Goal: Task Accomplishment & Management: Manage account settings

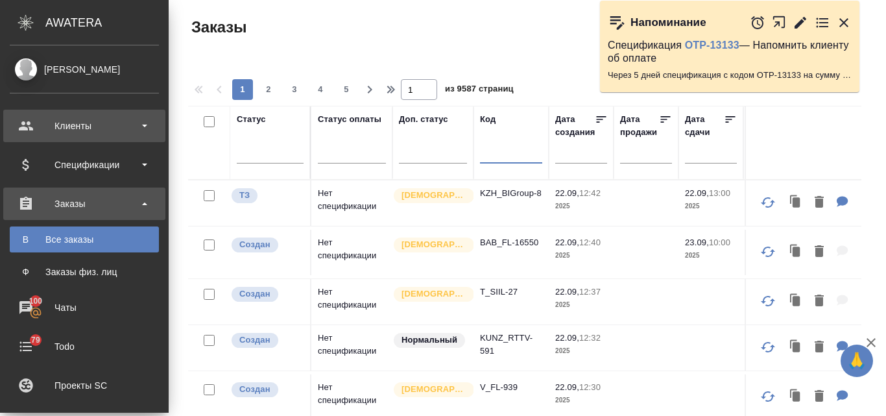
click at [68, 128] on div "Клиенты" at bounding box center [84, 125] width 149 height 19
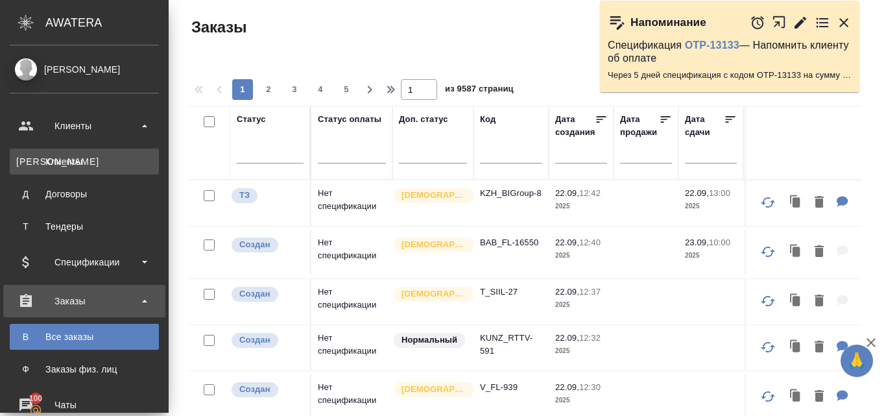
click at [77, 165] on div "Клиенты" at bounding box center [84, 161] width 136 height 13
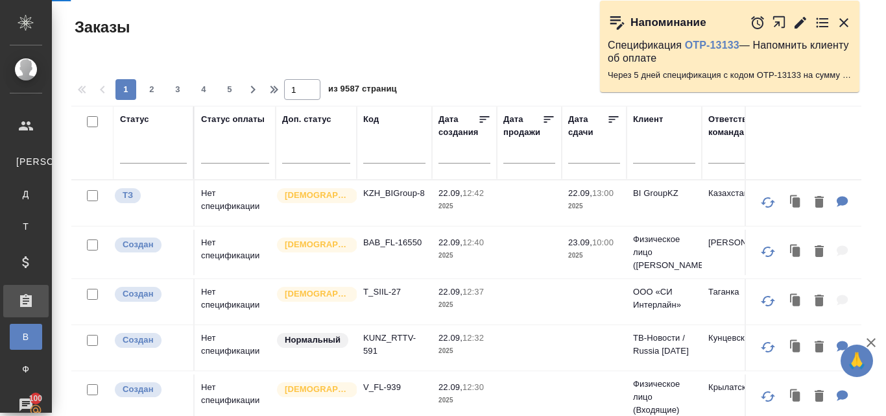
select select "RU"
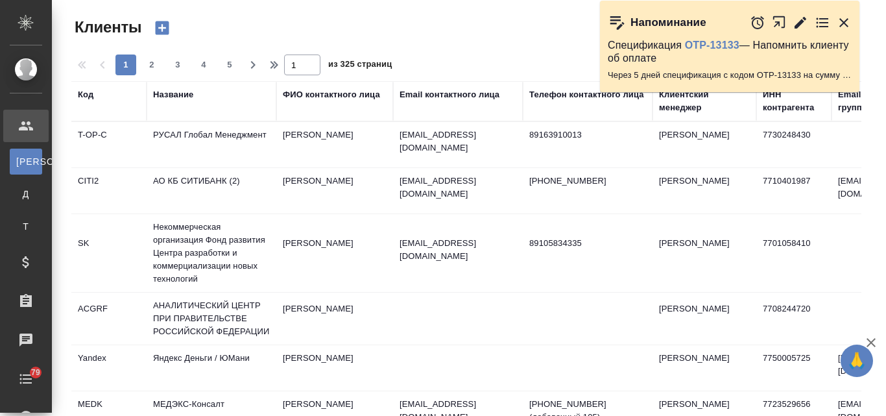
click at [839, 23] on icon "button" at bounding box center [844, 23] width 16 height 16
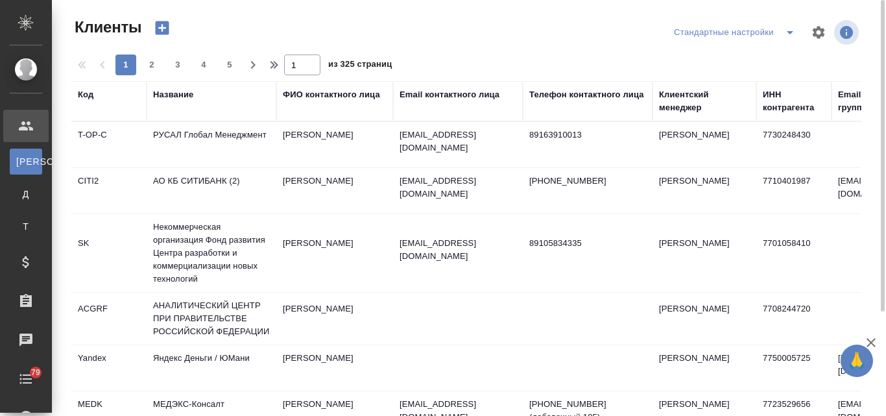
click at [180, 93] on div "Название" at bounding box center [173, 94] width 40 height 13
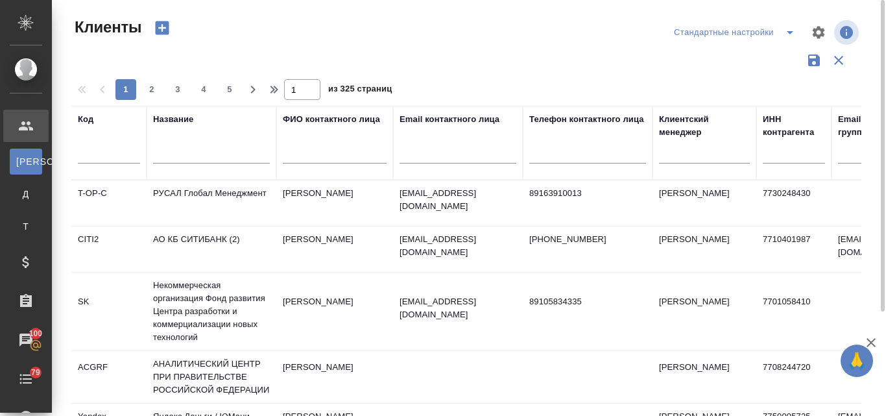
click at [177, 149] on input "text" at bounding box center [211, 155] width 117 height 16
type input "ж"
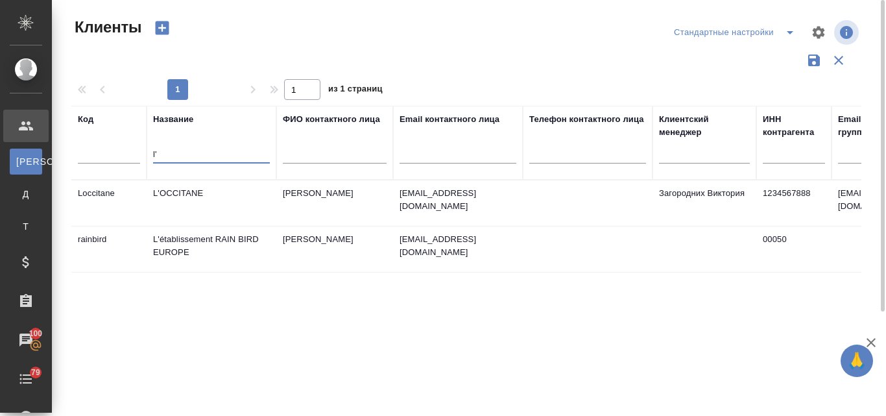
type input "l'"
click at [200, 198] on td "L'OCCITANE" at bounding box center [212, 202] width 130 height 45
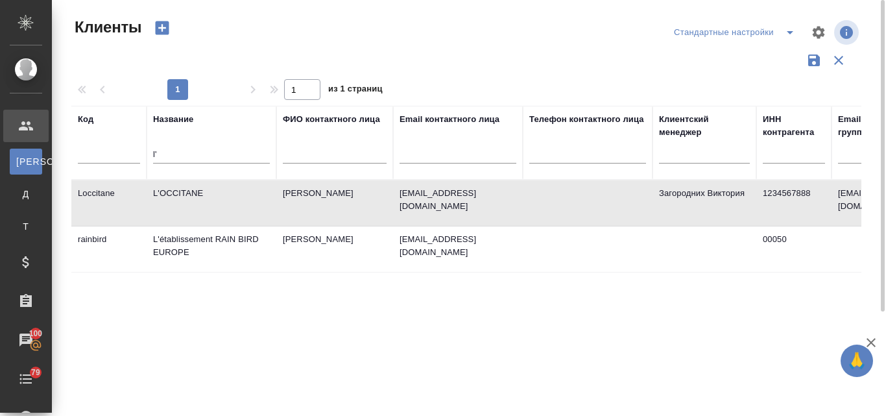
click at [200, 198] on td "L'OCCITANE" at bounding box center [212, 202] width 130 height 45
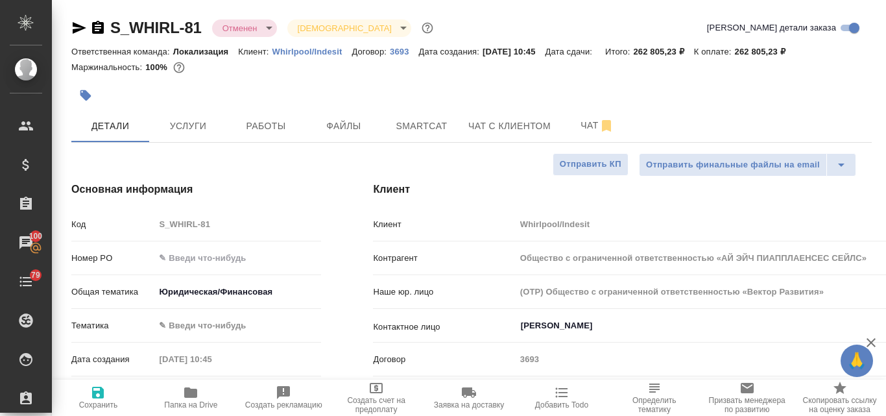
select select "RU"
type input "Общество с ограниченной ответственностью «АЙ ЭЙЧ ПИАППЛАЕНСЕС СЕЙЛС»"
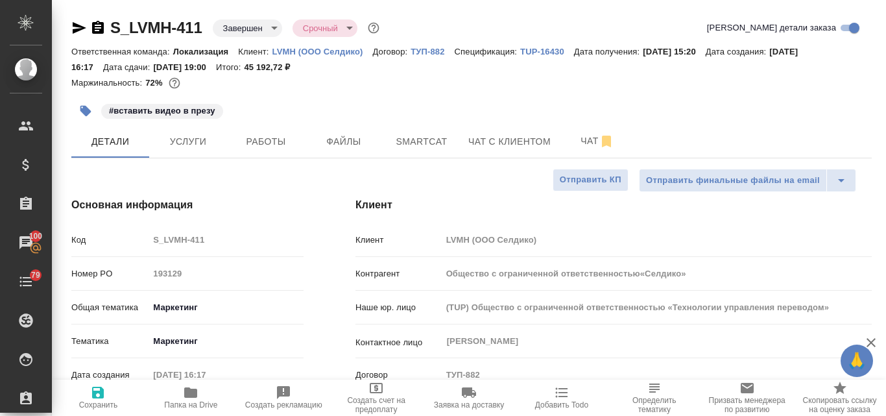
select select "RU"
type input "Общество с ограниченной ответственностью«Селдико»"
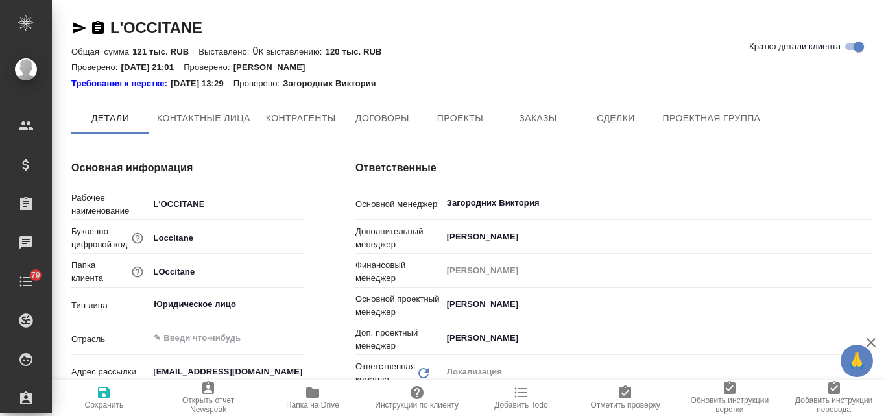
type textarea "x"
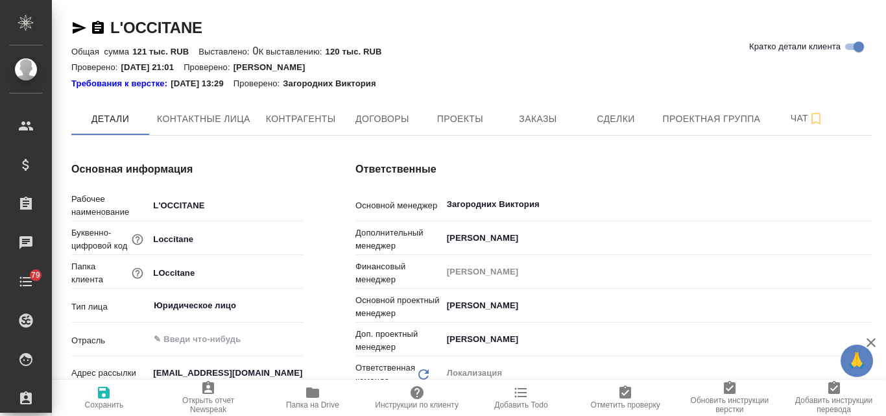
type textarea "x"
click at [513, 119] on span "Заказы" at bounding box center [537, 119] width 62 height 16
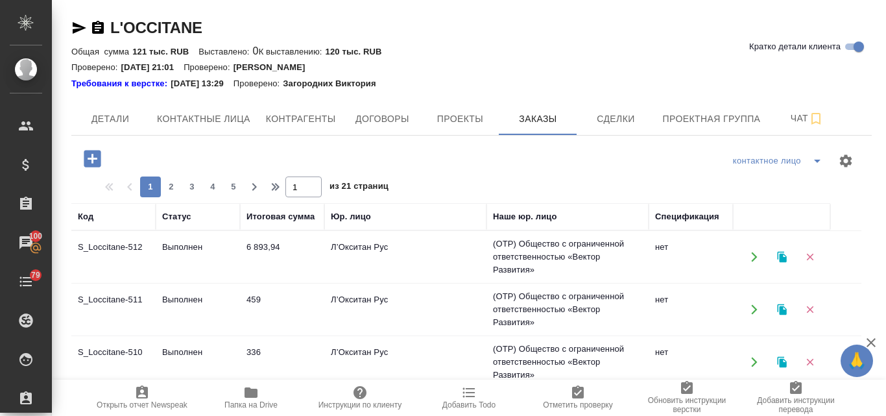
click at [282, 242] on td "6 893,94" at bounding box center [282, 256] width 84 height 45
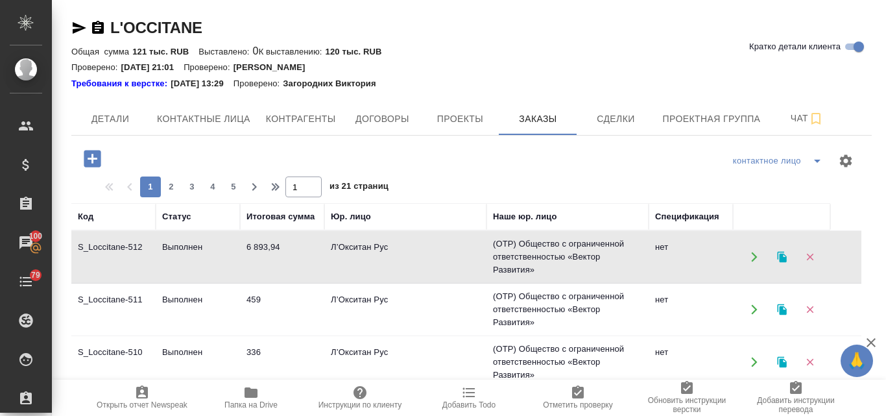
click at [282, 242] on td "6 893,94" at bounding box center [282, 256] width 84 height 45
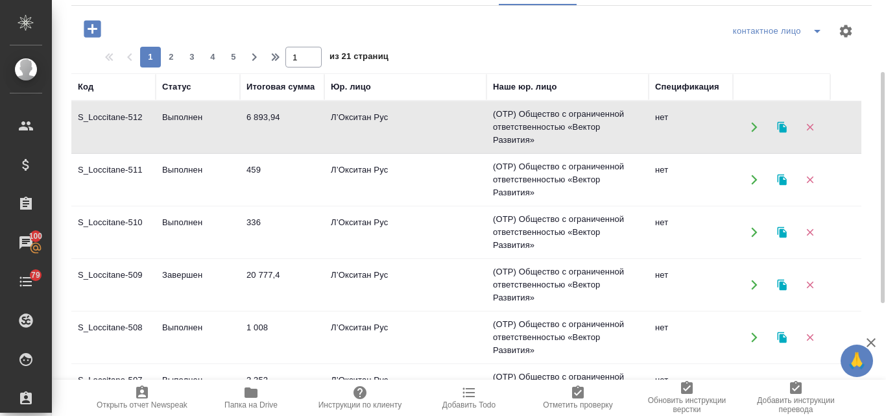
click at [263, 332] on td "1 008" at bounding box center [282, 336] width 84 height 45
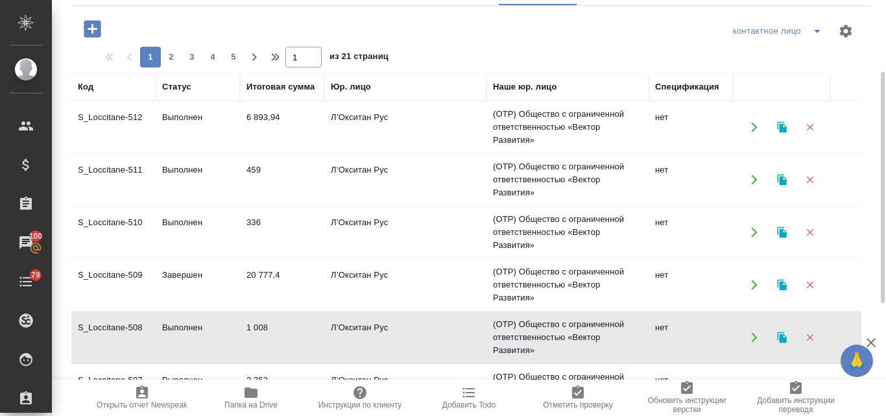
click at [783, 335] on icon "button" at bounding box center [781, 337] width 9 height 11
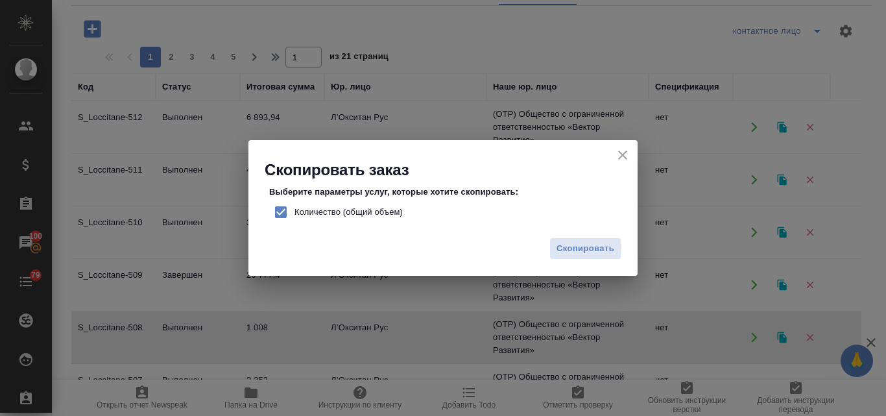
click at [283, 209] on input "Количество (общий объем)" at bounding box center [280, 211] width 27 height 27
checkbox input "false"
click at [605, 244] on span "Скопировать" at bounding box center [585, 248] width 58 height 15
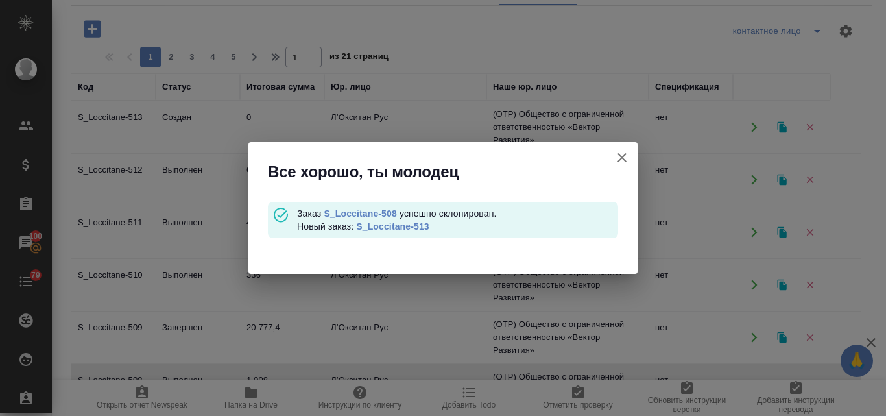
click at [383, 226] on link "S_Loccitane-513" at bounding box center [392, 226] width 73 height 10
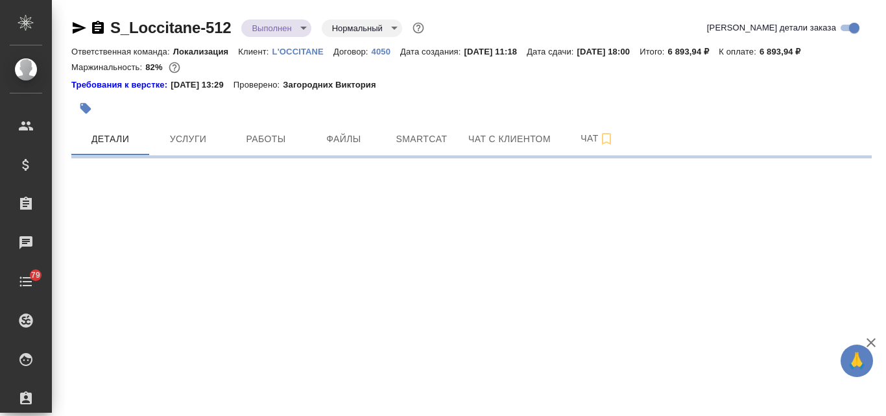
select select "RU"
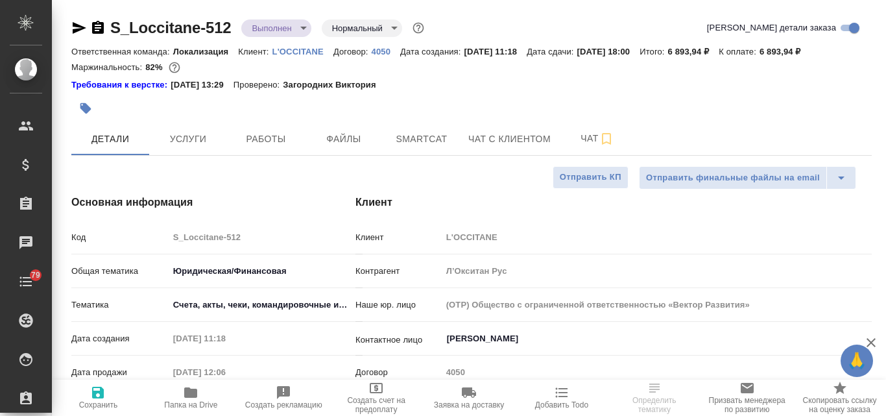
type textarea "x"
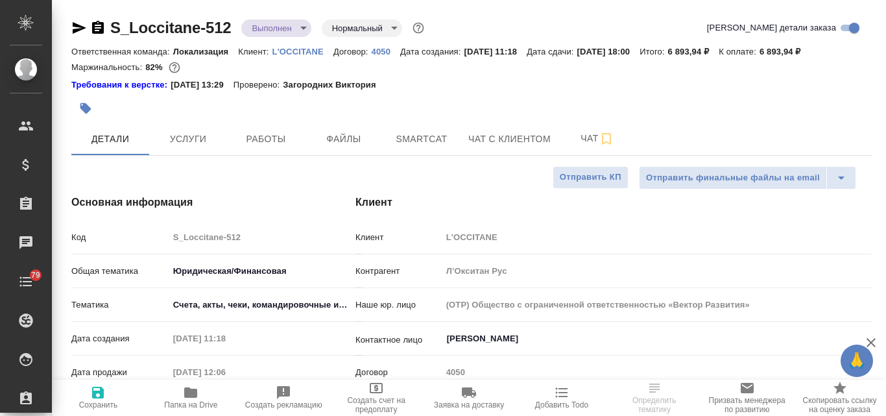
type textarea "x"
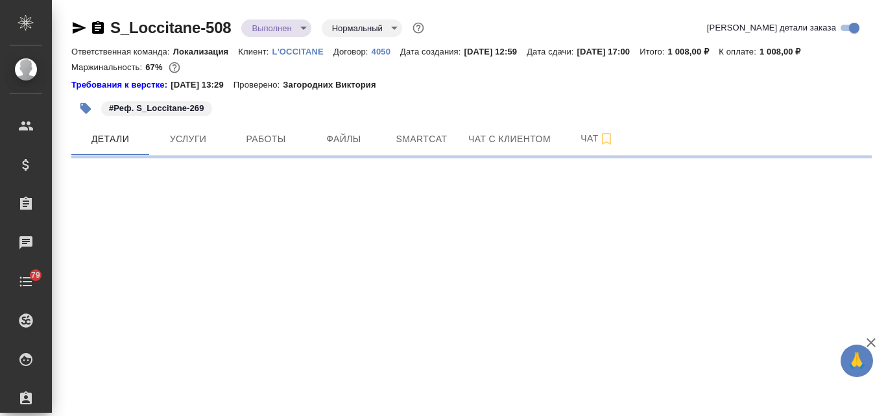
select select "RU"
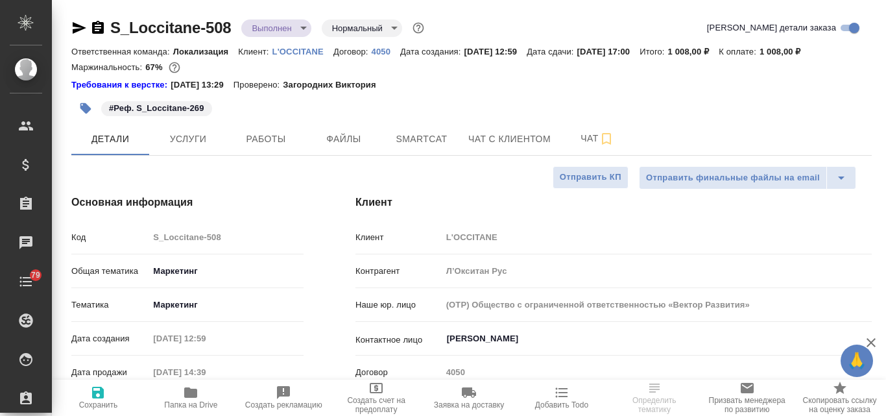
type textarea "x"
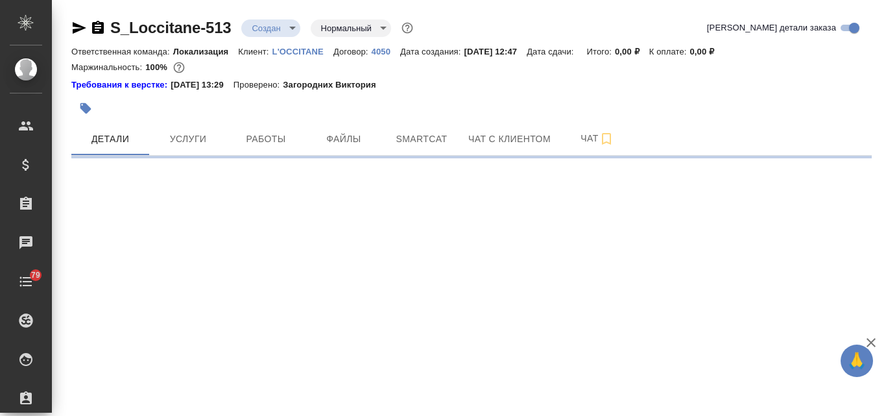
select select "RU"
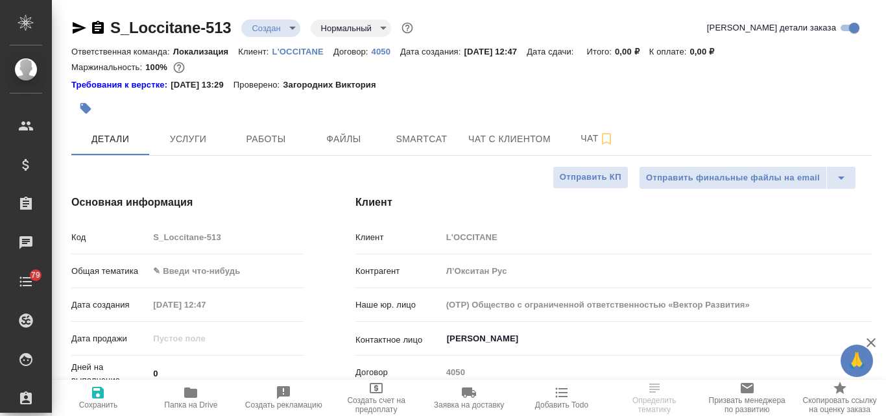
type textarea "x"
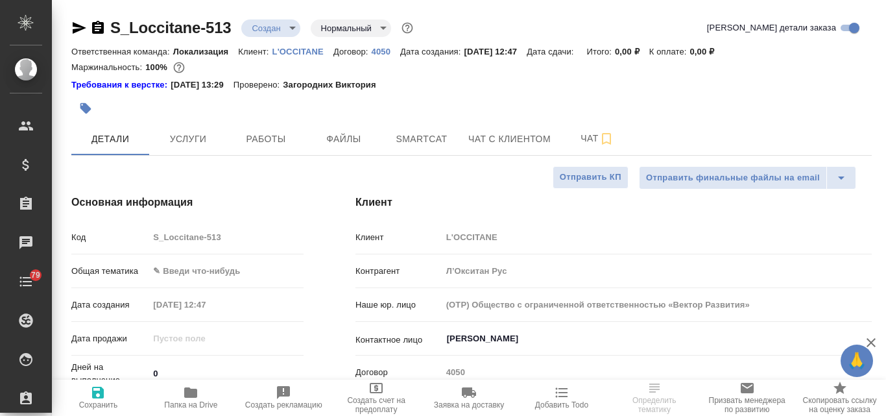
type textarea "x"
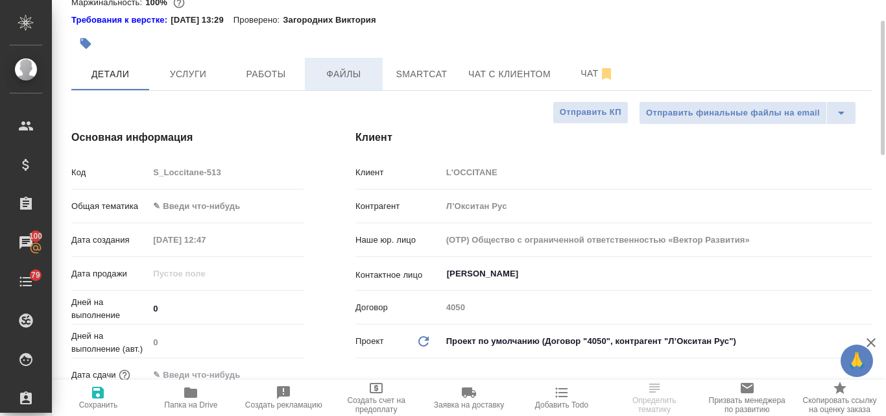
click at [333, 70] on span "Файлы" at bounding box center [343, 74] width 62 height 16
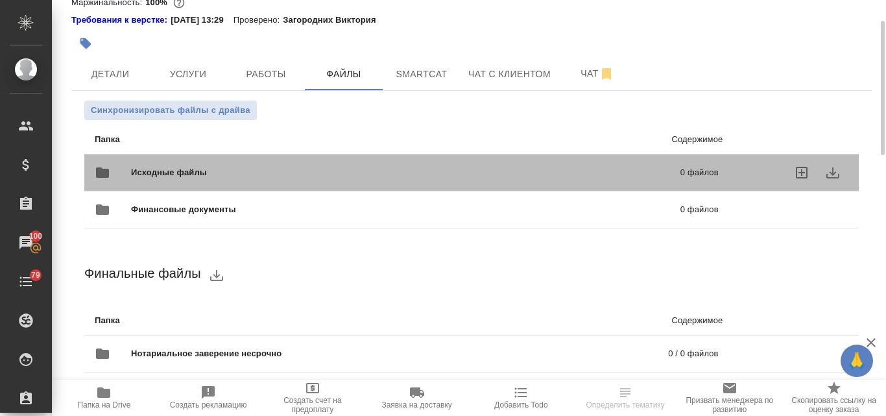
click at [158, 169] on span "Исходные файлы" at bounding box center [287, 172] width 312 height 13
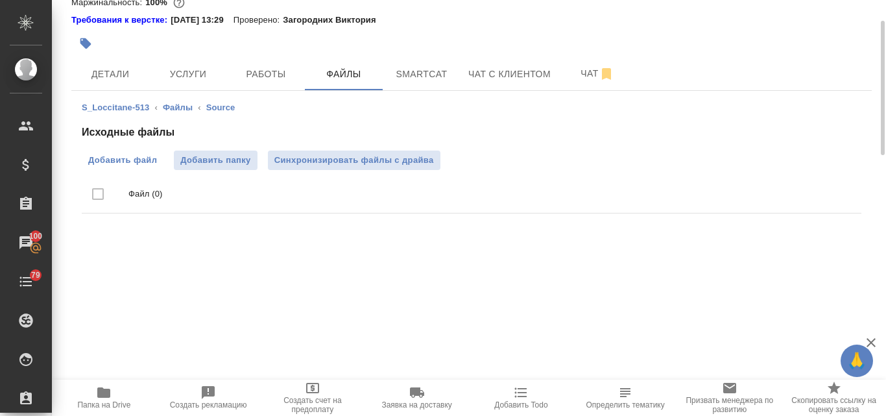
click at [133, 163] on span "Добавить файл" at bounding box center [122, 160] width 69 height 13
click at [0, 0] on input "Добавить файл" at bounding box center [0, 0] width 0 height 0
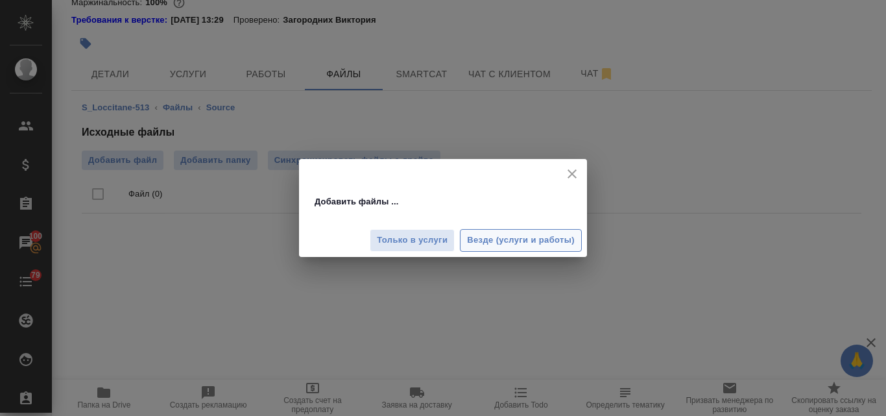
click at [491, 236] on span "Везде (услуги и работы)" at bounding box center [521, 240] width 108 height 15
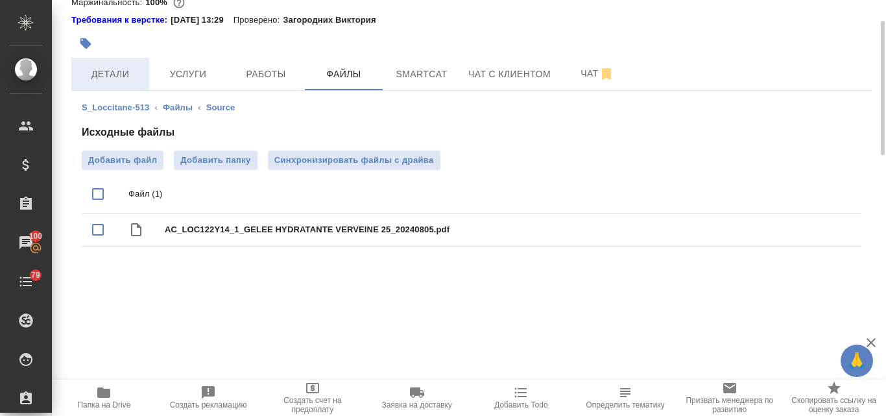
click at [113, 70] on span "Детали" at bounding box center [110, 74] width 62 height 16
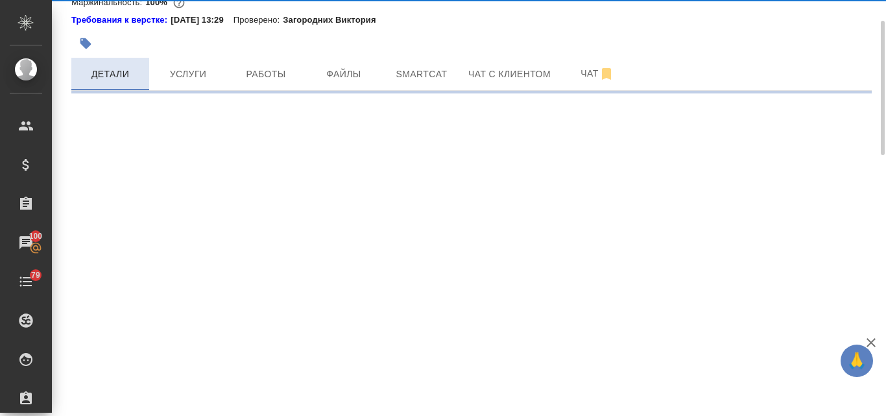
select select "RU"
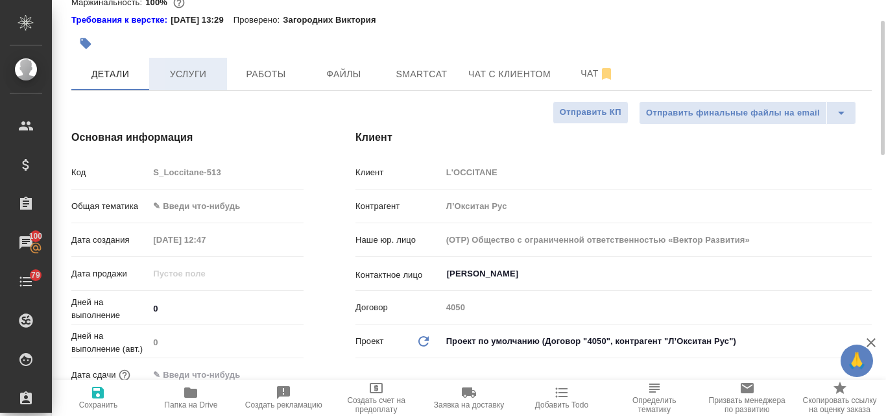
type textarea "x"
type input "[PERSON_NAME]"
type input "Сеитов Павел"
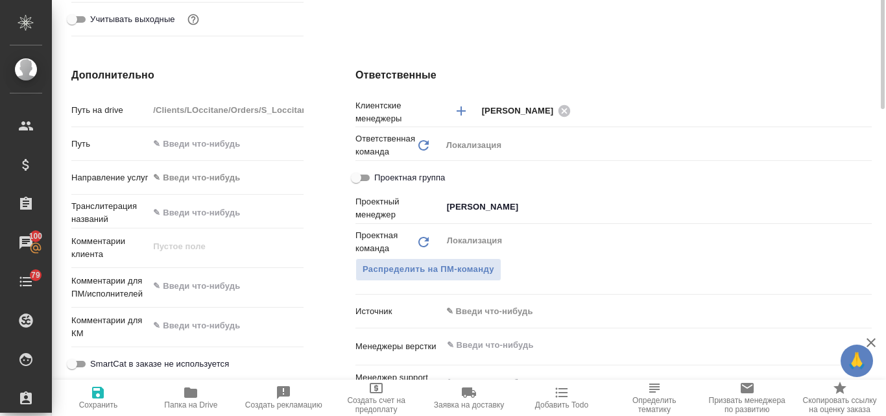
scroll to position [259, 0]
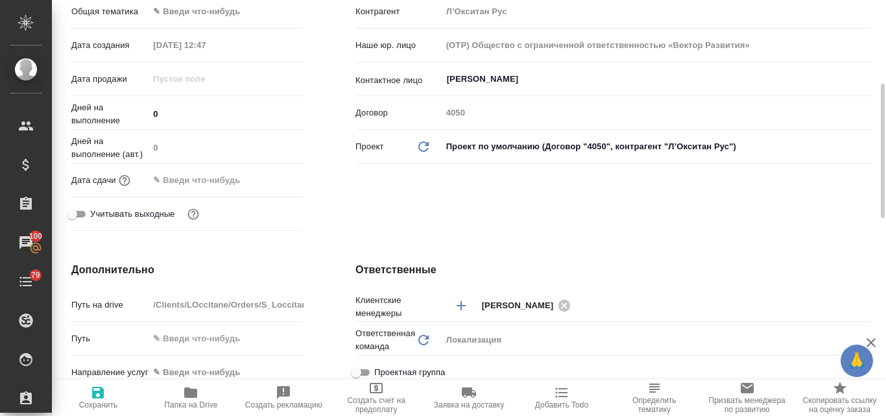
type textarea "x"
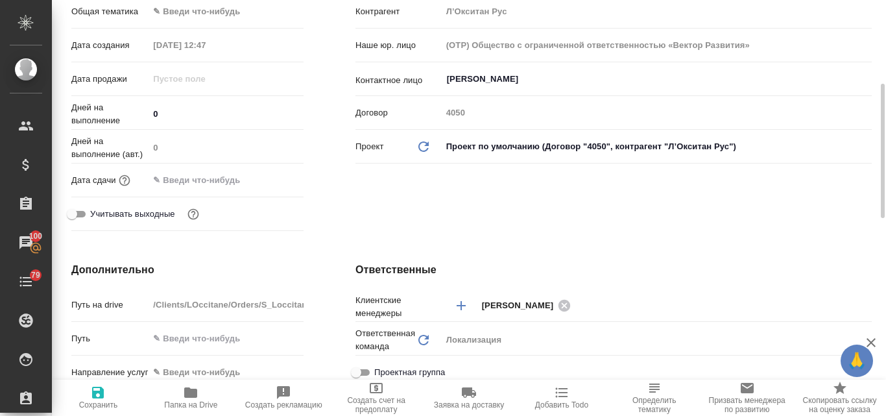
type textarea "x"
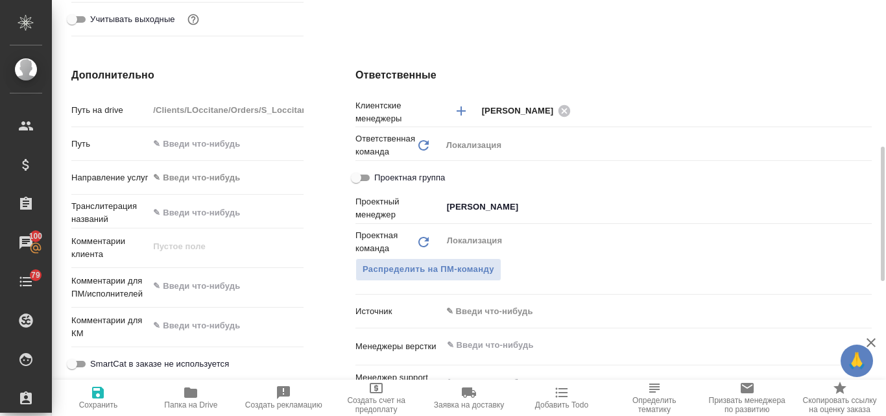
type textarea "x"
click at [187, 288] on textarea at bounding box center [226, 287] width 154 height 22
paste textarea "Примите, пожалуйста, новую заявку на перевод и заверение Наименование продукта:…"
type textarea "Примите, пожалуйста, новую заявку на перевод и заверение Наименование продукта:…"
type textarea "x"
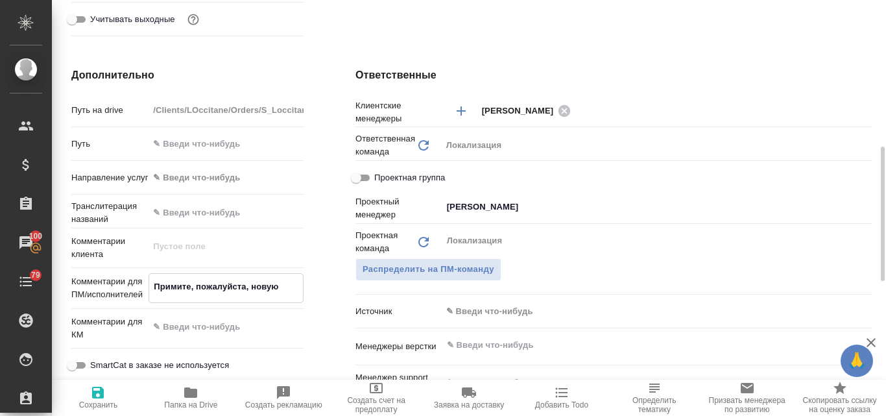
type textarea "x"
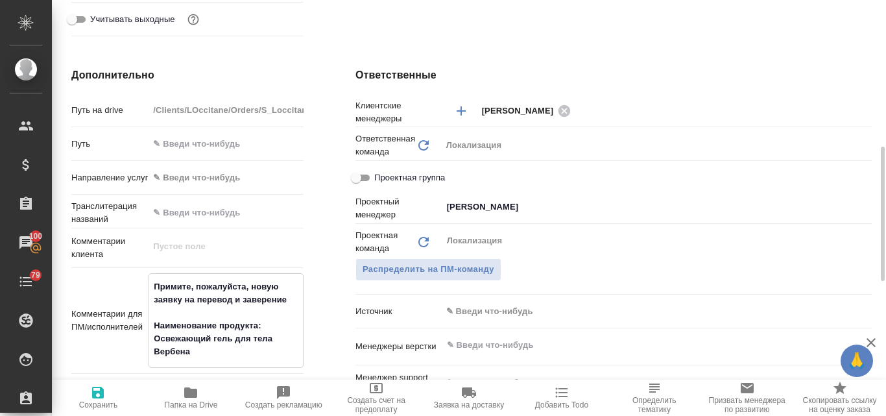
type textarea "Примите, пожалуйста, новую заявку на перевод и заверение Наименование продукта:…"
type textarea "x"
click at [98, 393] on icon "button" at bounding box center [98, 392] width 12 height 12
type textarea "x"
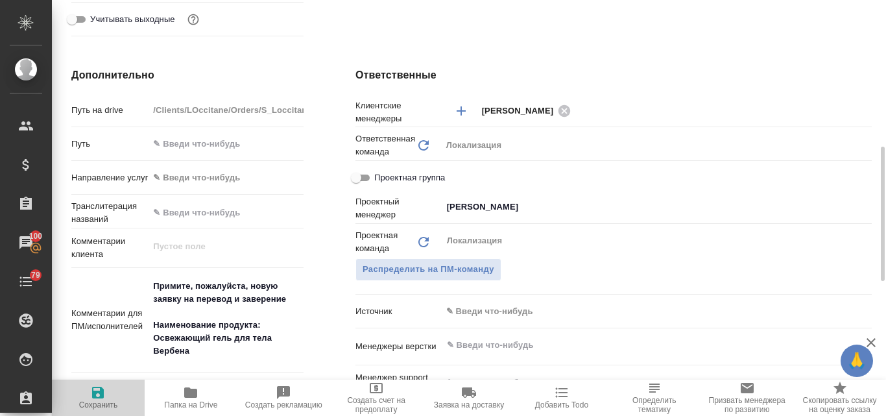
type textarea "x"
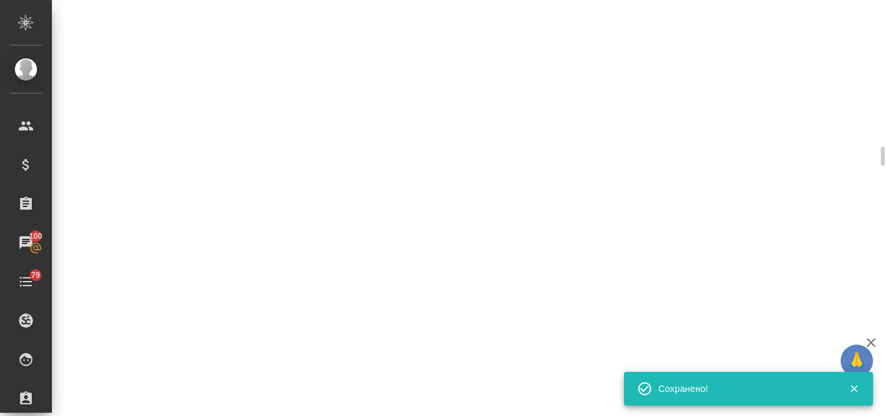
select select "RU"
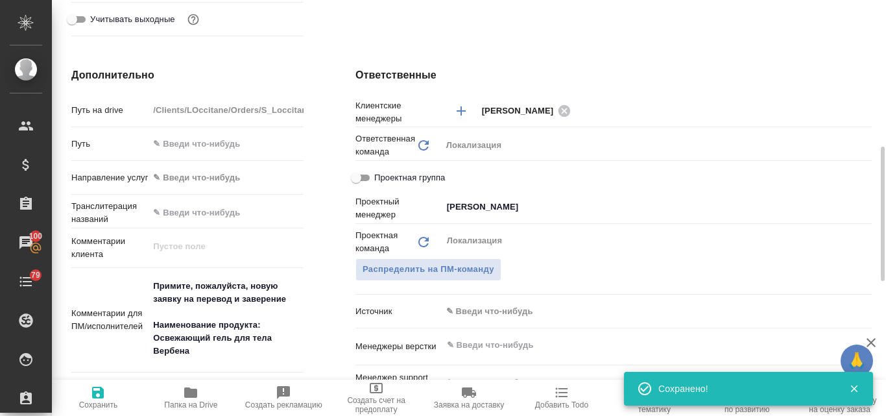
type textarea "x"
click at [227, 324] on textarea "Примите, пожалуйста, новую заявку на перевод и заверение Наименование продукта:…" at bounding box center [226, 319] width 154 height 87
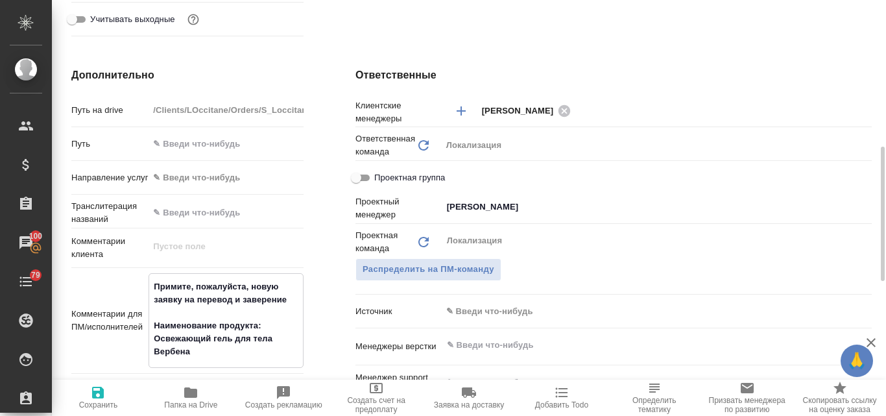
drag, startPoint x: 153, startPoint y: 336, endPoint x: 194, endPoint y: 357, distance: 45.5
click at [194, 357] on textarea "Примите, пожалуйста, новую заявку на перевод и заверение Наименование продукта:…" at bounding box center [226, 319] width 154 height 87
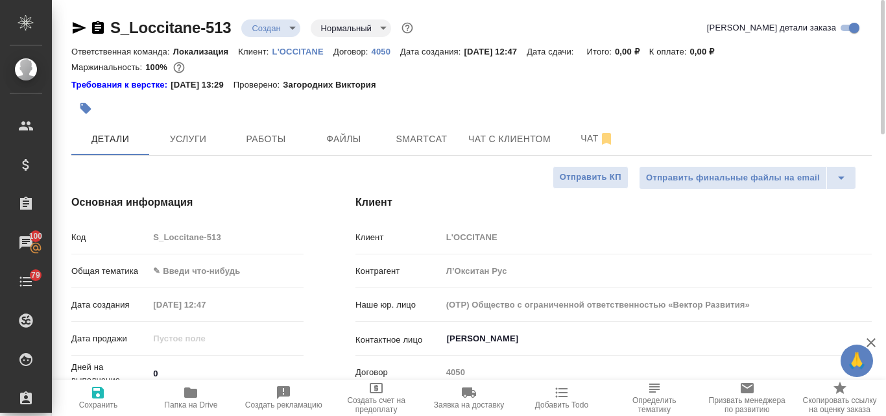
type textarea "x"
click at [85, 112] on icon "button" at bounding box center [85, 108] width 11 height 11
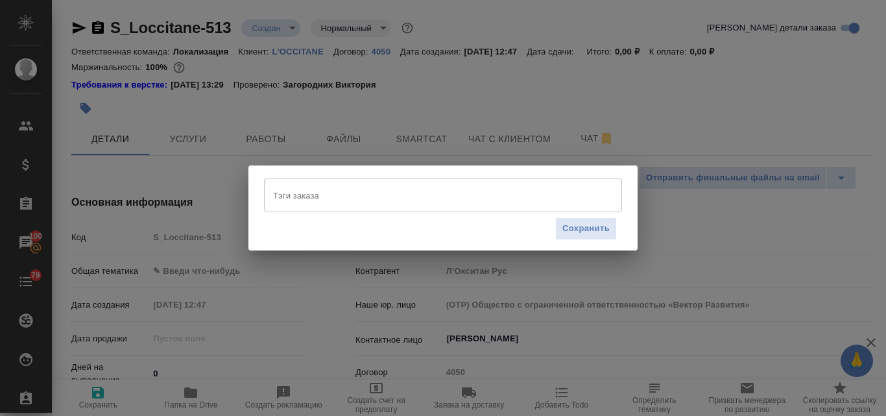
click at [300, 196] on input "Тэги заказа" at bounding box center [431, 195] width 322 height 22
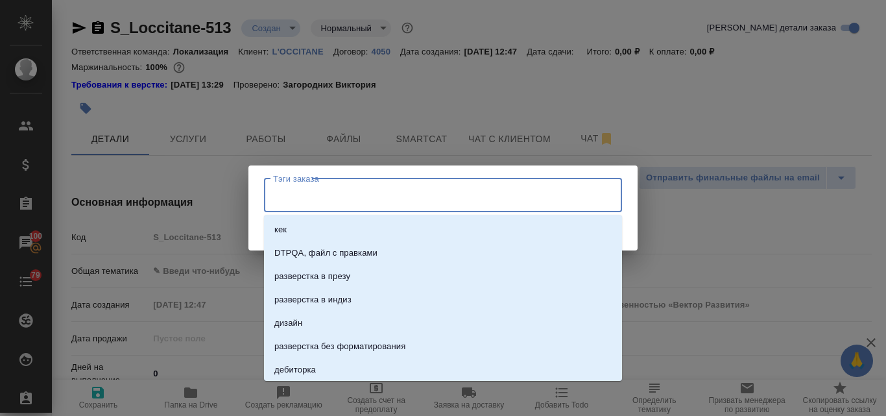
paste input "Освежающий гель для тела Вербена"
type input "Освежающий гель для тела Вербена"
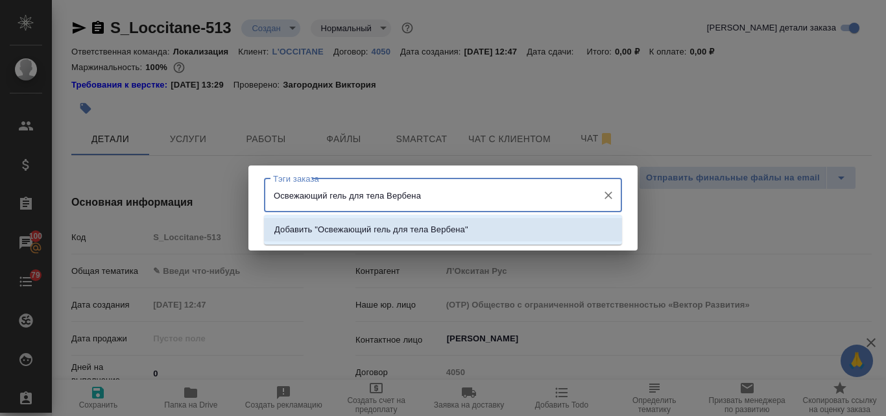
click at [351, 234] on p "Добавить "Освежающий гель для тела Вербена"" at bounding box center [371, 229] width 194 height 13
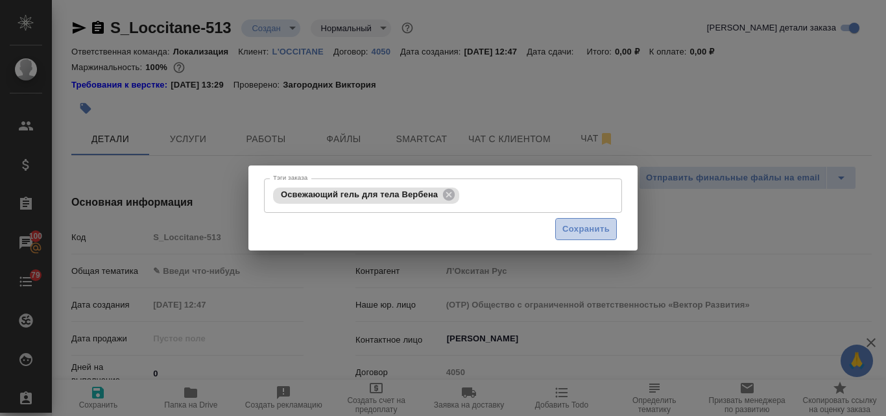
click at [582, 235] on span "Сохранить" at bounding box center [585, 229] width 47 height 15
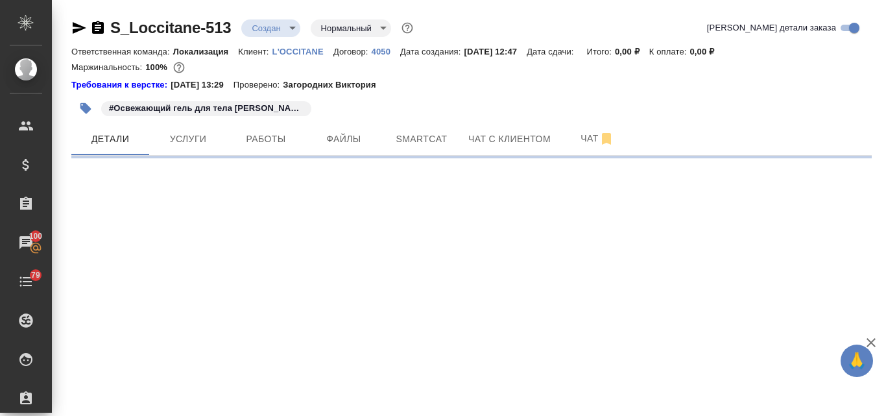
select select "RU"
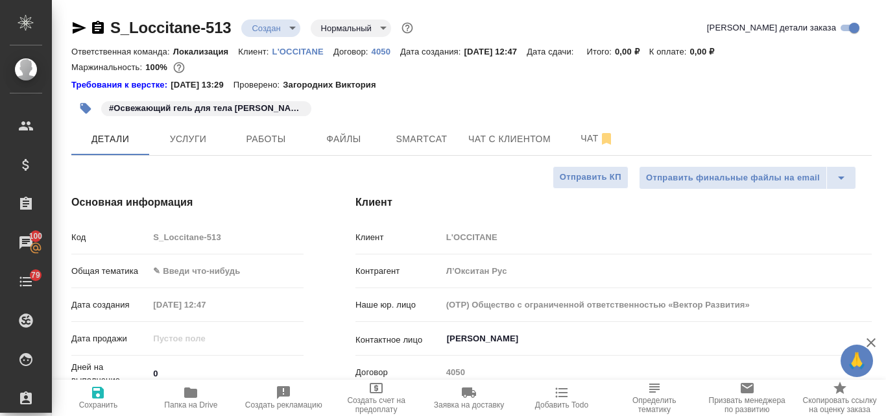
type textarea "x"
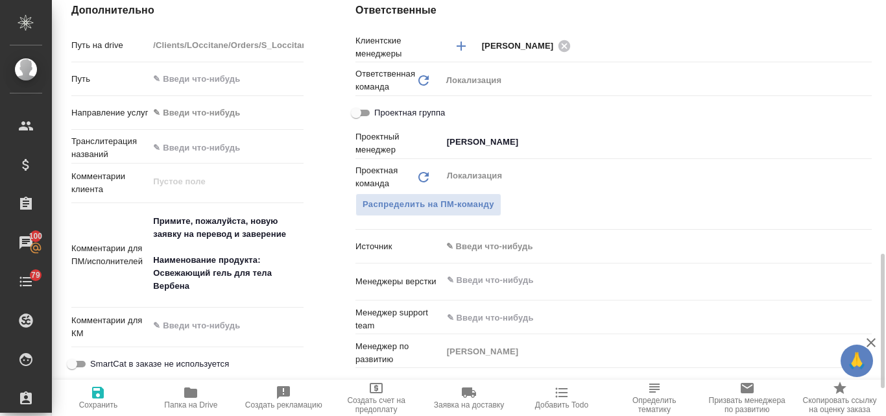
scroll to position [583, 0]
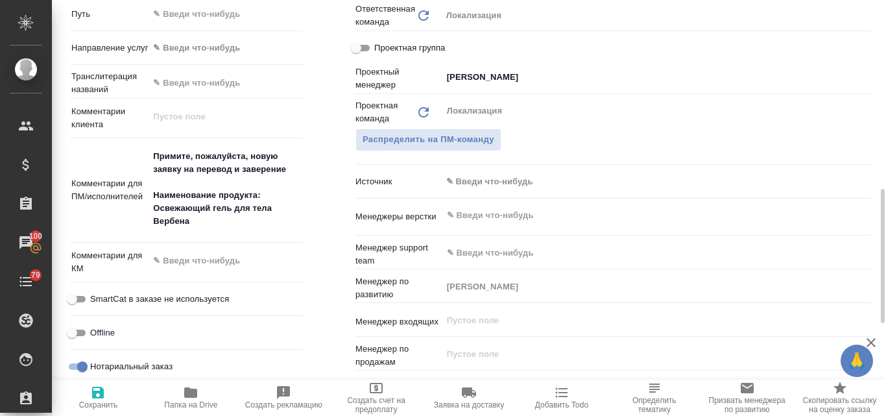
click at [96, 392] on icon "button" at bounding box center [98, 392] width 12 height 12
type textarea "x"
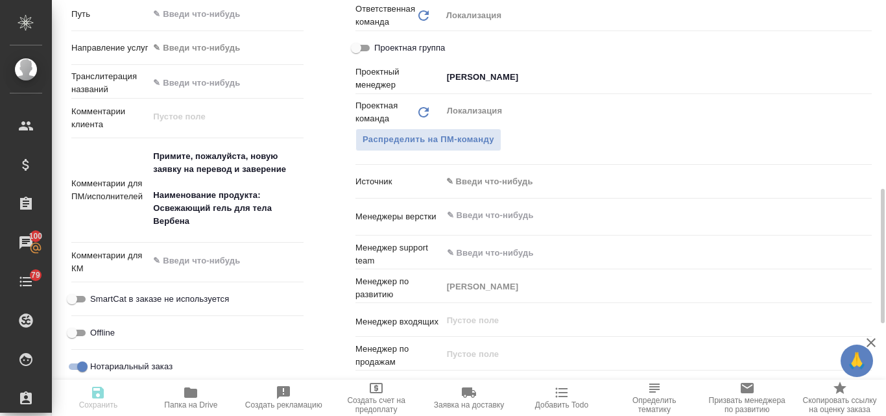
type textarea "x"
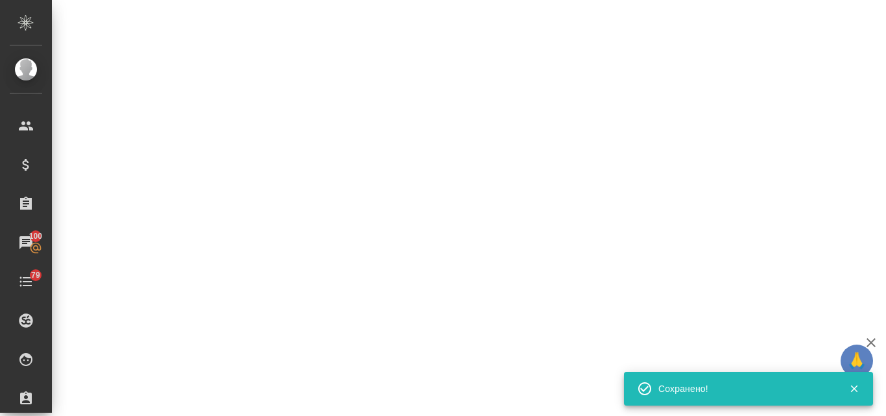
select select "RU"
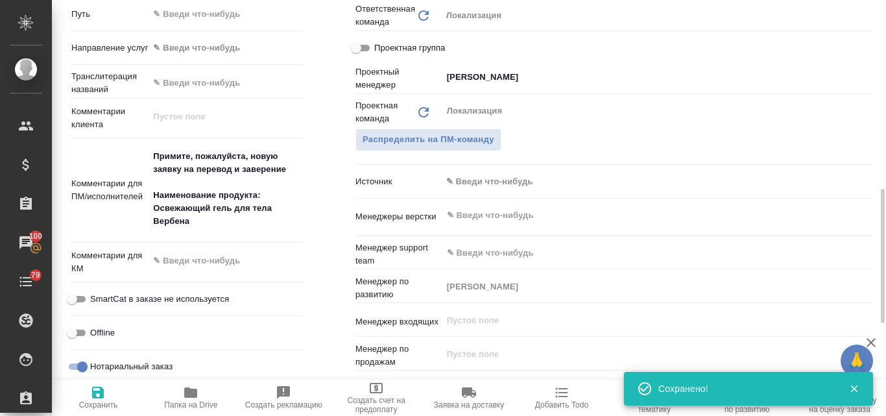
type textarea "x"
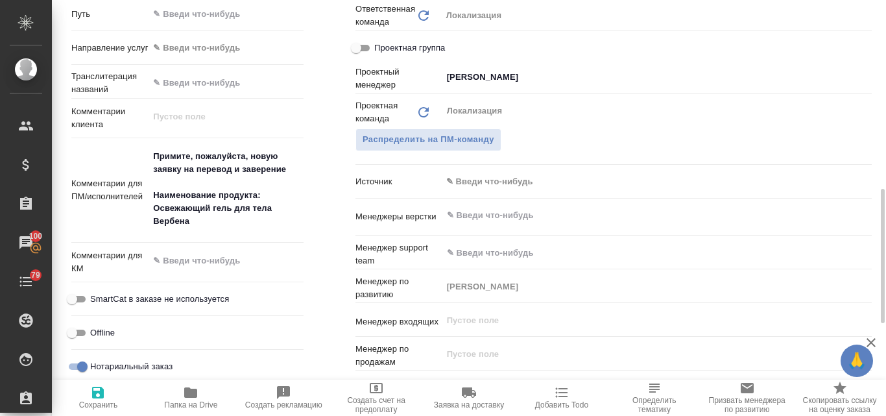
type textarea "x"
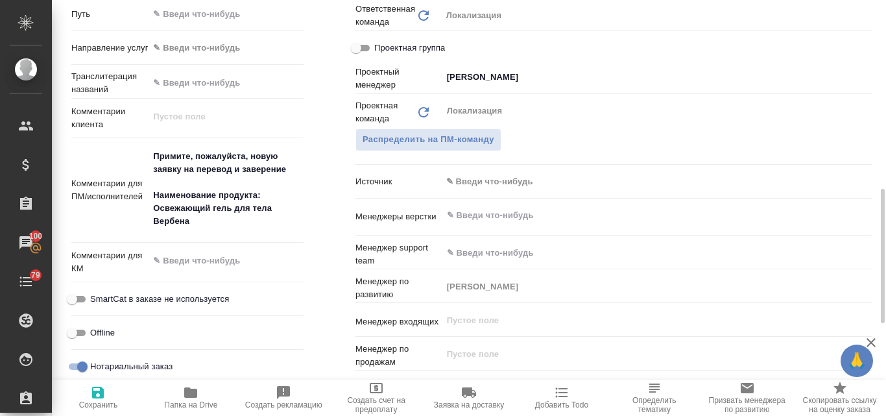
type textarea "x"
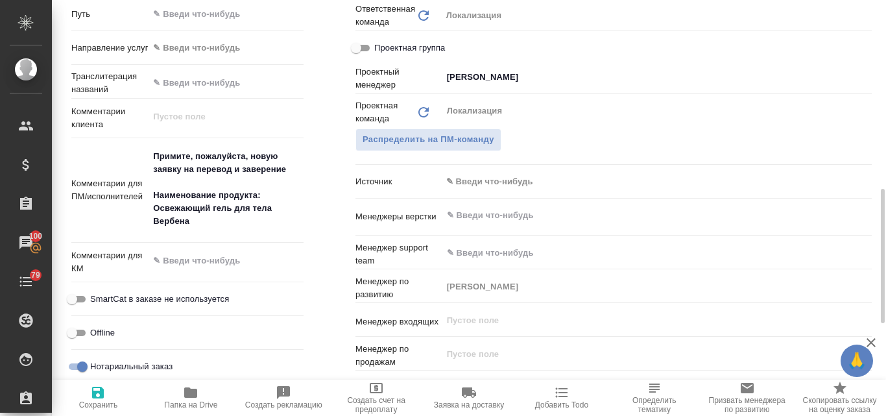
type textarea "x"
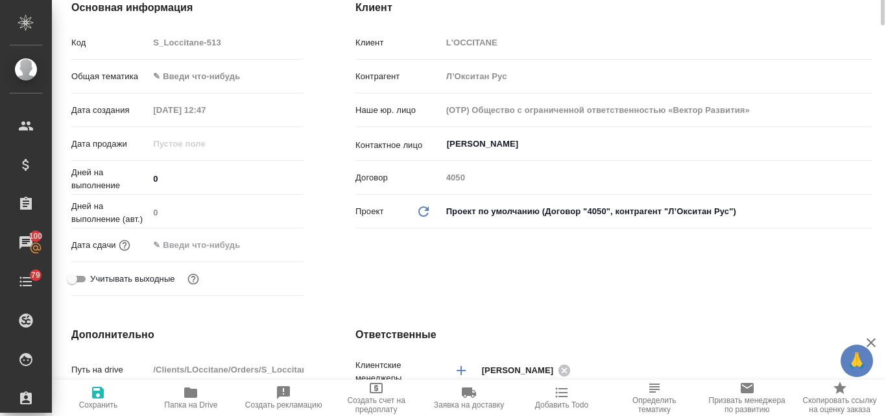
scroll to position [0, 0]
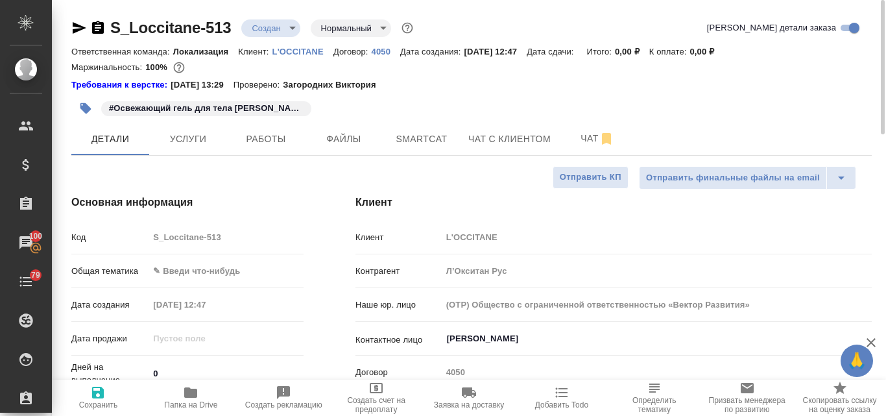
click at [196, 268] on body "🙏 .cls-1 fill:#fff; AWATERA Valyaeva Anna Клиенты Спецификации Заказы 100 Чаты …" at bounding box center [443, 208] width 886 height 416
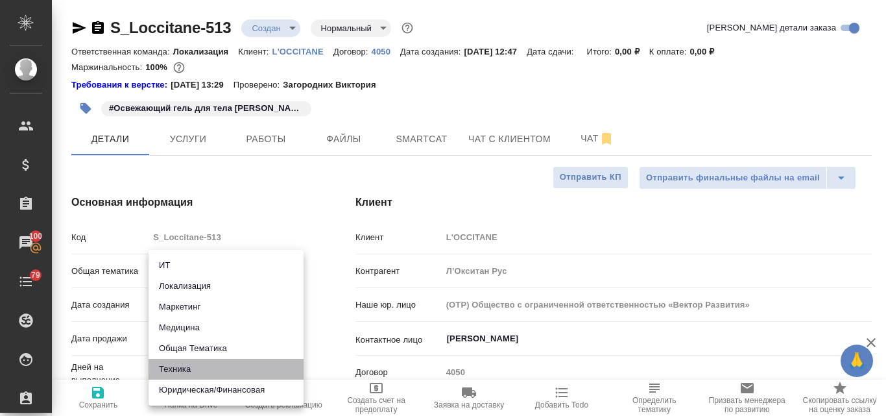
click at [202, 370] on li "Техника" at bounding box center [225, 369] width 155 height 21
type input "tech"
type textarea "x"
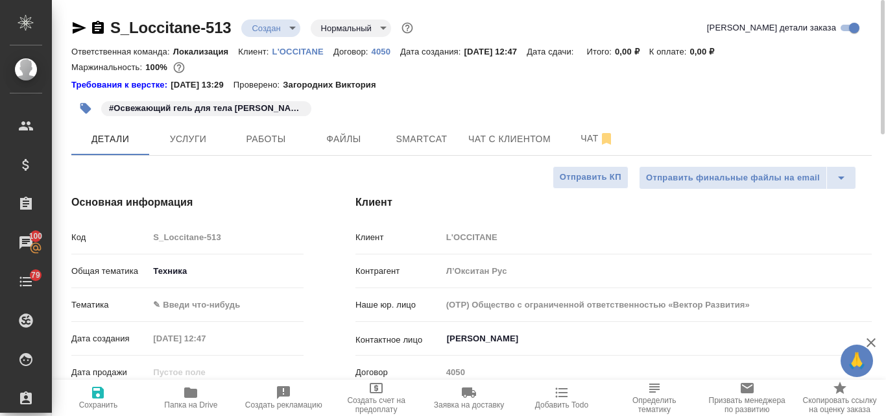
click at [97, 395] on icon "button" at bounding box center [98, 392] width 16 height 16
type textarea "x"
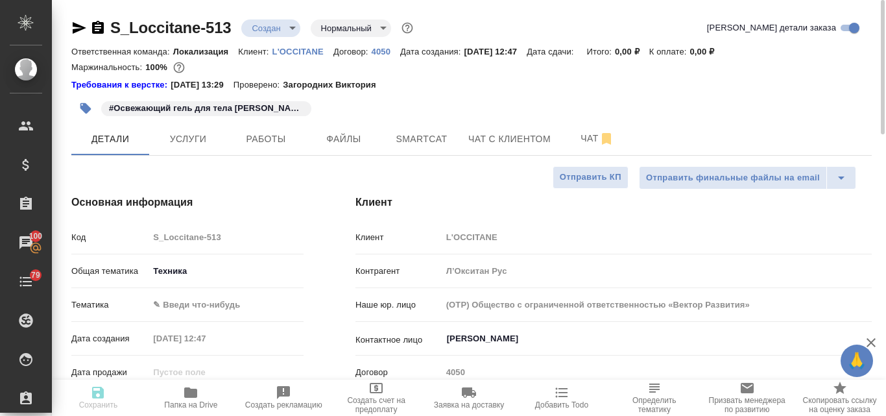
type textarea "x"
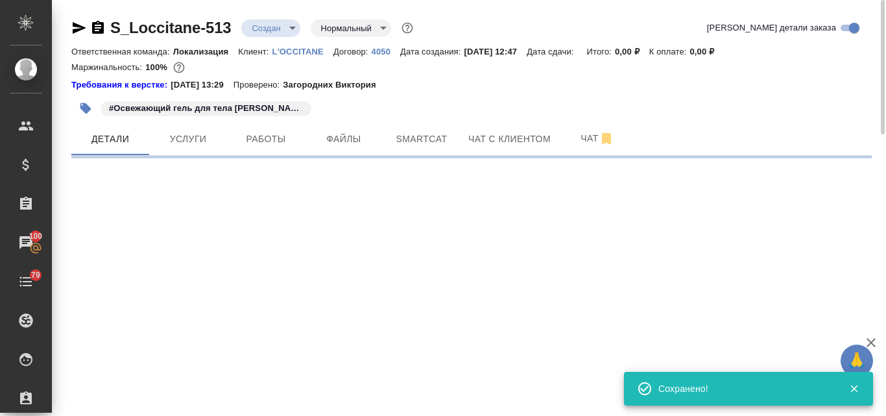
select select "RU"
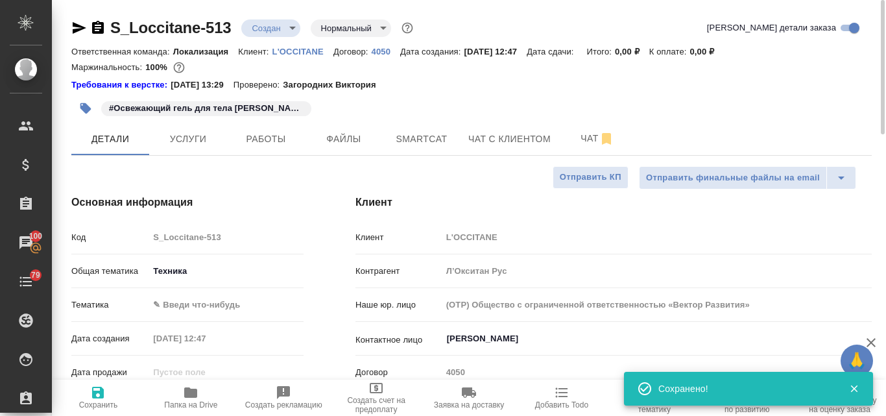
type textarea "x"
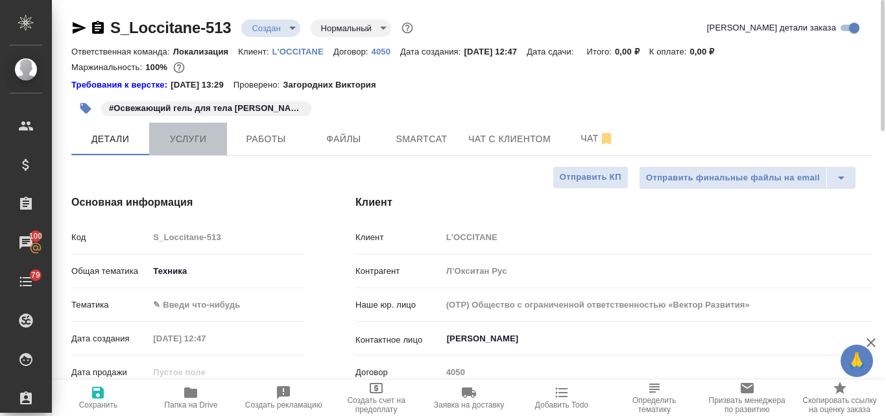
click at [179, 144] on span "Услуги" at bounding box center [188, 139] width 62 height 16
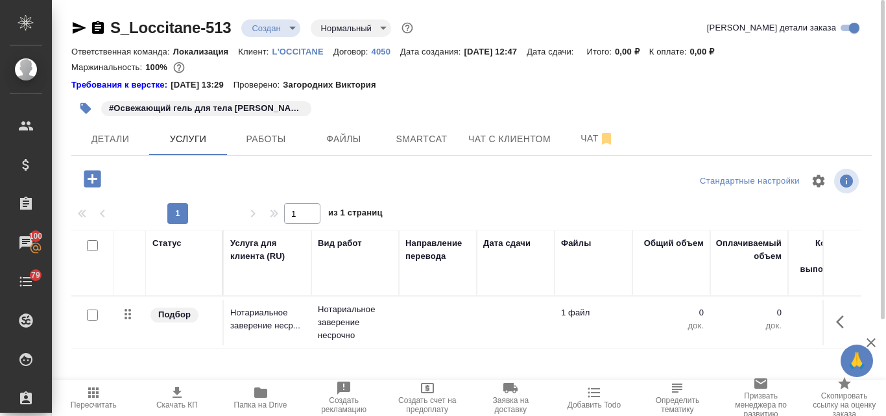
click at [91, 182] on icon "button" at bounding box center [92, 178] width 17 height 17
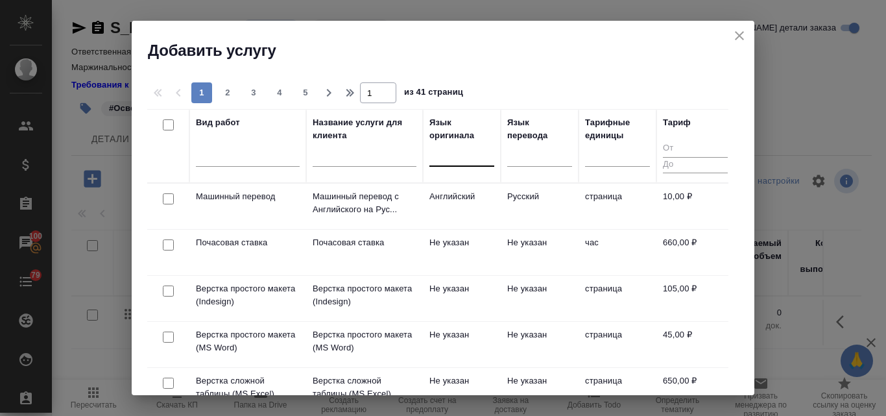
click at [468, 156] on div at bounding box center [461, 153] width 65 height 19
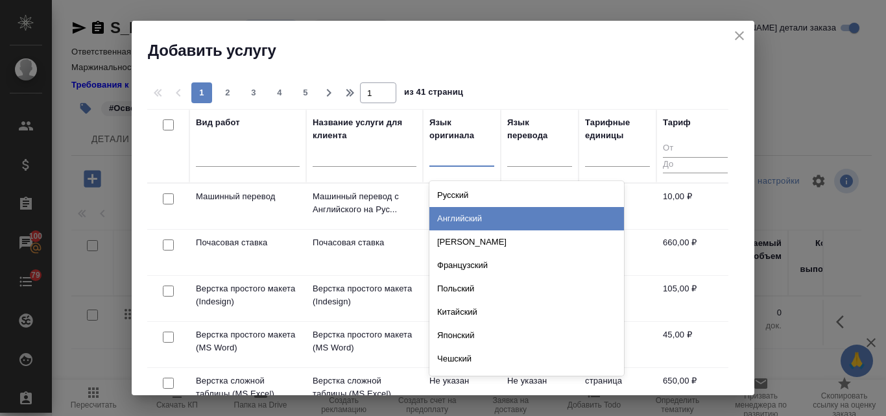
click at [447, 213] on div "Английский" at bounding box center [526, 218] width 194 height 23
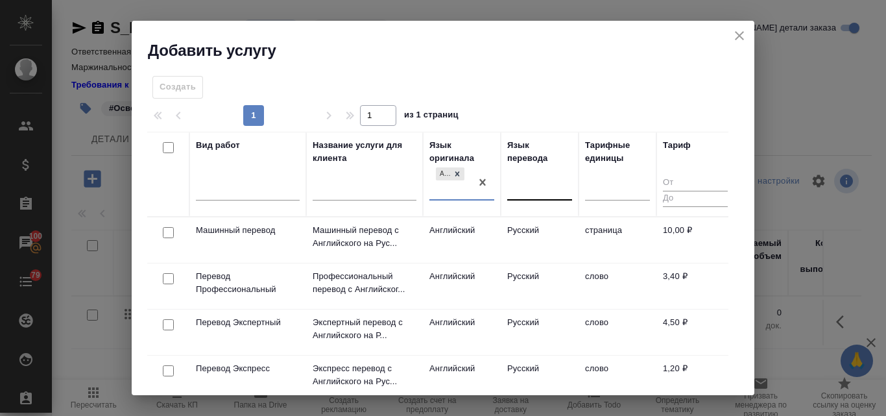
click at [525, 181] on div at bounding box center [539, 187] width 65 height 19
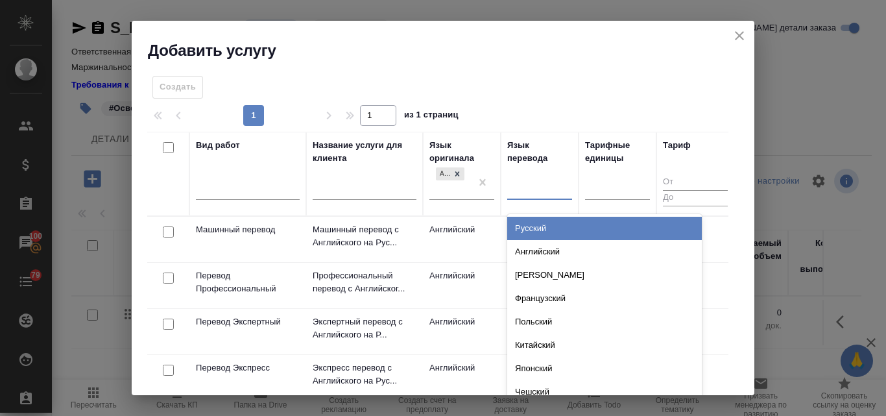
click at [534, 217] on div "Русский" at bounding box center [604, 228] width 194 height 23
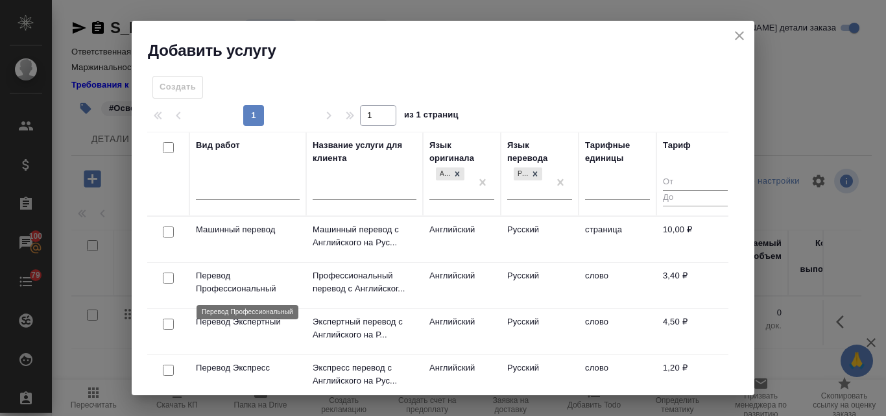
click at [246, 276] on p "Перевод Профессиональный" at bounding box center [248, 282] width 104 height 26
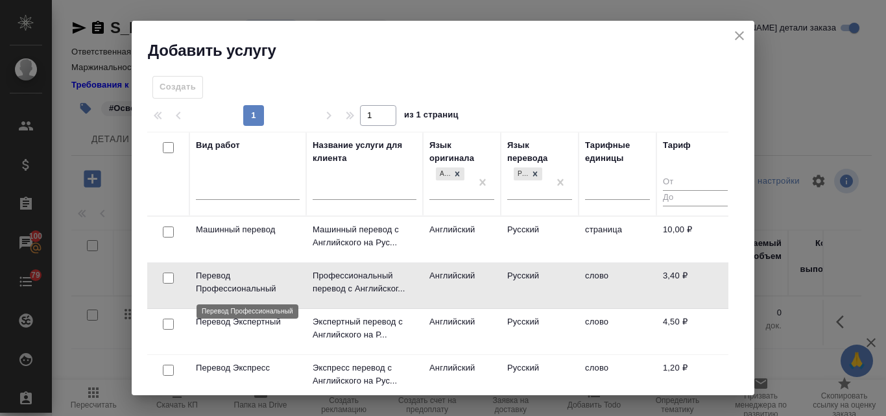
click at [246, 277] on p "Перевод Профессиональный" at bounding box center [248, 282] width 104 height 26
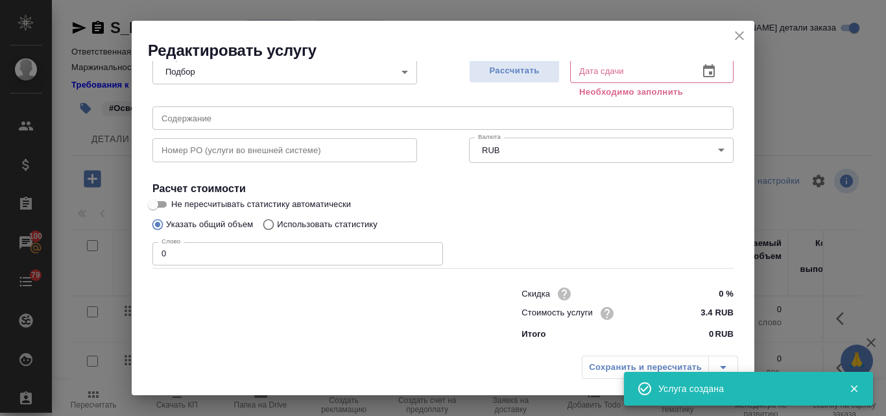
scroll to position [147, 0]
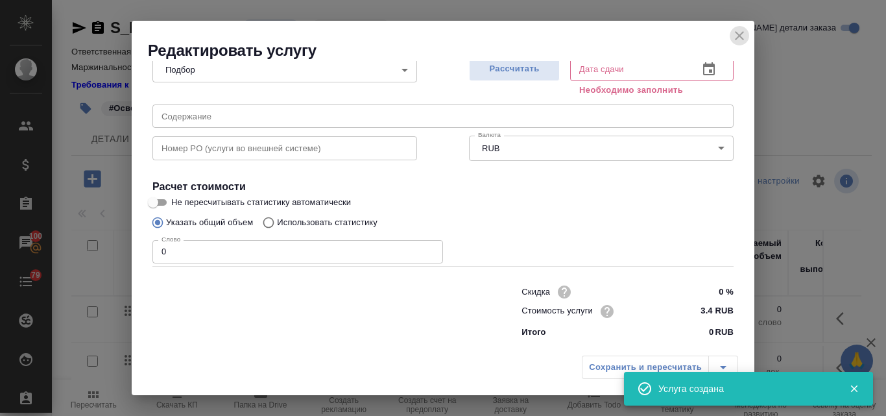
click at [746, 35] on icon "close" at bounding box center [739, 36] width 16 height 16
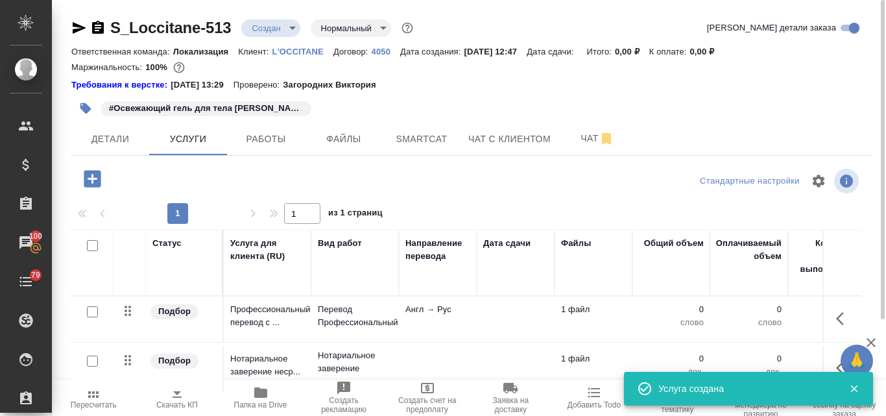
scroll to position [126, 0]
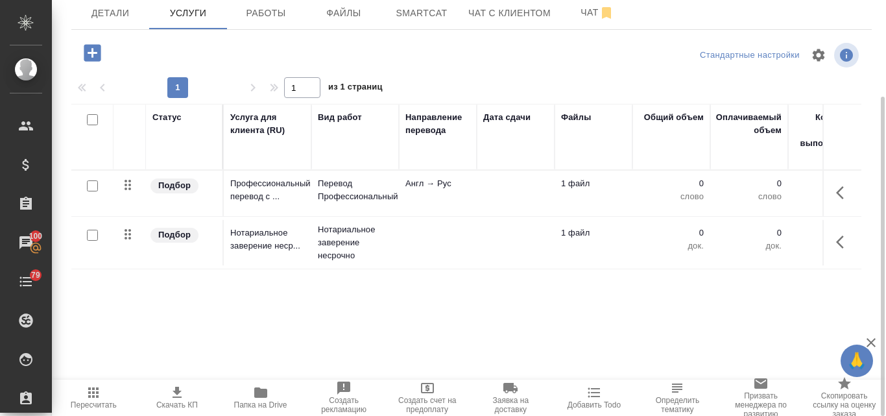
click at [95, 187] on input "checkbox" at bounding box center [92, 185] width 11 height 11
checkbox input "true"
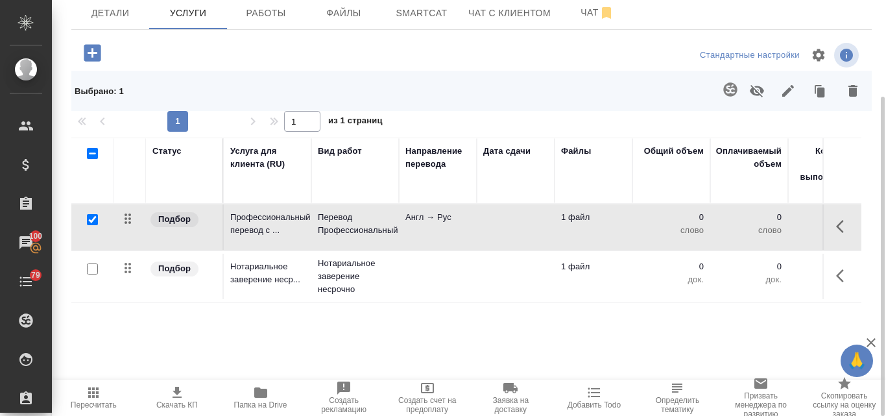
click at [727, 88] on icon "button" at bounding box center [730, 90] width 16 height 16
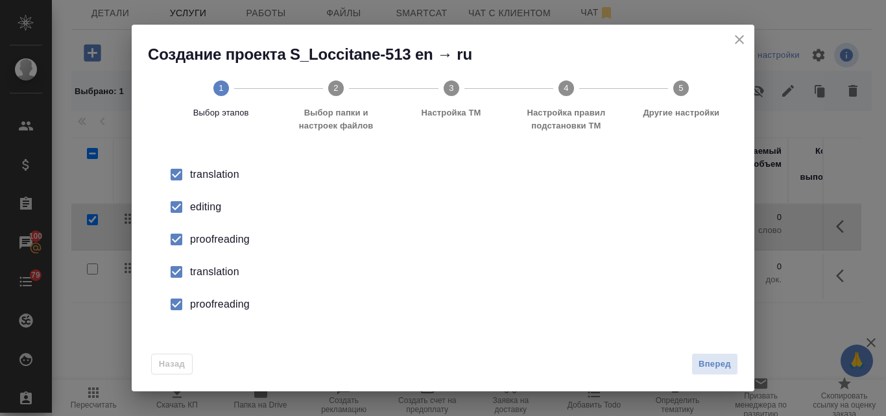
click at [197, 210] on div "editing" at bounding box center [456, 207] width 533 height 16
click at [202, 231] on div "proofreading" at bounding box center [456, 239] width 533 height 16
click at [204, 270] on div "translation" at bounding box center [456, 272] width 533 height 16
click at [218, 300] on div "proofreading" at bounding box center [456, 304] width 533 height 16
click at [714, 361] on span "Вперед" at bounding box center [714, 364] width 32 height 15
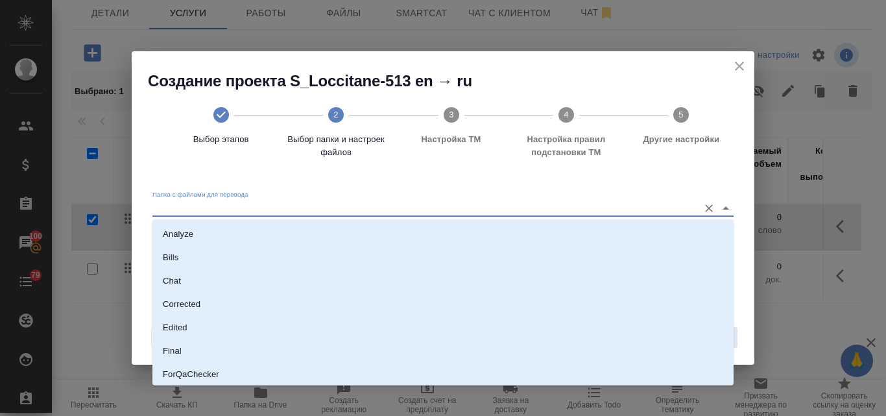
click at [267, 206] on input "Папка с файлами для перевода" at bounding box center [421, 208] width 539 height 16
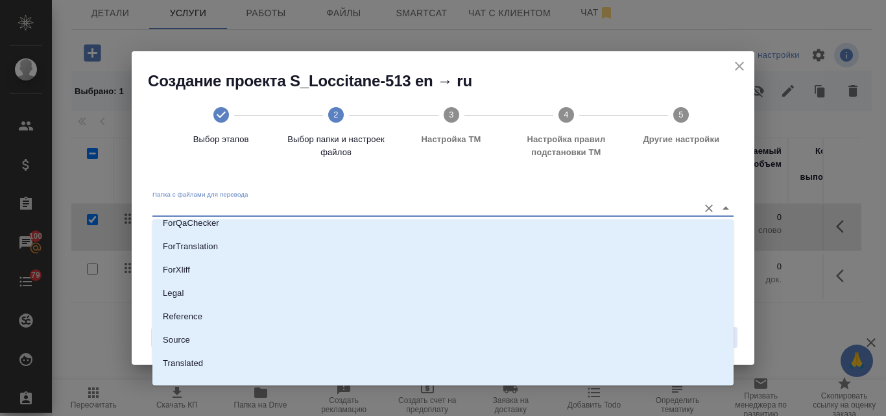
scroll to position [165, 0]
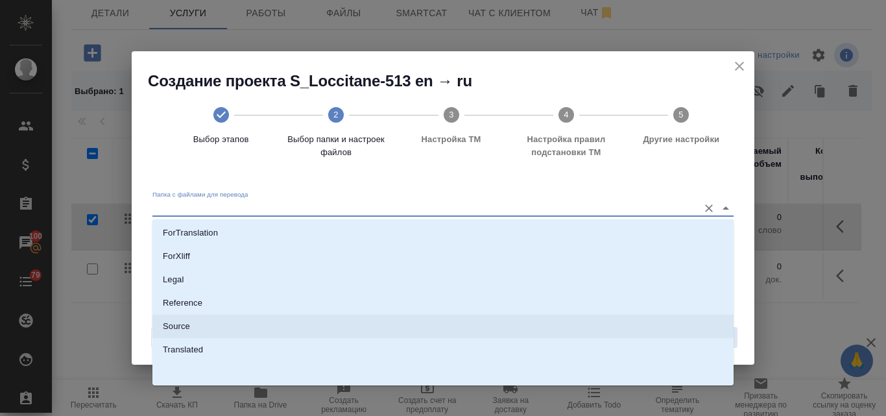
click at [185, 325] on p "Source" at bounding box center [176, 326] width 27 height 13
type input "Source"
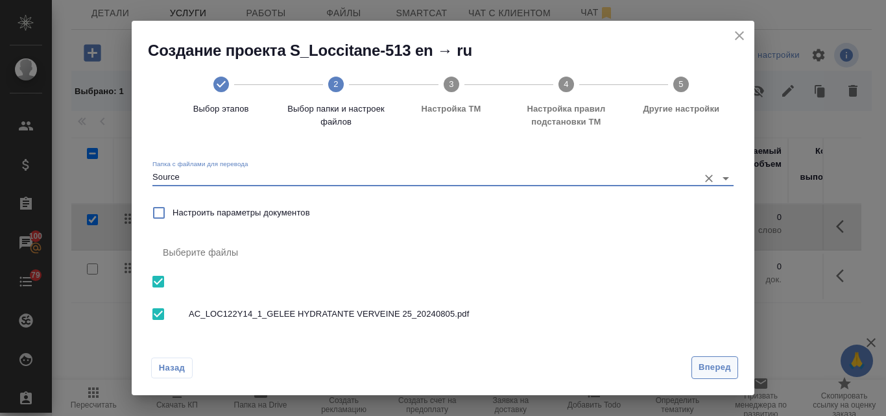
click at [705, 359] on button "Вперед" at bounding box center [714, 367] width 47 height 23
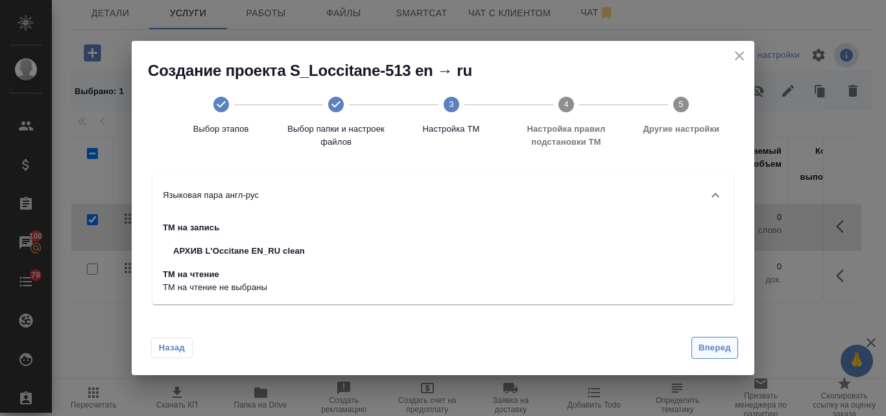
click at [703, 345] on span "Вперед" at bounding box center [714, 347] width 32 height 15
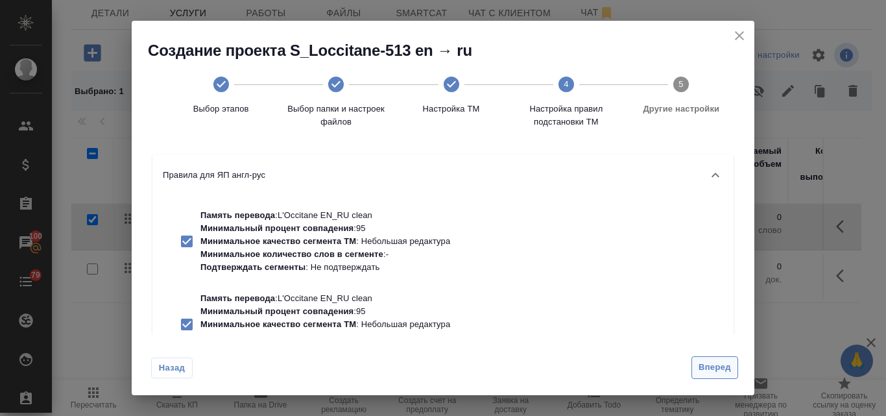
click at [694, 364] on button "Вперед" at bounding box center [714, 367] width 47 height 23
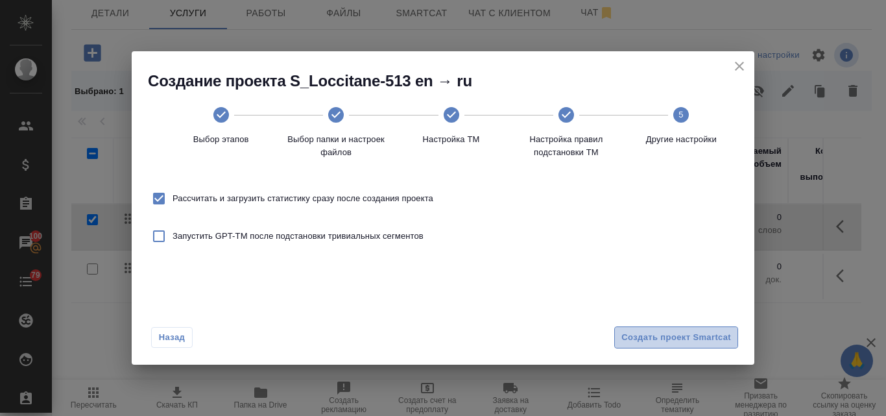
click at [665, 340] on span "Создать проект Smartcat" at bounding box center [676, 337] width 110 height 15
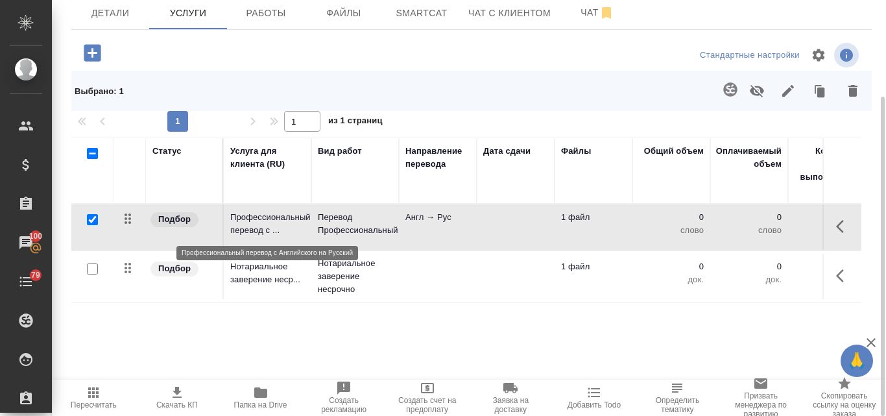
click at [262, 232] on p "Профессиональный перевод с ..." at bounding box center [267, 224] width 75 height 26
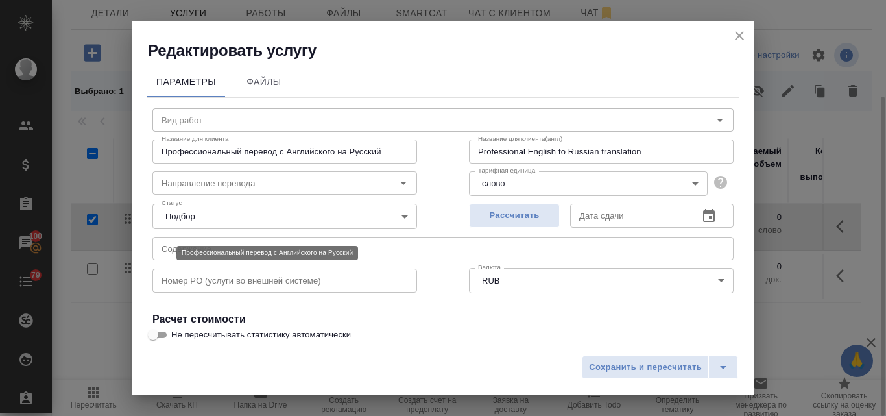
type input "Перевод Профессиональный"
type input "англ-рус"
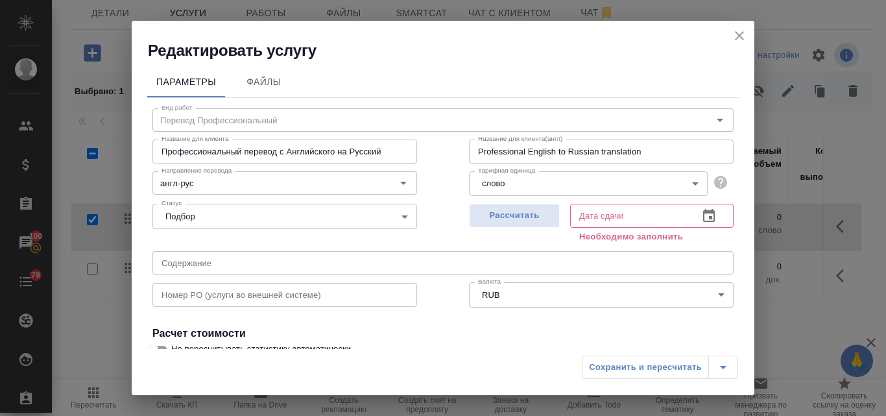
scroll to position [130, 0]
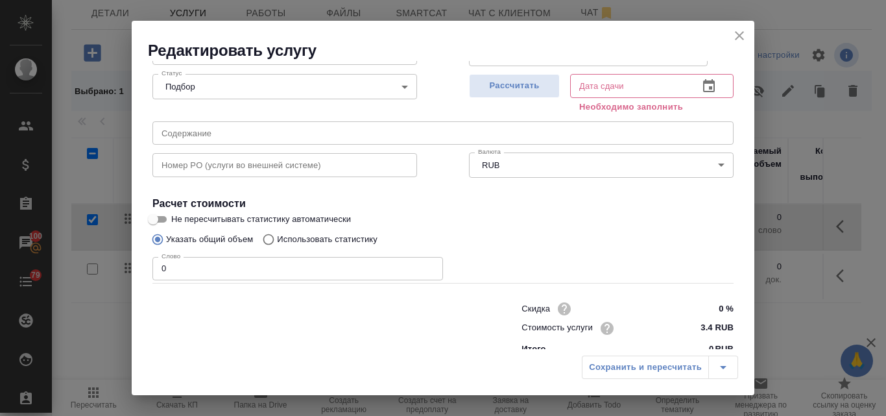
click at [265, 235] on input "Использовать статистику" at bounding box center [266, 239] width 21 height 25
radio input "true"
radio input "false"
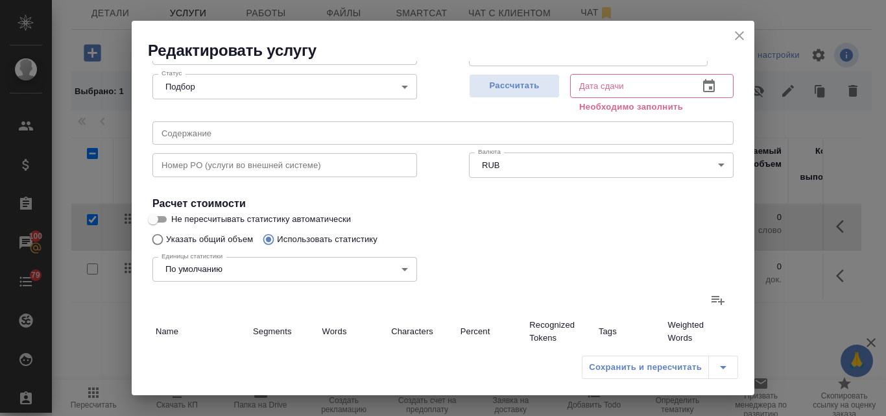
click at [710, 294] on icon at bounding box center [718, 300] width 16 height 16
click at [0, 0] on input "file" at bounding box center [0, 0] width 0 height 0
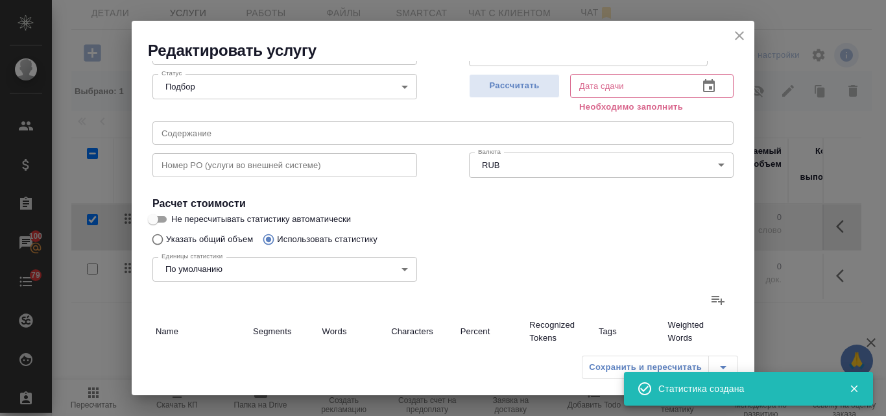
type input "50"
type input "103"
type input "706"
type input "2"
type input "8"
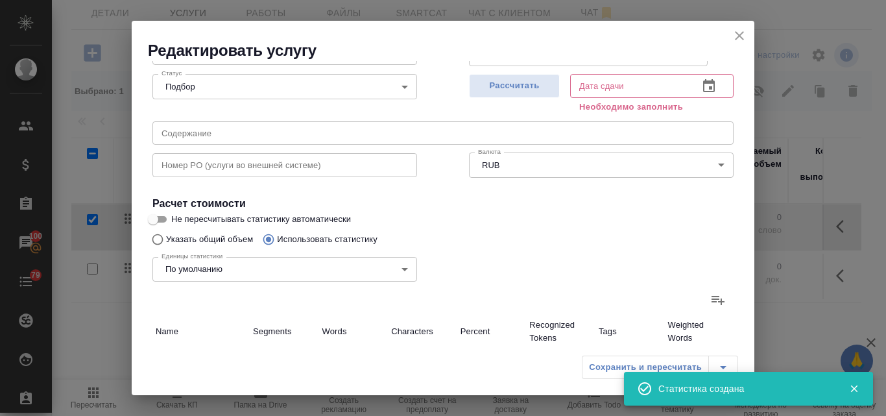
type input "43"
type input "4"
type input "19"
type input "158"
type input "56"
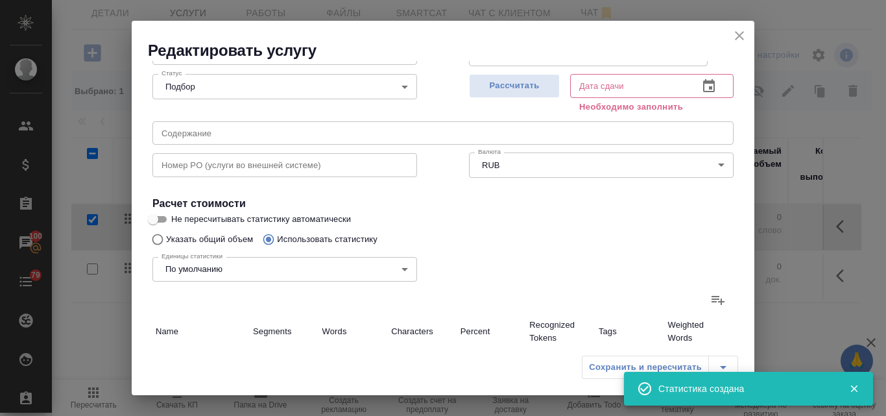
type input "130"
type input "907"
type input "56"
type input "130"
type input "907"
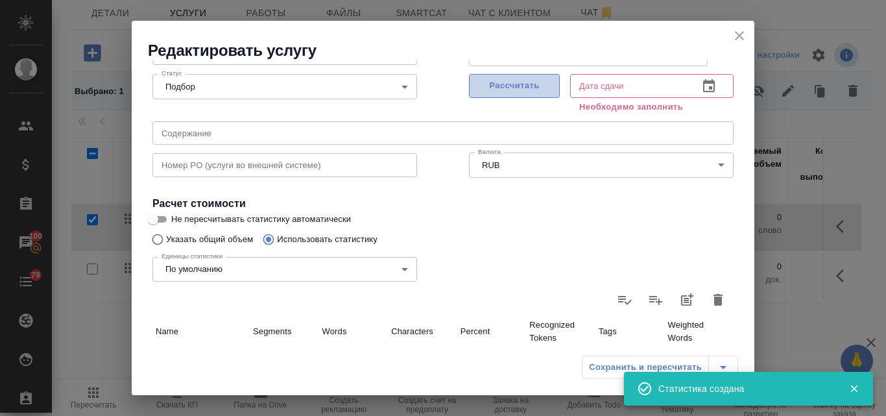
click at [515, 84] on span "Рассчитать" at bounding box center [514, 85] width 77 height 15
type input "22.09.2025 12:54"
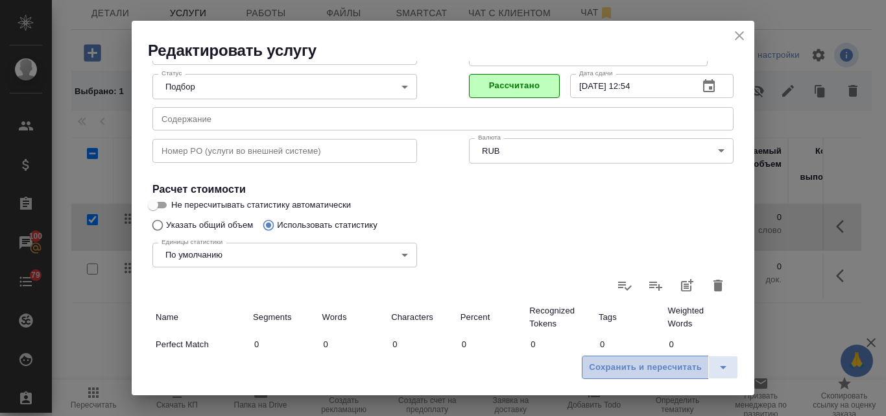
click at [634, 360] on span "Сохранить и пересчитать" at bounding box center [645, 367] width 113 height 15
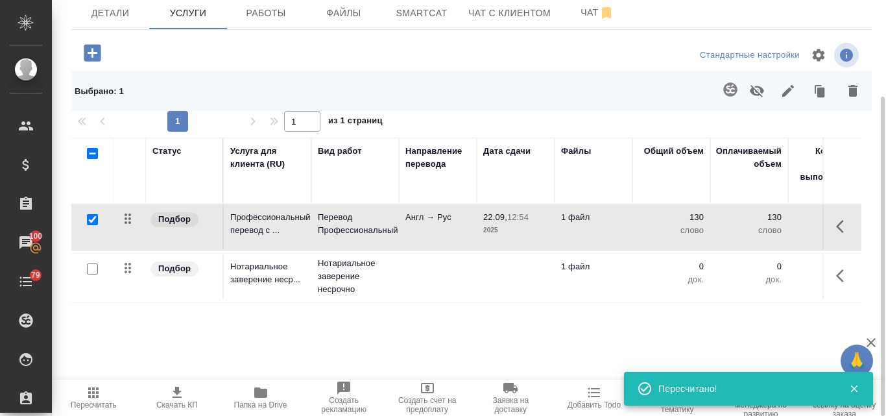
click at [468, 231] on td "Англ → Рус" at bounding box center [438, 226] width 78 height 45
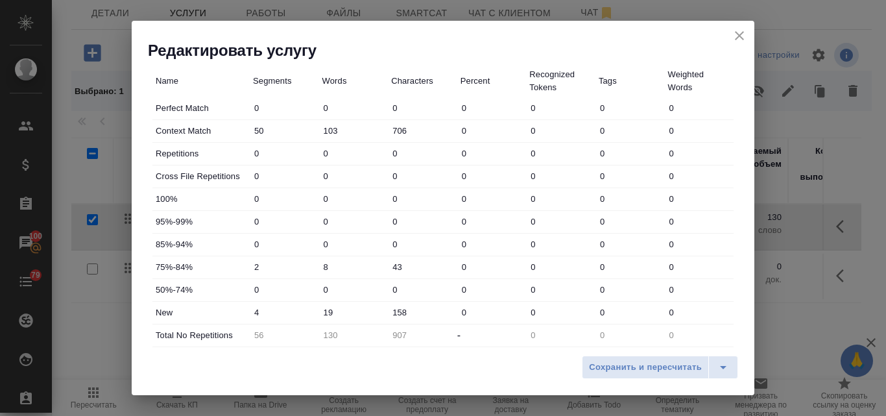
scroll to position [454, 0]
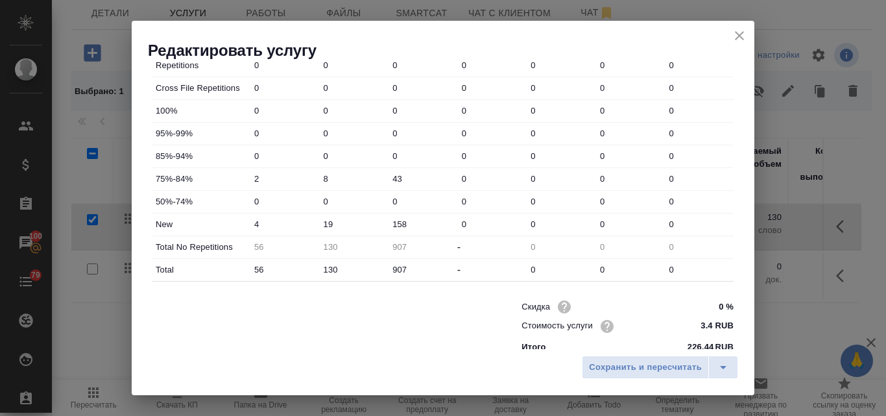
click at [320, 224] on input "19" at bounding box center [353, 224] width 69 height 19
type input "219"
click at [633, 370] on span "Сохранить и пересчитать" at bounding box center [645, 367] width 113 height 15
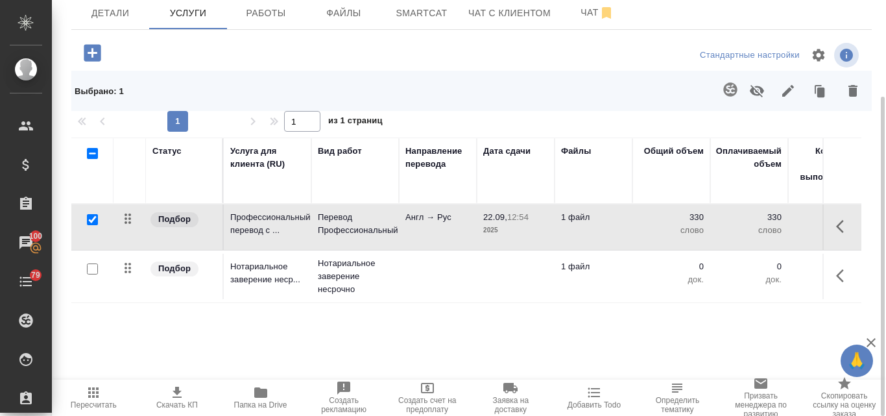
click at [432, 228] on td "Англ → Рус" at bounding box center [438, 226] width 78 height 45
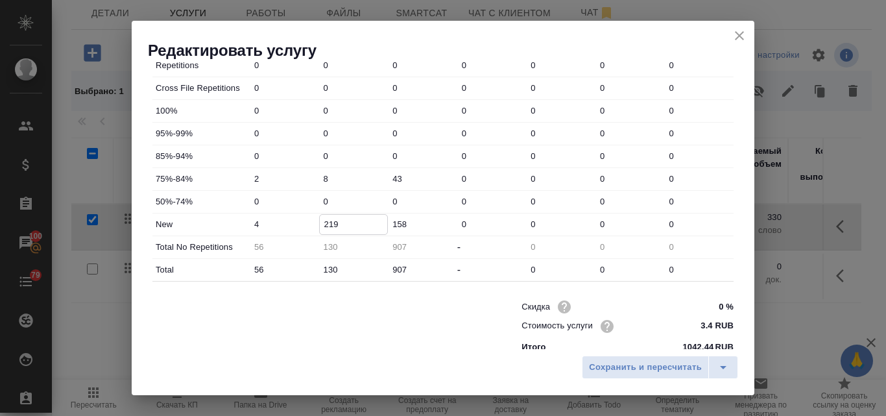
click at [326, 227] on input "219" at bounding box center [354, 224] width 68 height 19
type input "119"
click at [598, 367] on span "Сохранить и пересчитать" at bounding box center [645, 367] width 113 height 15
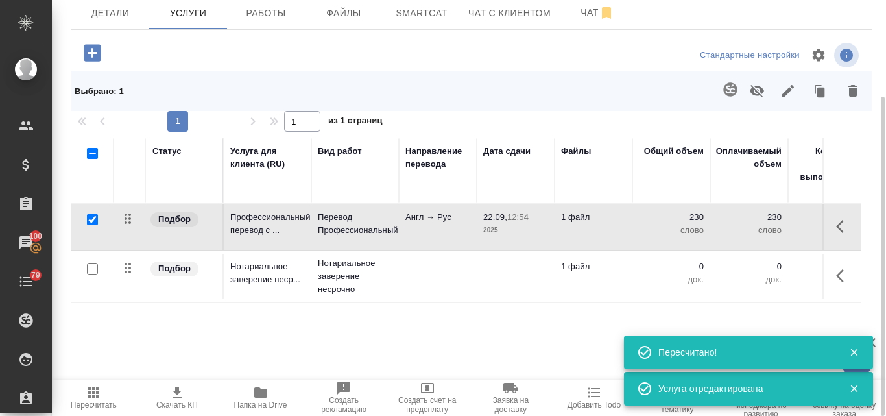
click at [440, 230] on td "Англ → Рус" at bounding box center [438, 226] width 78 height 45
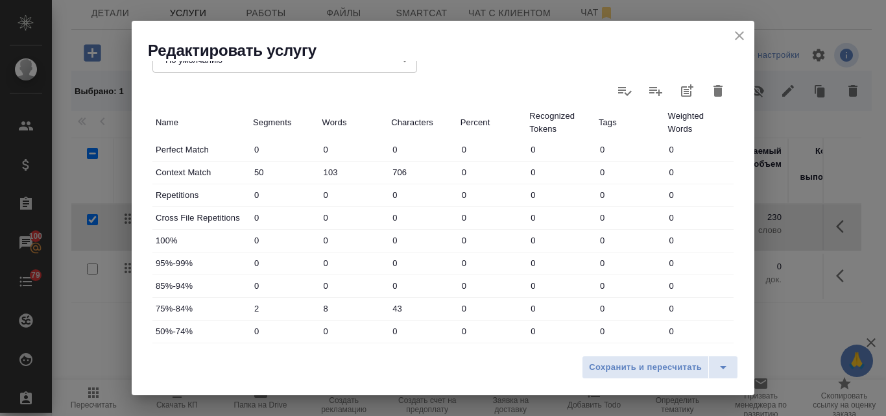
scroll to position [469, 0]
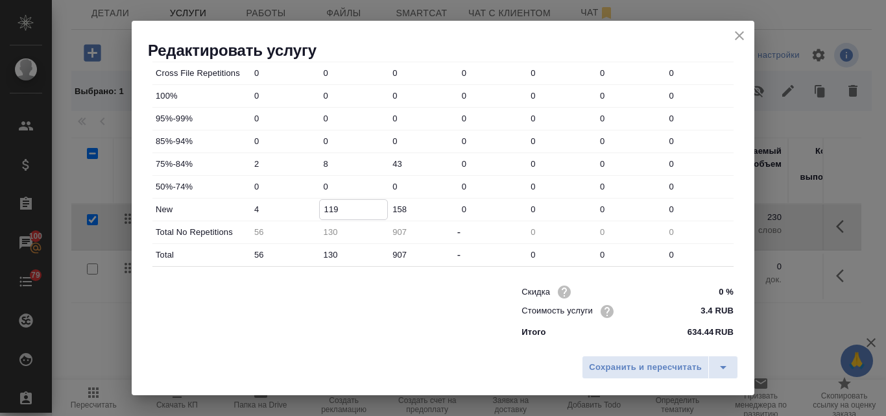
drag, startPoint x: 336, startPoint y: 207, endPoint x: 326, endPoint y: 209, distance: 10.7
click at [326, 209] on input "119" at bounding box center [354, 209] width 68 height 19
type input "130"
click at [655, 369] on span "Сохранить и пересчитать" at bounding box center [645, 367] width 113 height 15
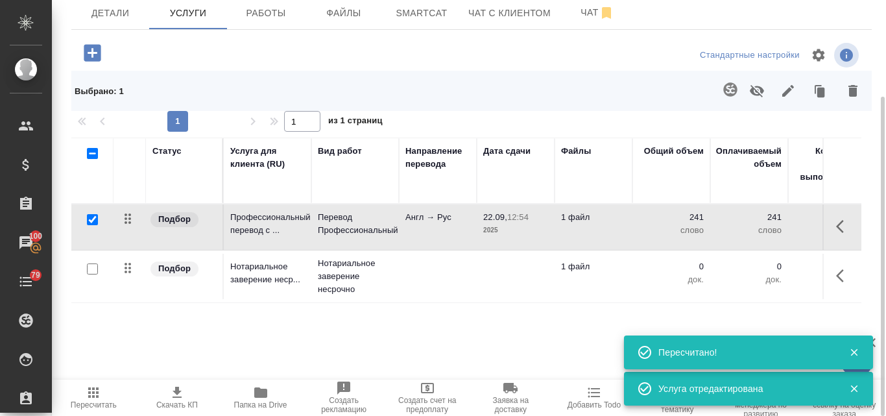
click at [442, 228] on td "Англ → Рус" at bounding box center [438, 226] width 78 height 45
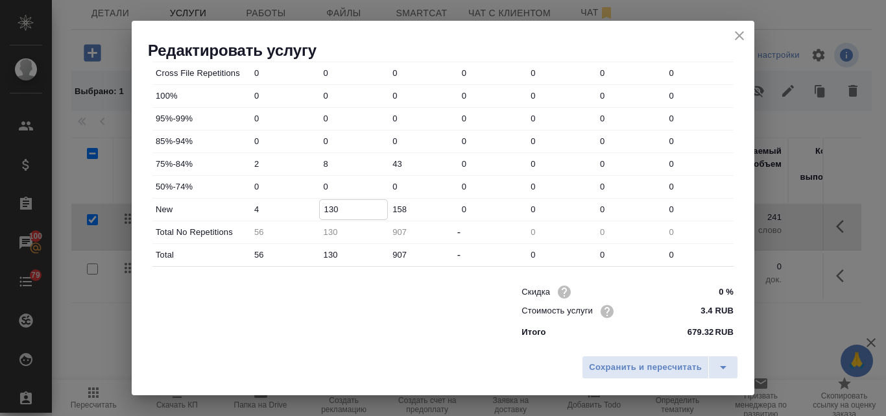
drag, startPoint x: 339, startPoint y: 209, endPoint x: 330, endPoint y: 211, distance: 9.2
click at [330, 211] on input "130" at bounding box center [354, 209] width 68 height 19
type input "139"
click at [608, 366] on span "Сохранить и пересчитать" at bounding box center [645, 367] width 113 height 15
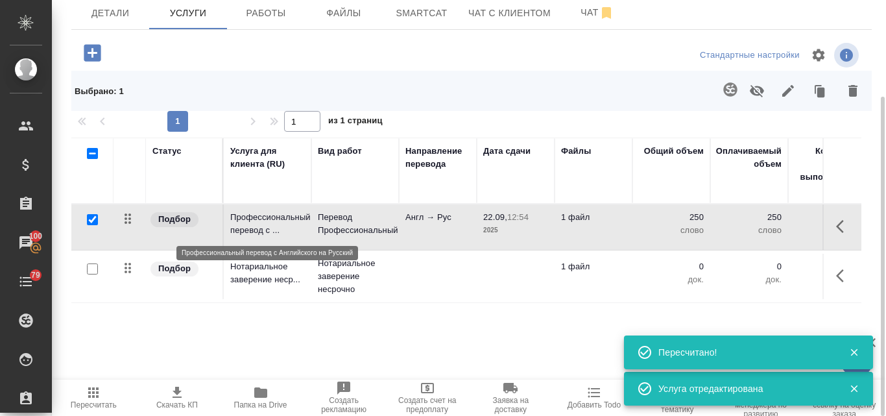
click at [268, 218] on p "Профессиональный перевод с ..." at bounding box center [267, 224] width 75 height 26
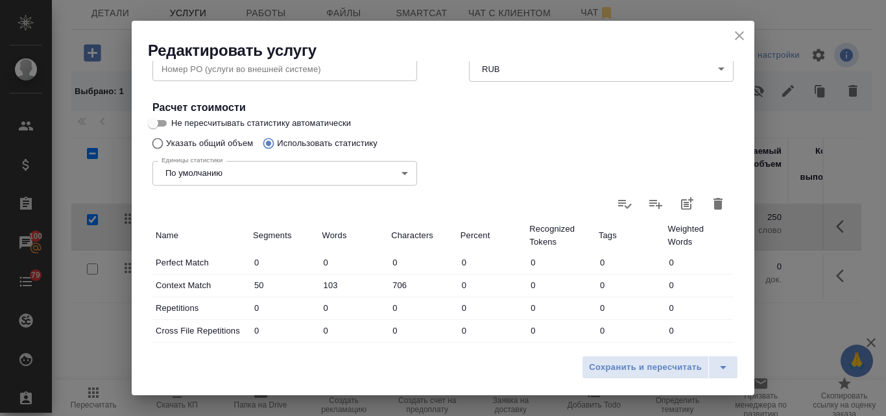
scroll to position [209, 0]
click at [165, 123] on input "Не пересчитывать статистику автоматически" at bounding box center [153, 125] width 47 height 16
checkbox input "true"
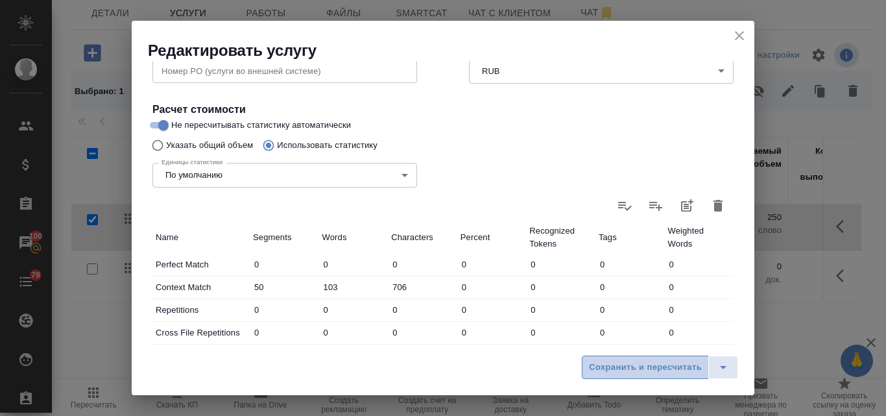
click at [651, 365] on span "Сохранить и пересчитать" at bounding box center [645, 367] width 113 height 15
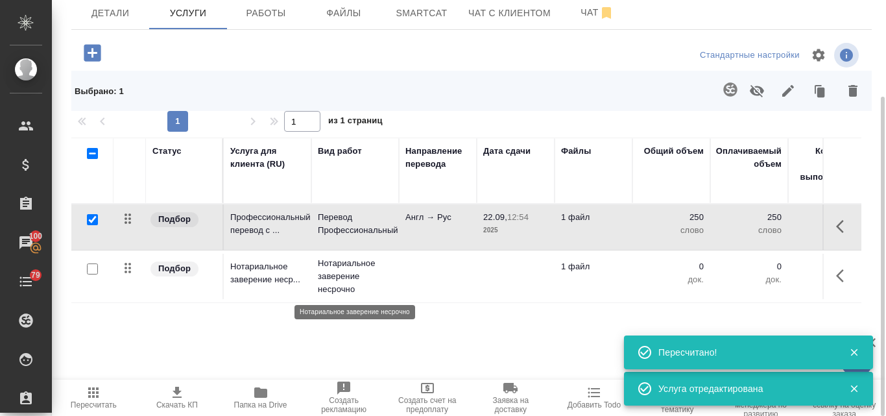
click at [339, 271] on p "Нотариальное заверение несрочно" at bounding box center [355, 276] width 75 height 39
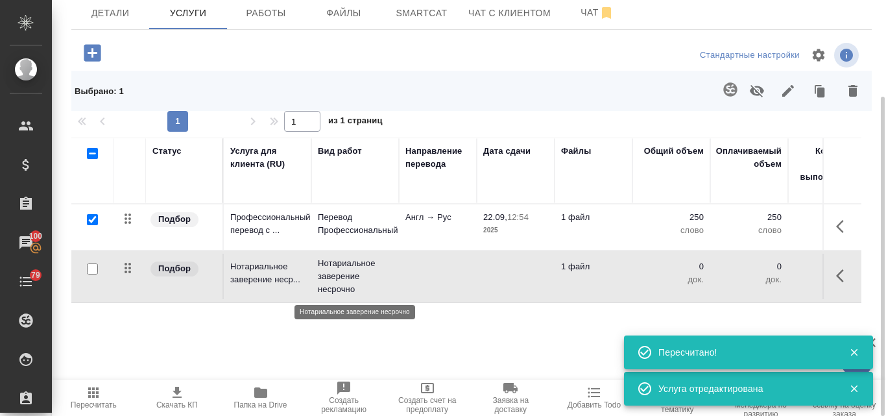
click at [339, 271] on p "Нотариальное заверение несрочно" at bounding box center [355, 276] width 75 height 39
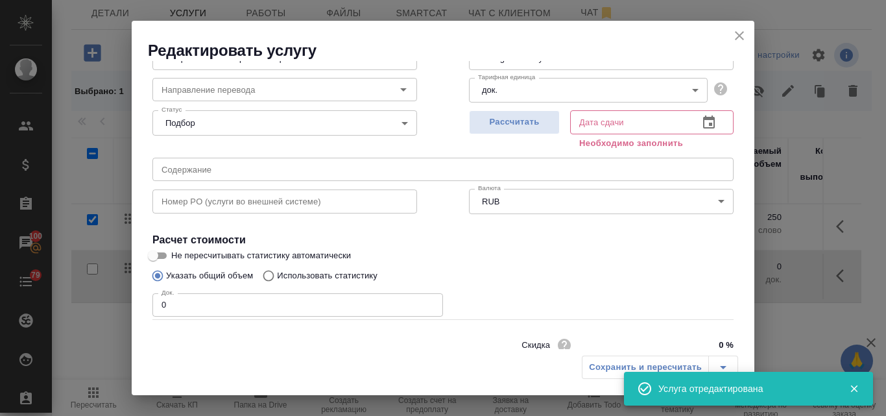
scroll to position [147, 0]
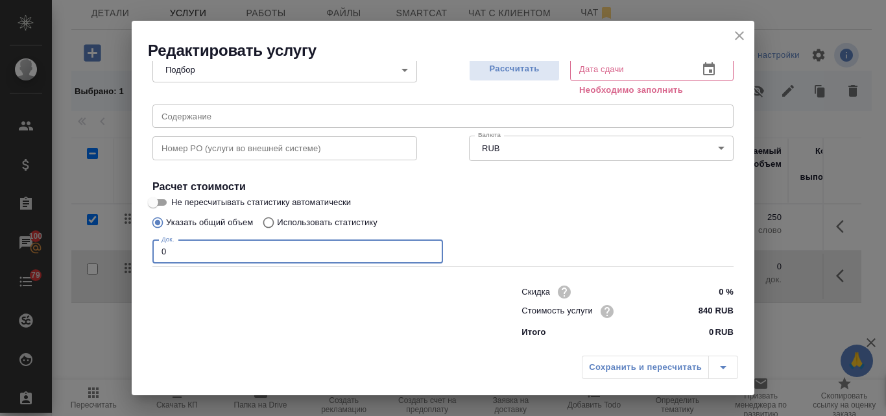
drag, startPoint x: 167, startPoint y: 255, endPoint x: 156, endPoint y: 255, distance: 11.7
click at [156, 255] on input "0" at bounding box center [297, 251] width 290 height 23
type input "1"
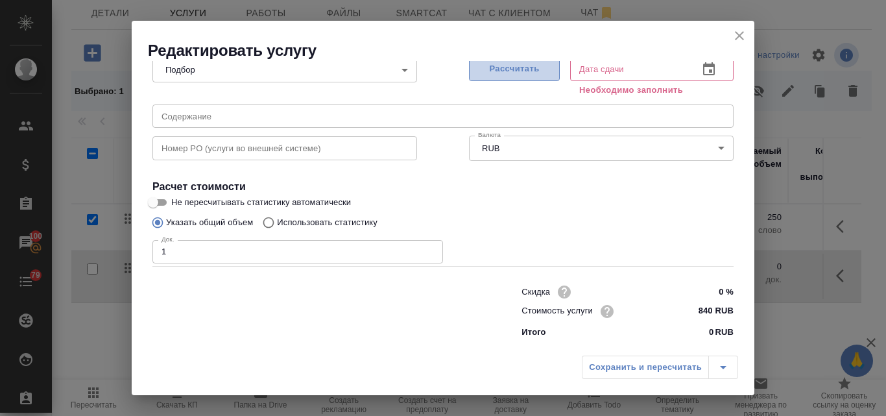
click at [485, 71] on span "Рассчитать" at bounding box center [514, 69] width 77 height 15
type input "22.09.2025 13:08"
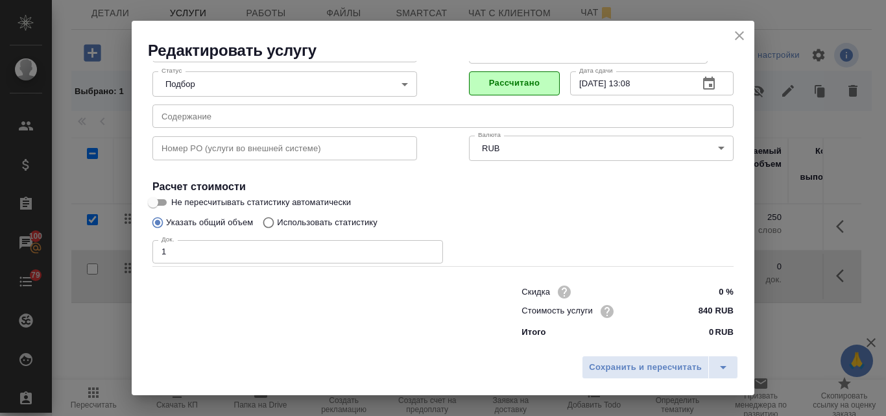
scroll to position [132, 0]
click at [639, 362] on span "Сохранить и пересчитать" at bounding box center [645, 367] width 113 height 15
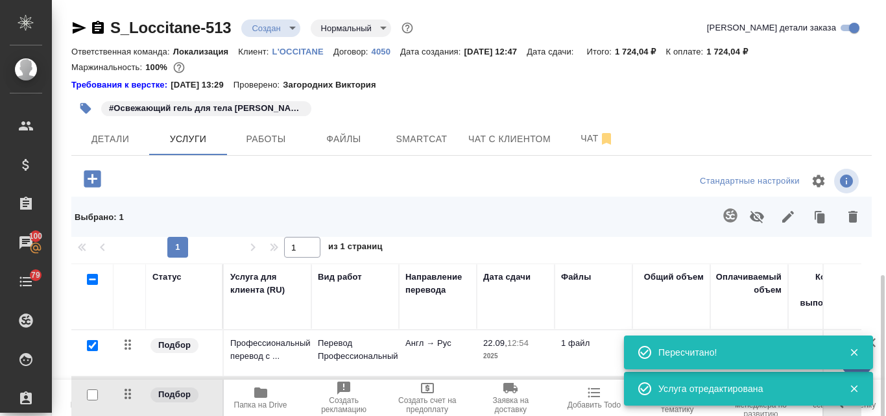
scroll to position [159, 0]
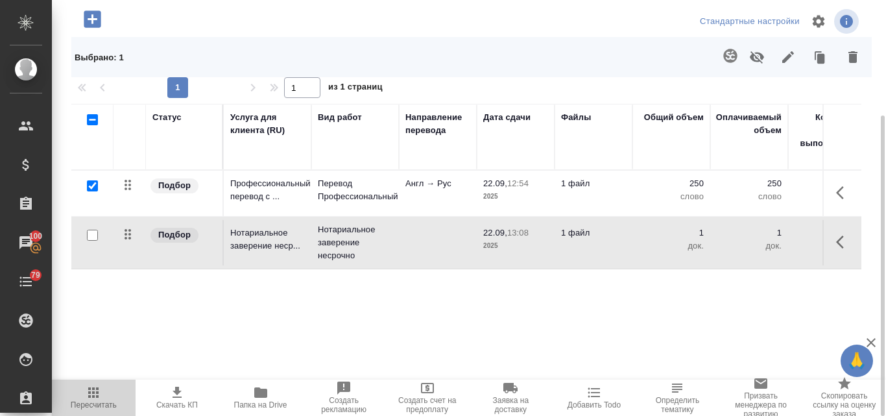
click at [98, 395] on icon "button" at bounding box center [93, 392] width 10 height 10
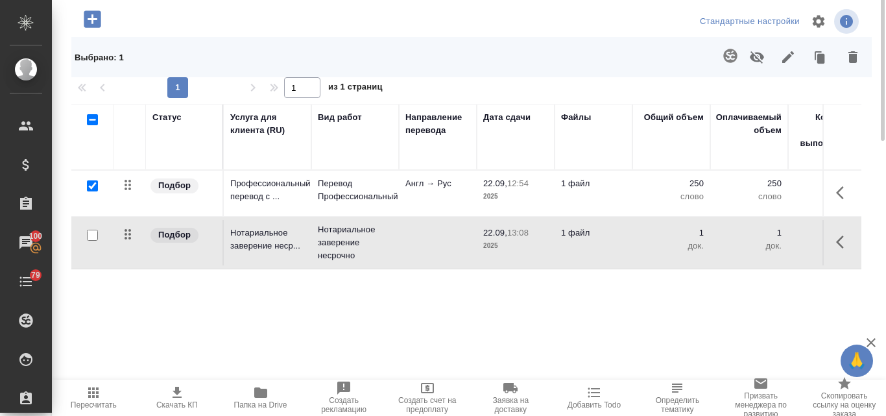
scroll to position [0, 0]
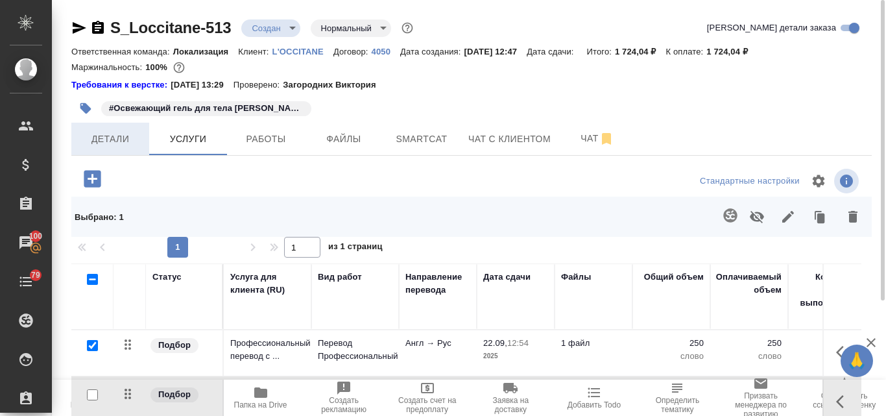
click at [104, 137] on span "Детали" at bounding box center [110, 139] width 62 height 16
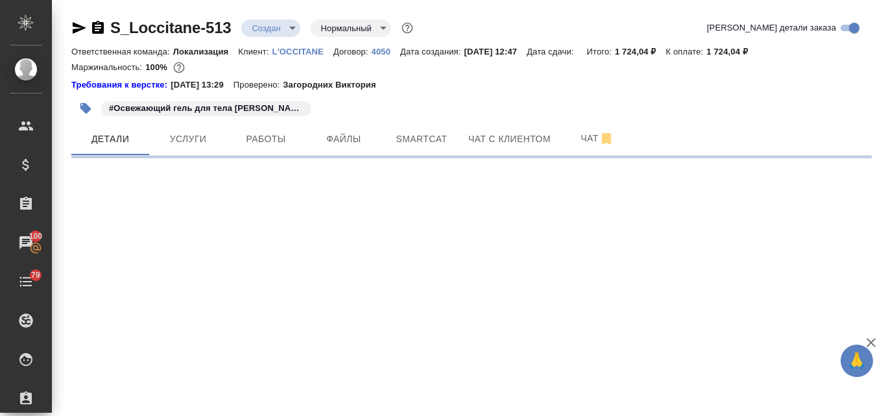
select select "RU"
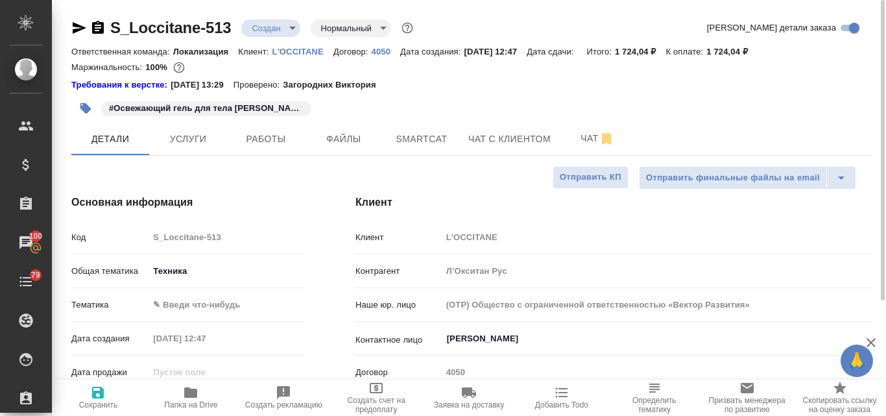
type textarea "x"
click at [93, 400] on span "Сохранить" at bounding box center [98, 404] width 39 height 9
type textarea "x"
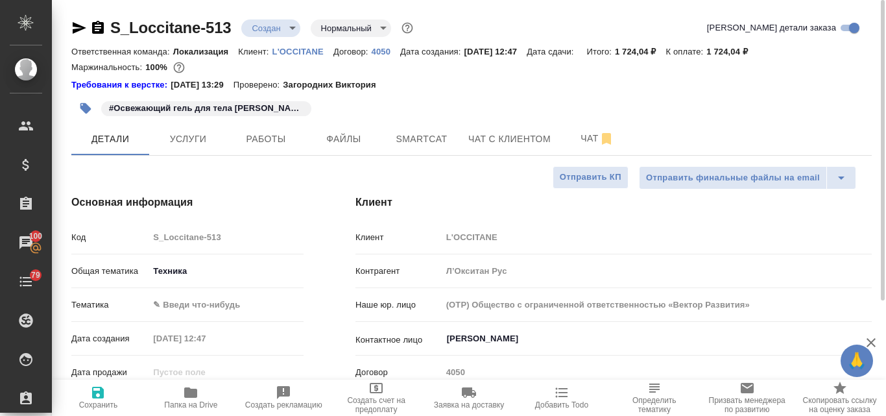
type textarea "x"
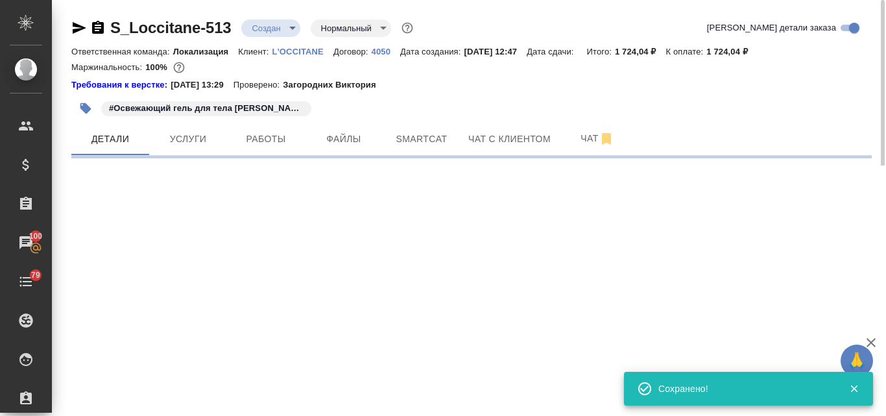
select select "RU"
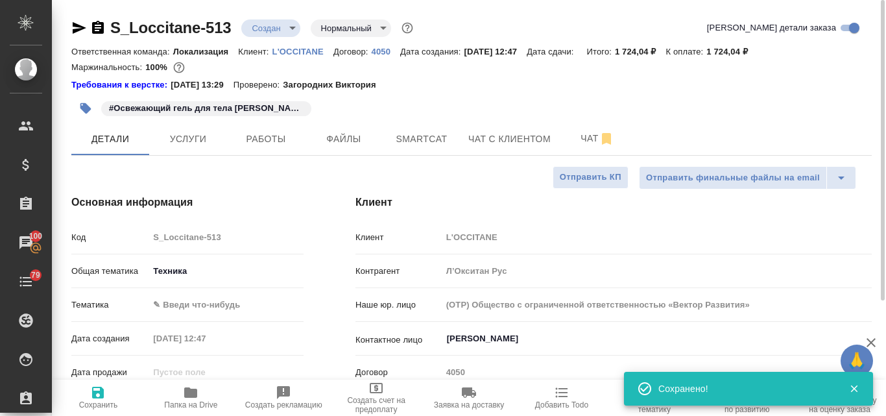
type textarea "x"
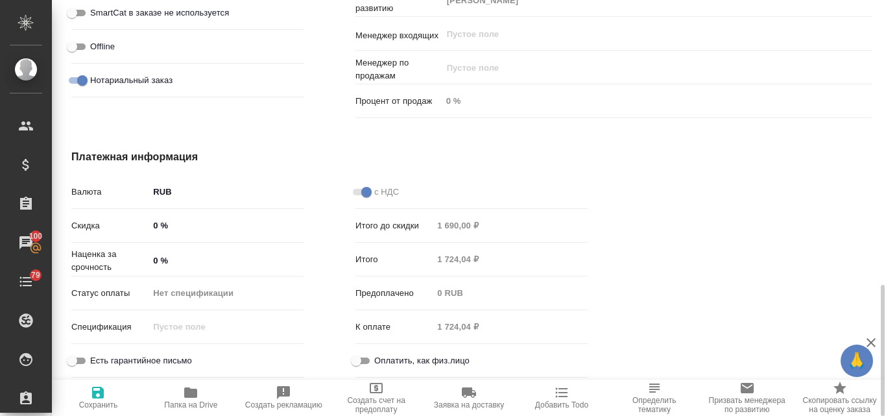
scroll to position [773, 0]
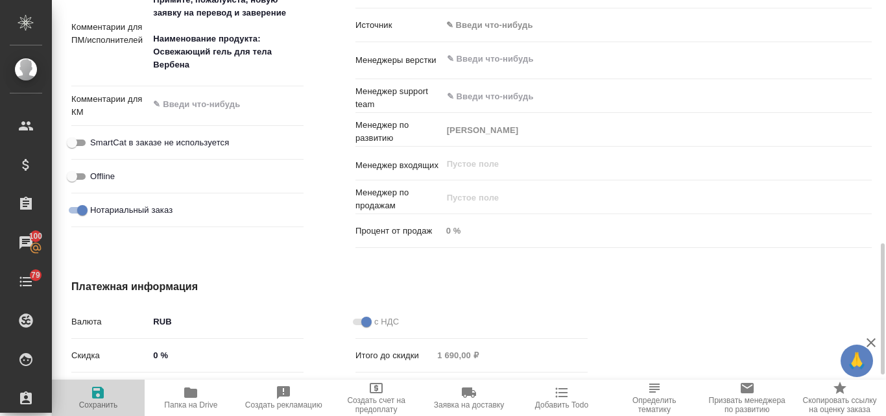
click at [93, 398] on icon "button" at bounding box center [98, 392] width 16 height 16
type textarea "x"
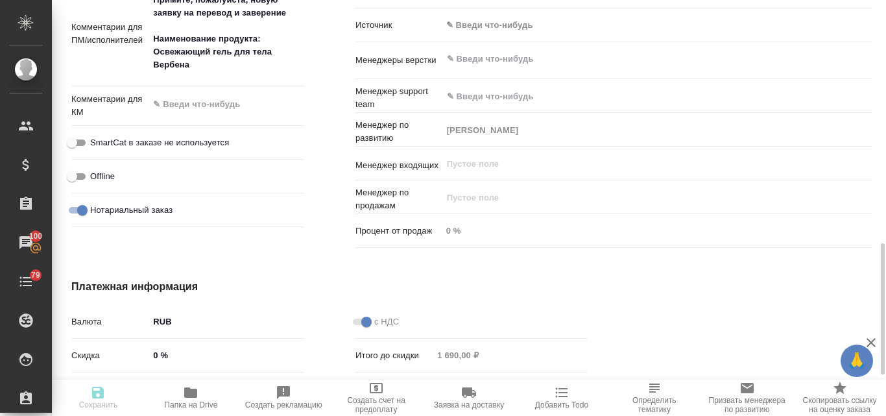
type textarea "x"
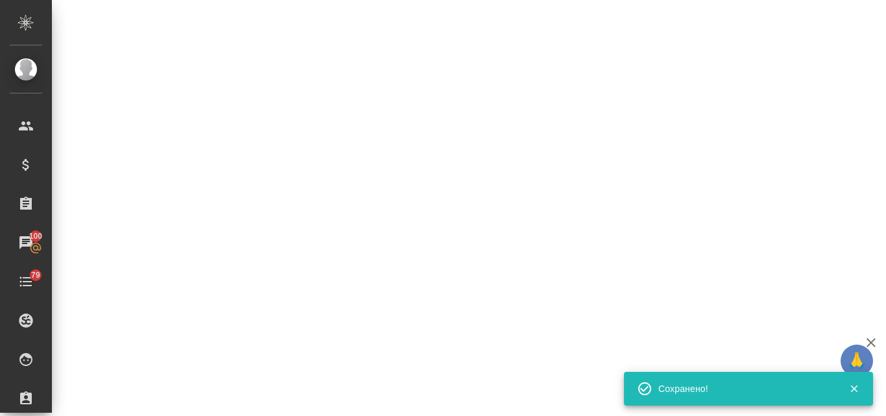
select select "RU"
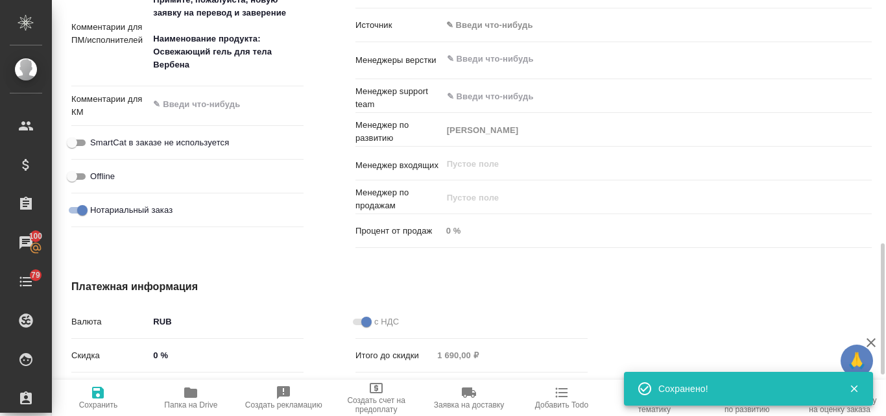
type textarea "x"
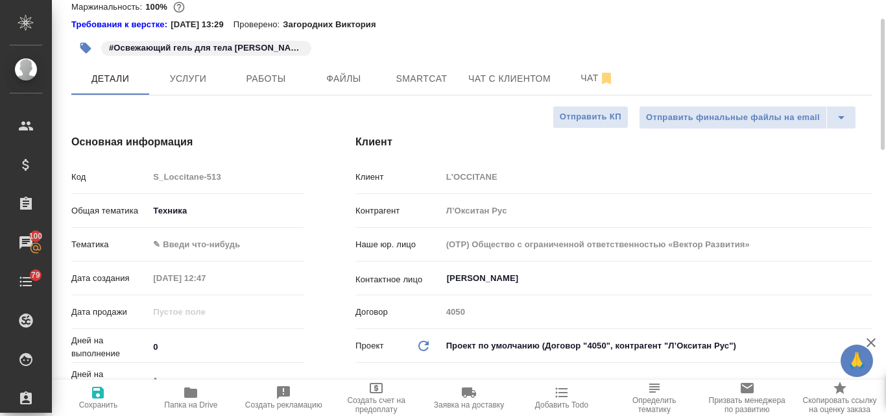
scroll to position [0, 0]
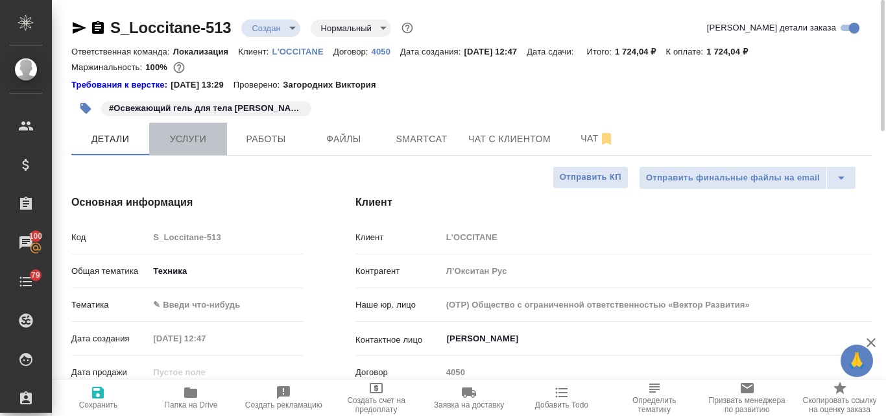
click at [183, 141] on span "Услуги" at bounding box center [188, 139] width 62 height 16
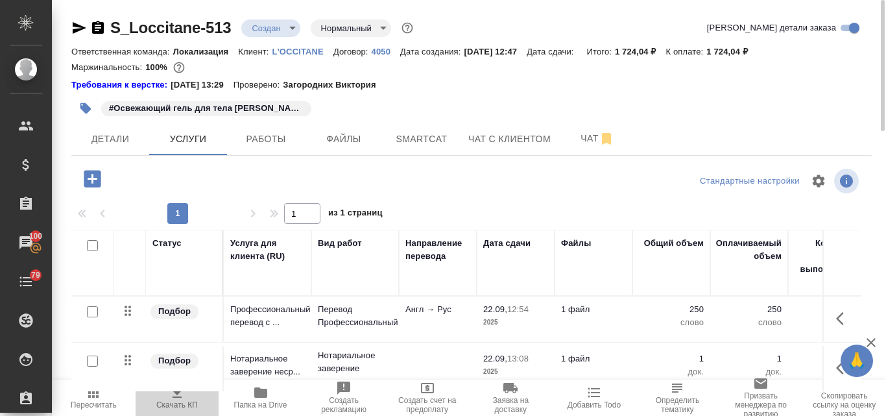
click at [180, 397] on icon "button" at bounding box center [176, 391] width 9 height 11
click at [295, 25] on body "🙏 .cls-1 fill:#fff; AWATERA Valyaeva Anna Клиенты Спецификации Заказы 100 Чаты …" at bounding box center [443, 208] width 886 height 416
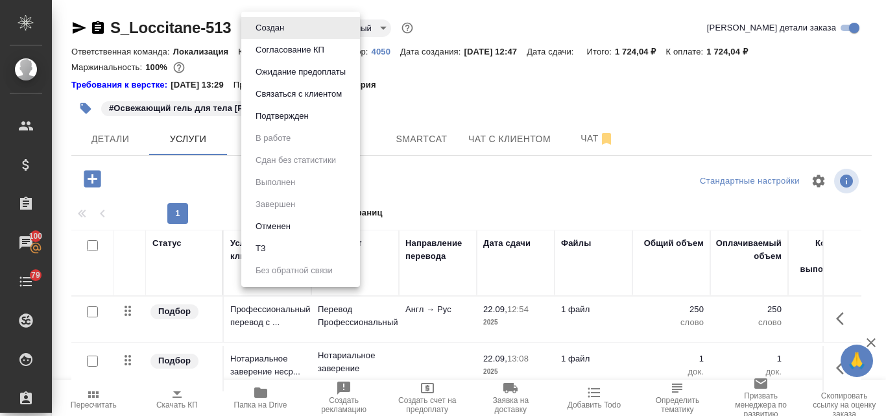
click at [280, 242] on li "ТЗ" at bounding box center [300, 248] width 119 height 22
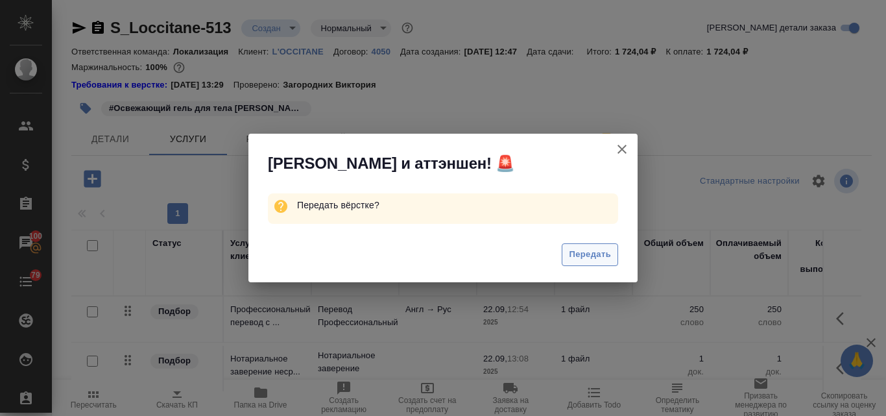
click at [583, 244] on button "Передать" at bounding box center [589, 254] width 56 height 23
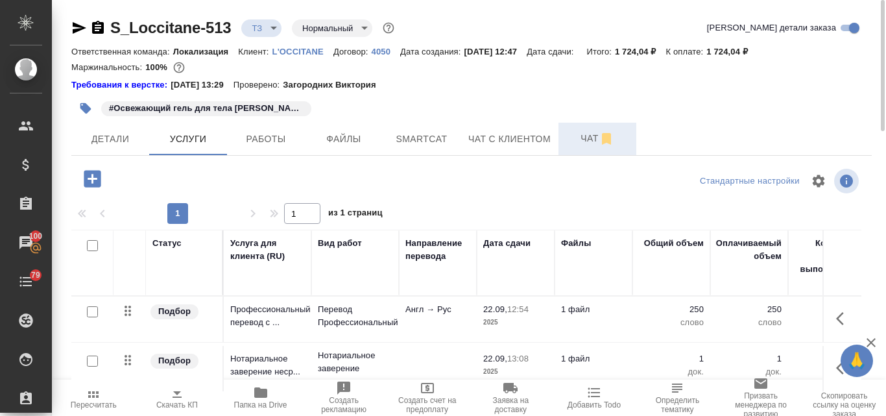
click at [581, 140] on span "Чат" at bounding box center [597, 138] width 62 height 16
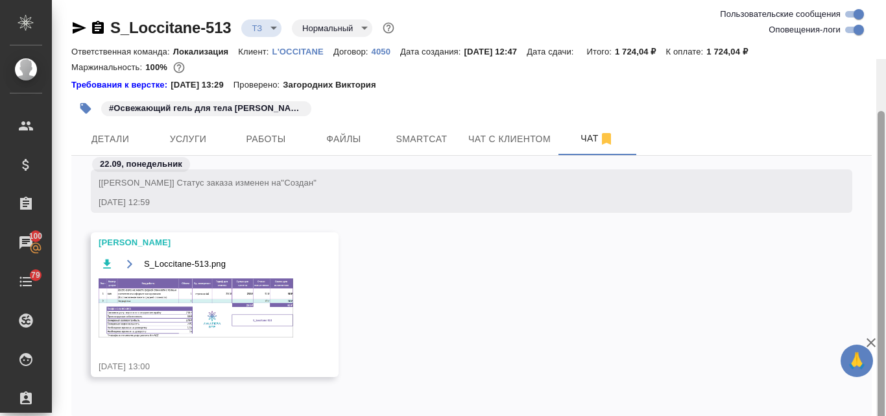
scroll to position [59, 0]
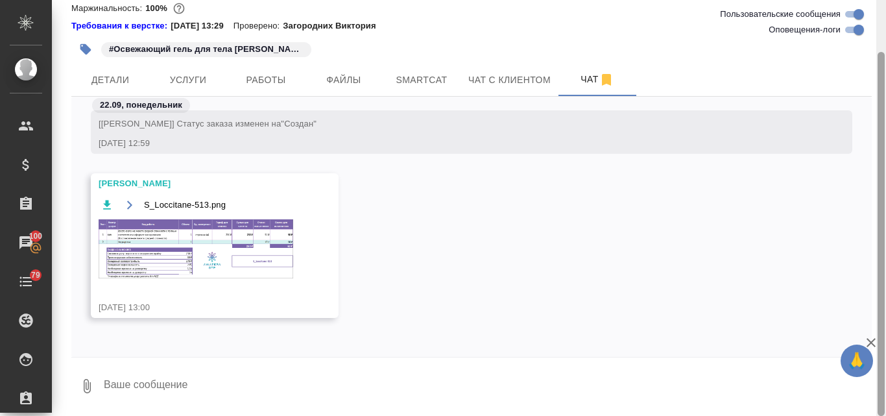
drag, startPoint x: 879, startPoint y: 90, endPoint x: 876, endPoint y: 183, distance: 93.4
click at [876, 183] on div at bounding box center [881, 208] width 10 height 416
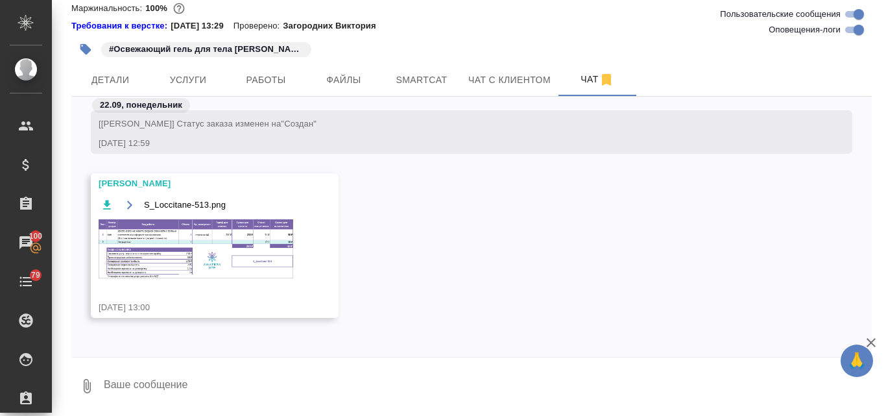
click at [123, 381] on textarea at bounding box center [486, 386] width 769 height 44
type textarea "спасибо!"
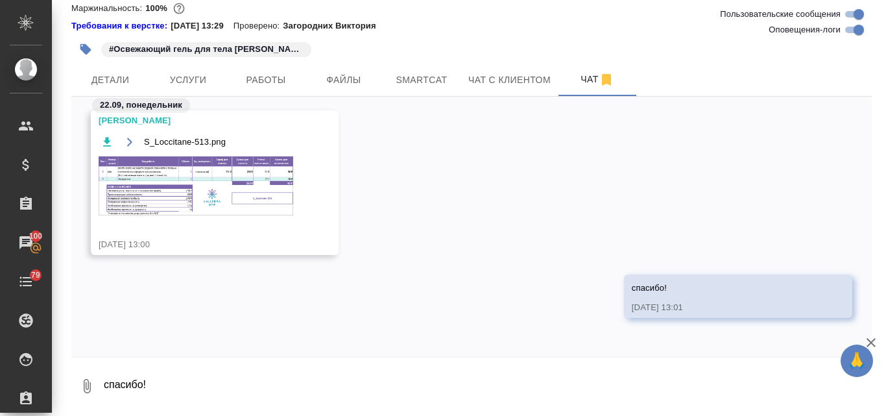
click at [174, 188] on img at bounding box center [196, 185] width 194 height 59
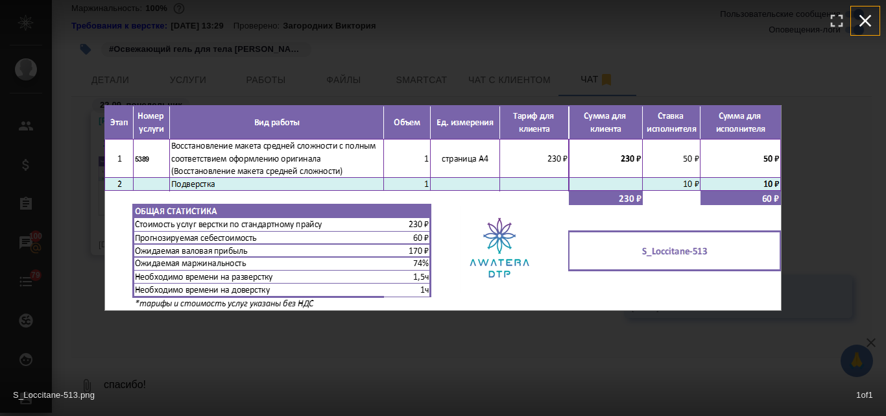
click at [868, 16] on icon "button" at bounding box center [864, 20] width 21 height 21
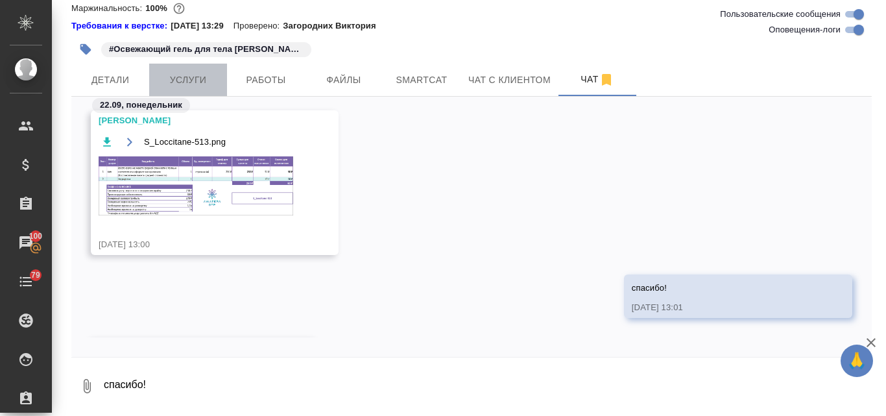
scroll to position [556, 0]
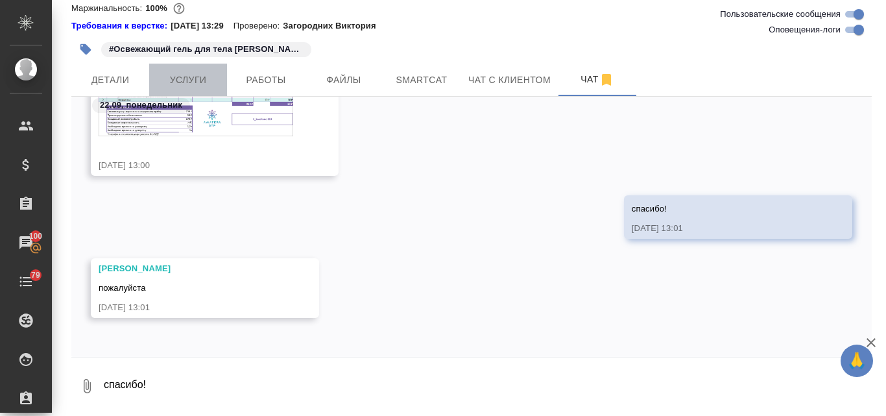
click at [183, 77] on span "Услуги" at bounding box center [188, 80] width 62 height 16
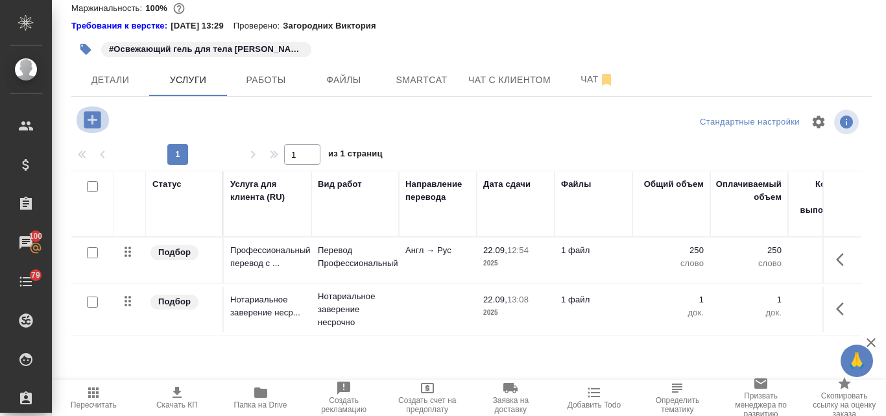
click at [85, 114] on icon "button" at bounding box center [92, 119] width 17 height 17
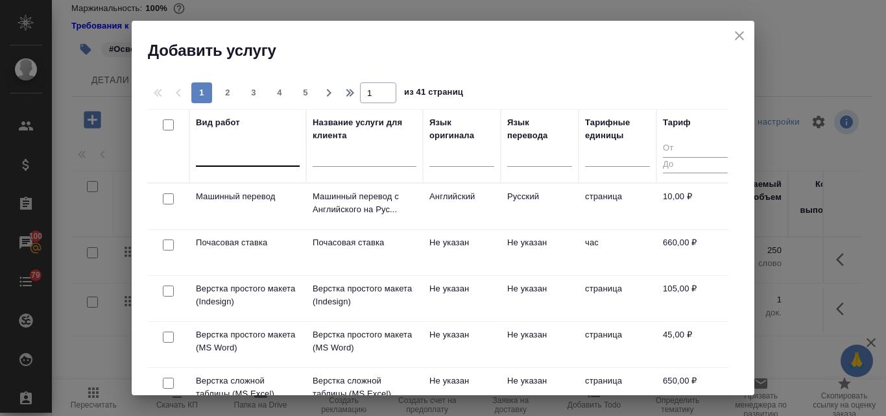
click at [242, 152] on div at bounding box center [248, 153] width 104 height 19
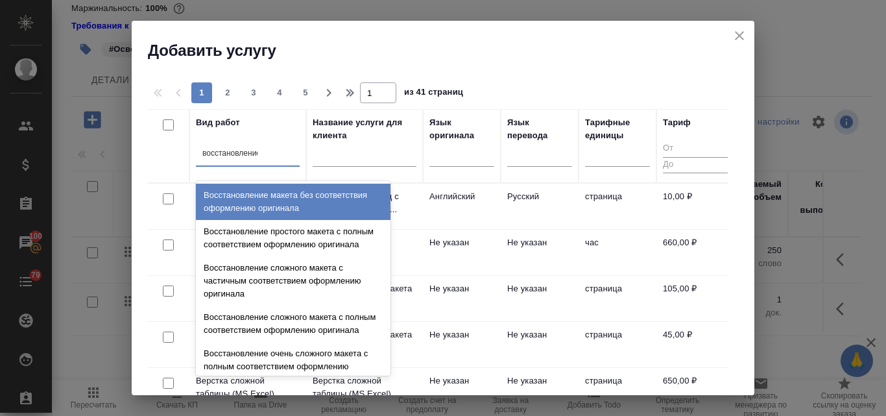
type input "восстановление"
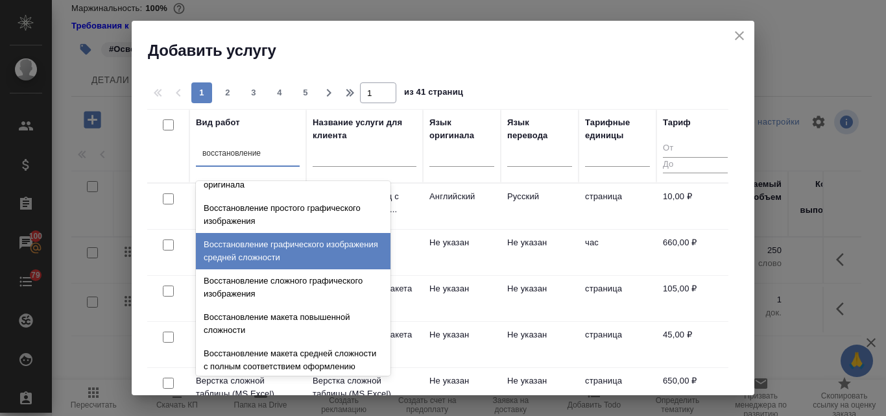
scroll to position [239, 0]
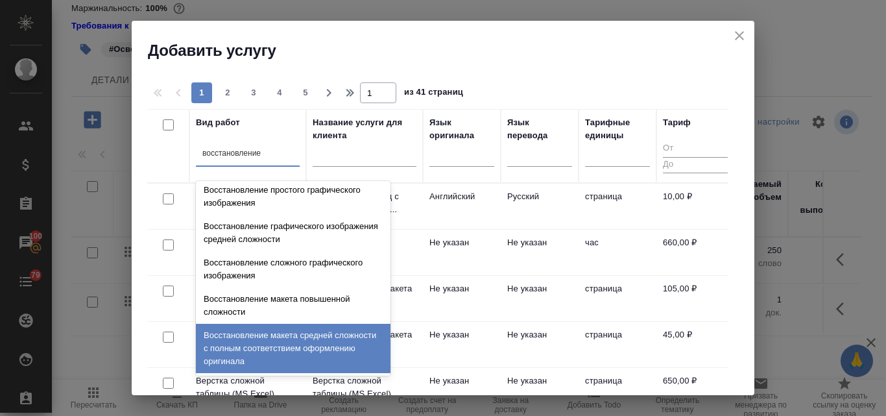
click at [289, 336] on div "Восстановление макета средней сложности с полным соответствием оформлению ориги…" at bounding box center [293, 348] width 194 height 49
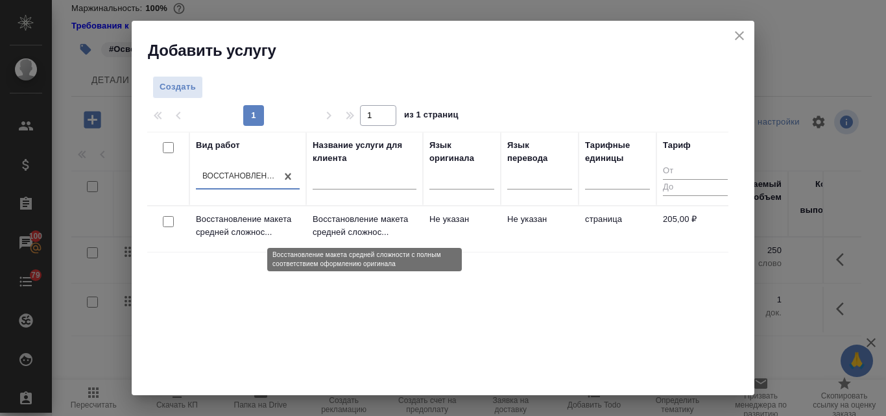
click at [362, 230] on p "Восстановление макета средней сложнос..." at bounding box center [364, 226] width 104 height 26
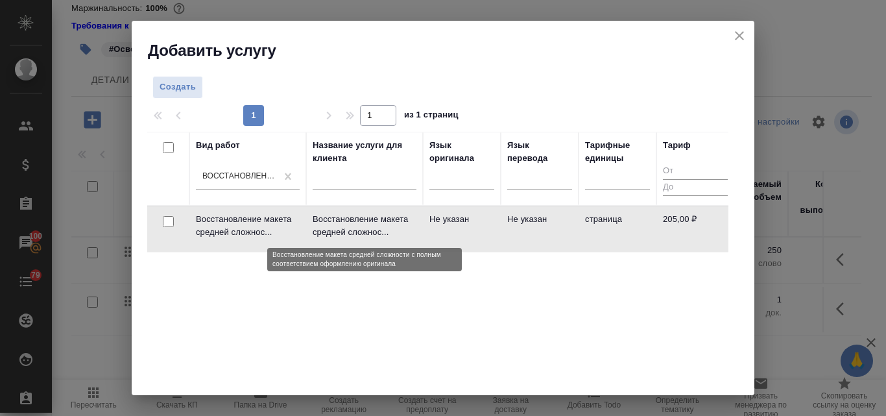
click at [362, 230] on p "Восстановление макета средней сложнос..." at bounding box center [364, 226] width 104 height 26
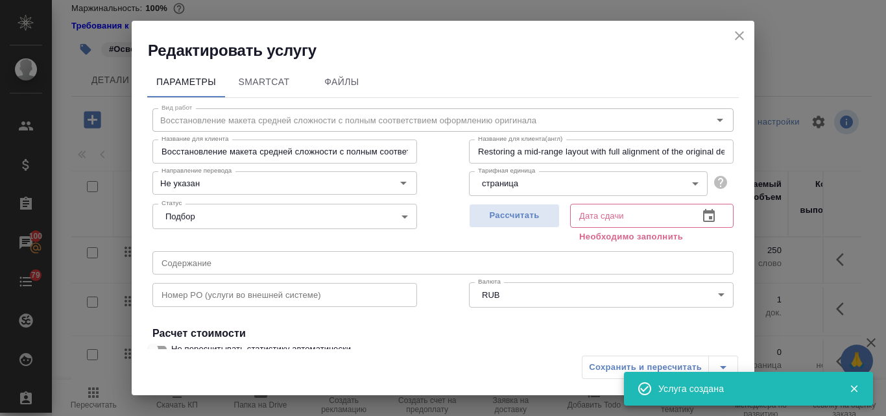
scroll to position [147, 0]
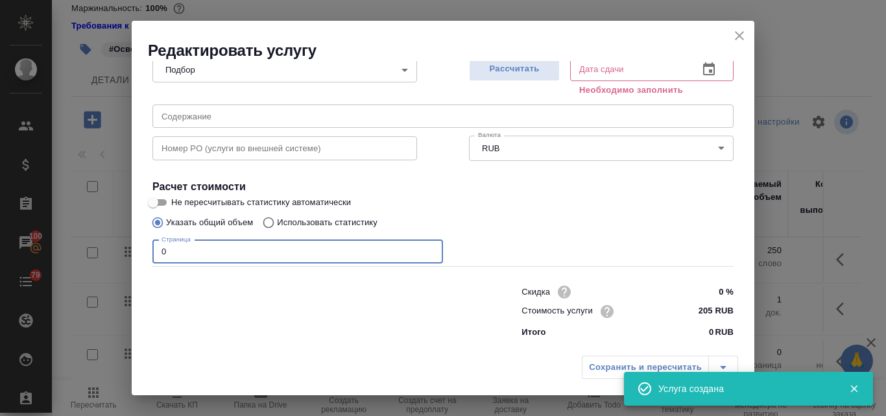
drag, startPoint x: 168, startPoint y: 257, endPoint x: 155, endPoint y: 255, distance: 13.2
click at [155, 255] on input "0" at bounding box center [297, 251] width 290 height 23
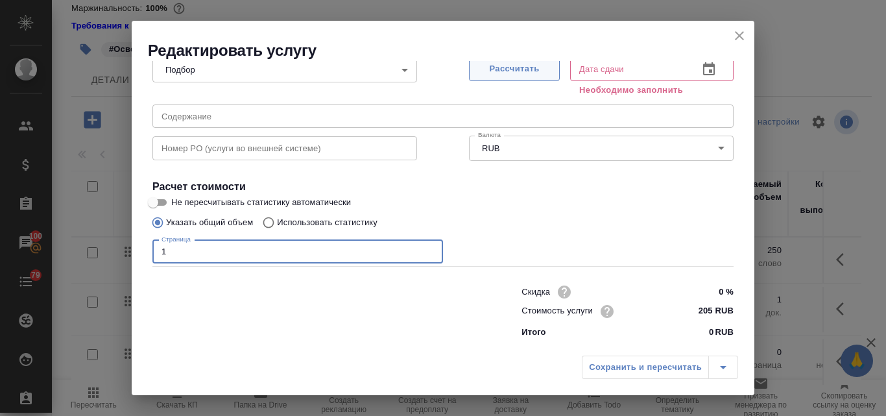
type input "1"
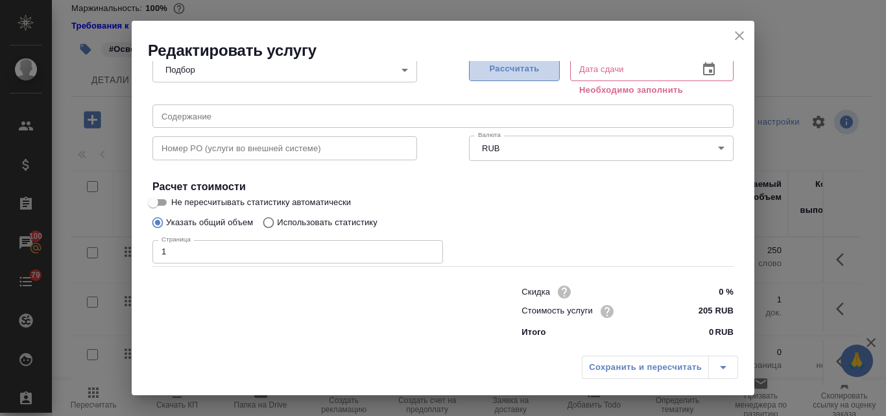
click at [485, 69] on span "Рассчитать" at bounding box center [514, 69] width 77 height 15
type input "22.09.2025 13:07"
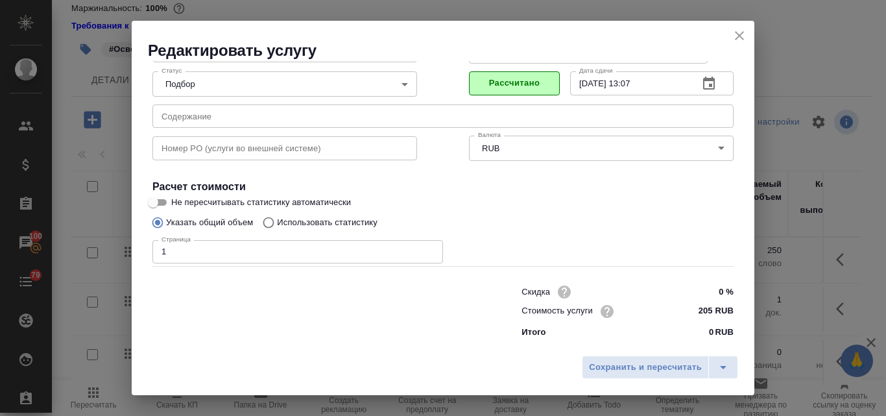
scroll to position [132, 0]
click at [613, 362] on span "Сохранить и пересчитать" at bounding box center [645, 367] width 113 height 15
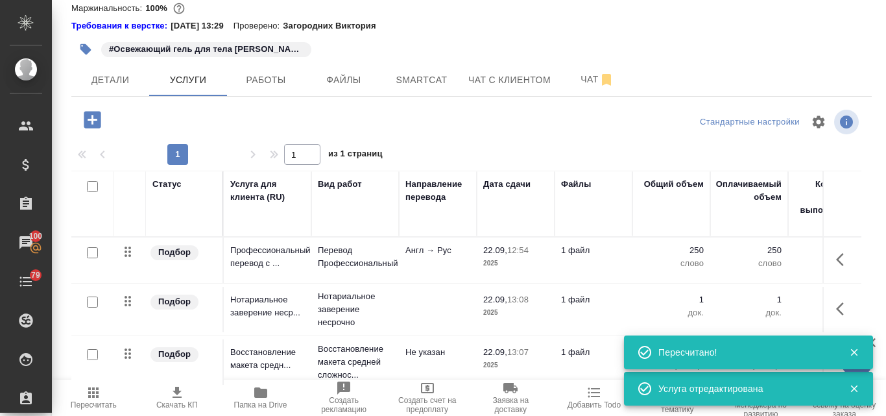
type input "new"
click at [593, 79] on span "Чат" at bounding box center [597, 79] width 62 height 16
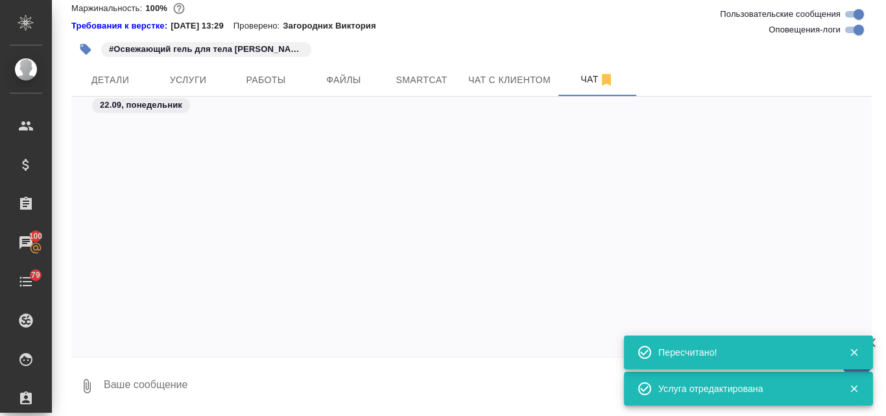
scroll to position [530, 0]
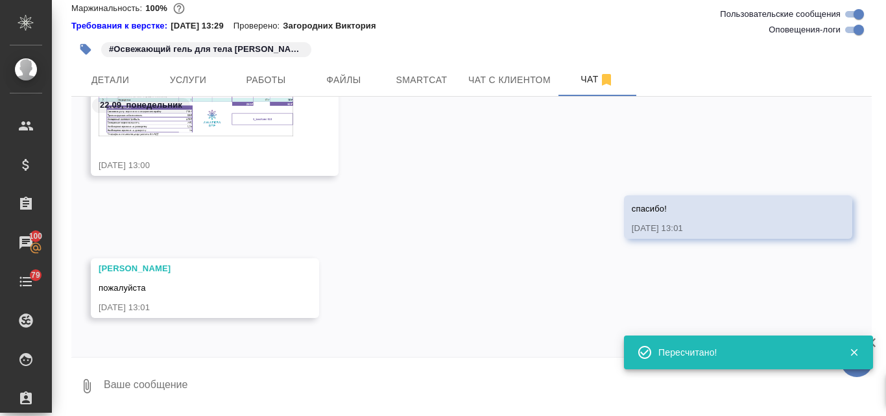
click at [224, 145] on div "S_Loccitane-513.png" at bounding box center [196, 103] width 194 height 98
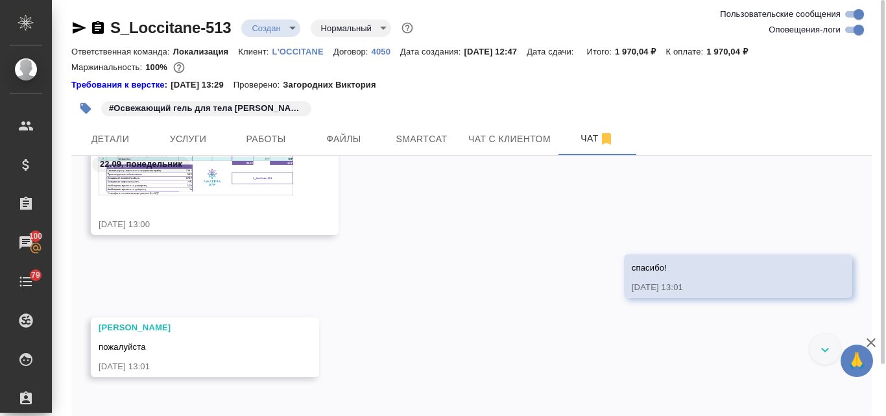
scroll to position [465, 0]
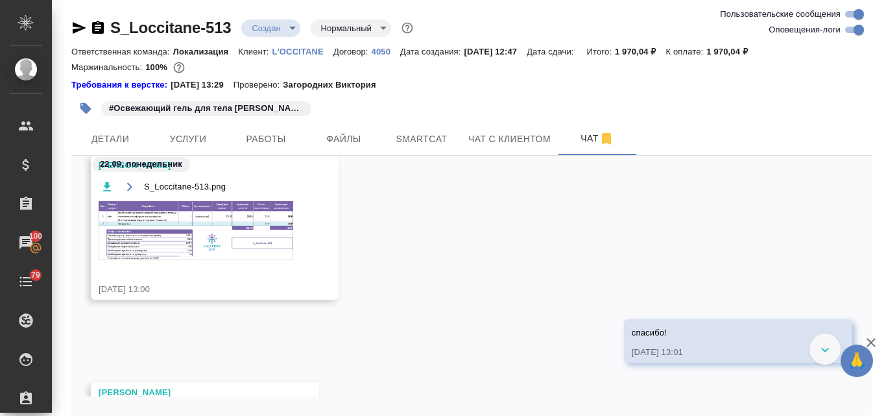
click at [203, 202] on img at bounding box center [196, 230] width 194 height 59
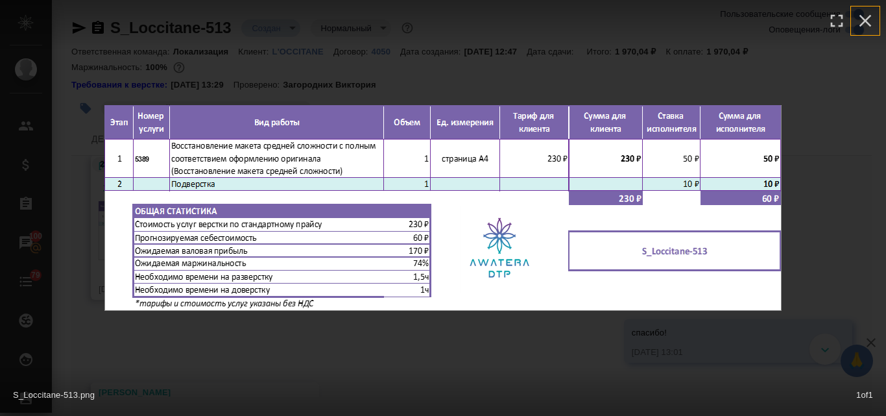
drag, startPoint x: 869, startPoint y: 13, endPoint x: 870, endPoint y: 4, distance: 9.2
click at [869, 13] on icon "button" at bounding box center [864, 20] width 21 height 21
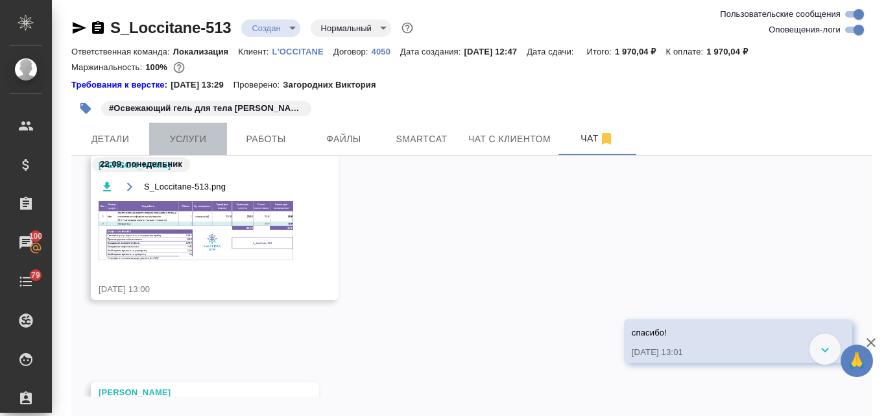
click at [191, 135] on span "Услуги" at bounding box center [188, 139] width 62 height 16
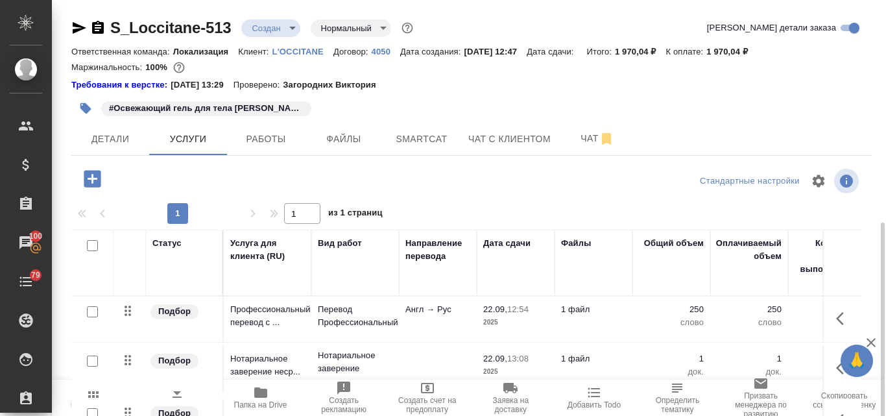
scroll to position [126, 0]
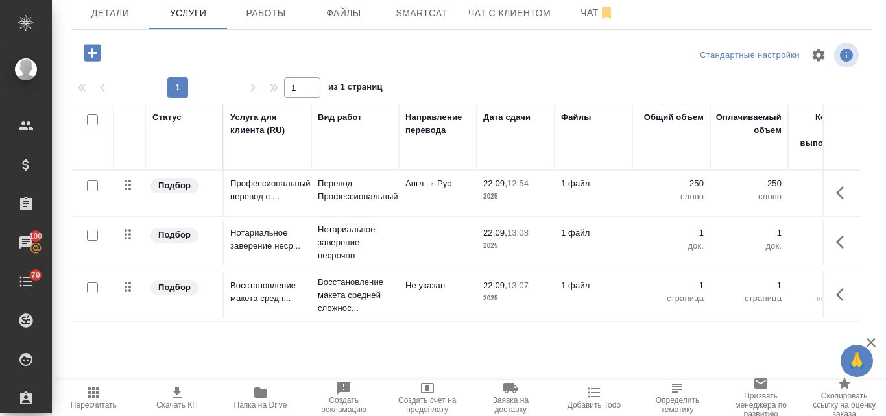
click at [86, 394] on icon "button" at bounding box center [94, 392] width 16 height 16
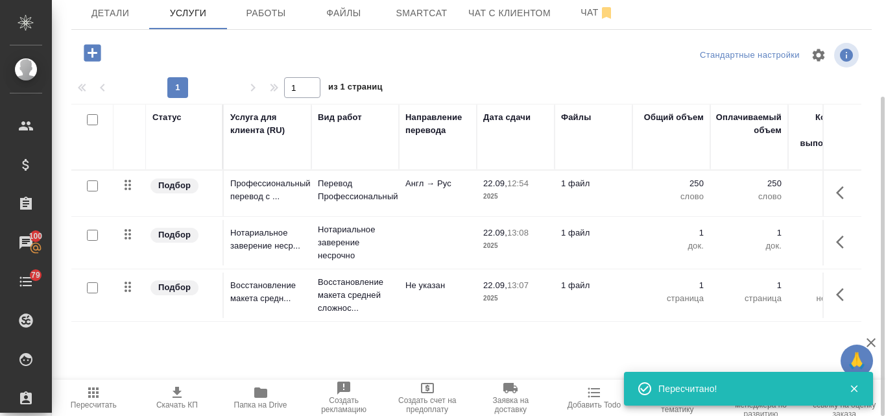
scroll to position [0, 0]
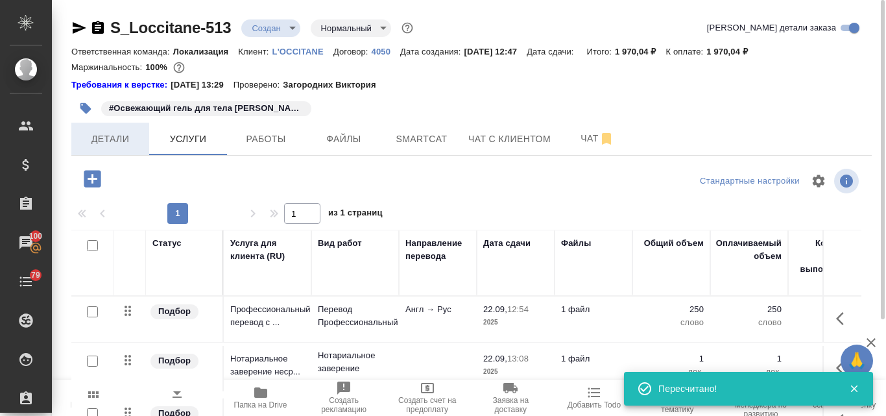
click at [110, 134] on span "Детали" at bounding box center [110, 139] width 62 height 16
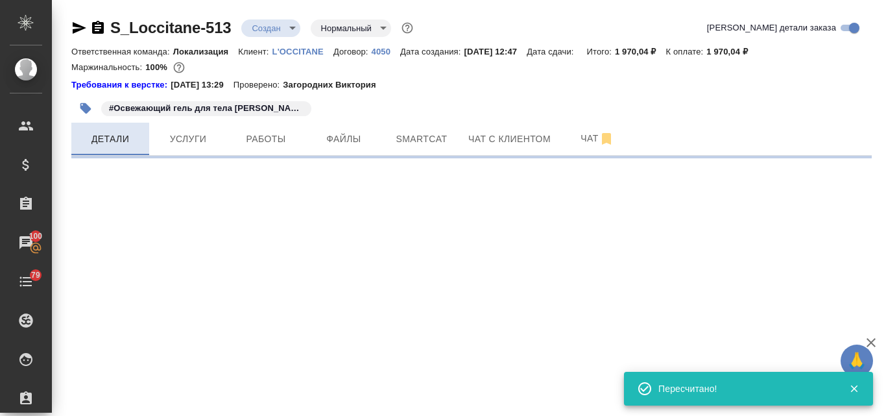
select select "RU"
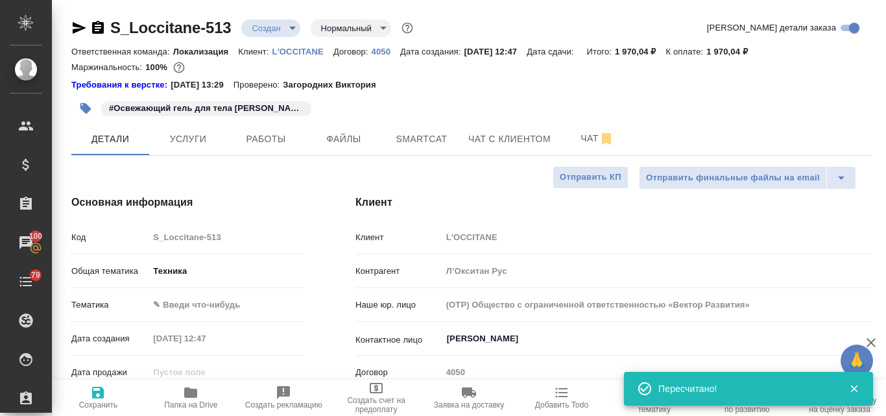
type textarea "x"
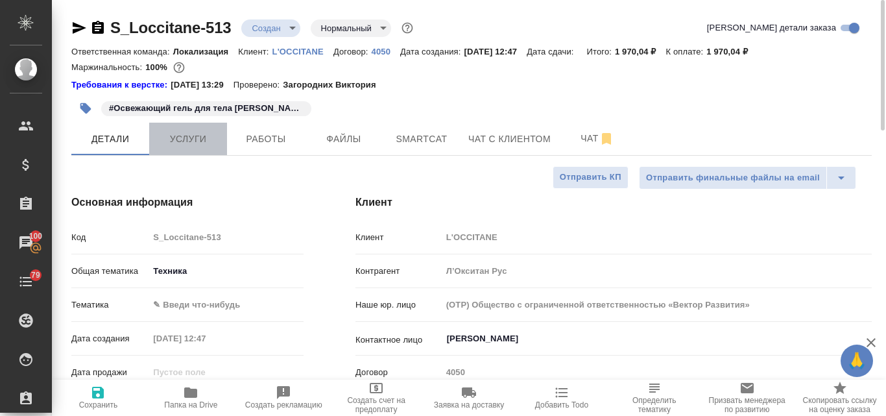
click at [192, 140] on span "Услуги" at bounding box center [188, 139] width 62 height 16
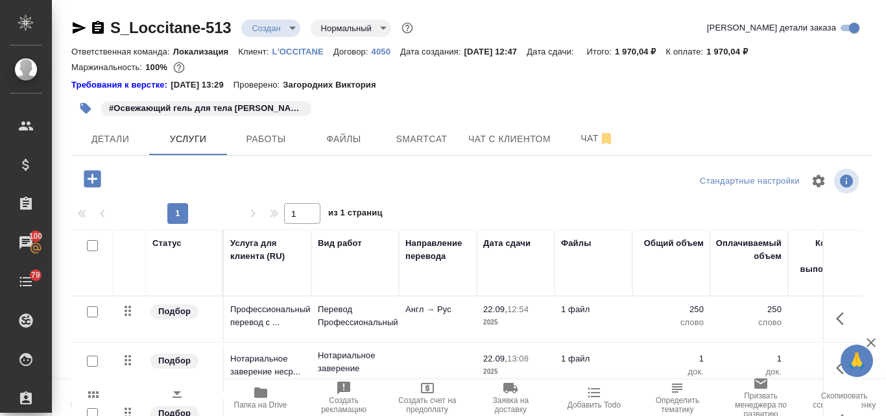
scroll to position [126, 0]
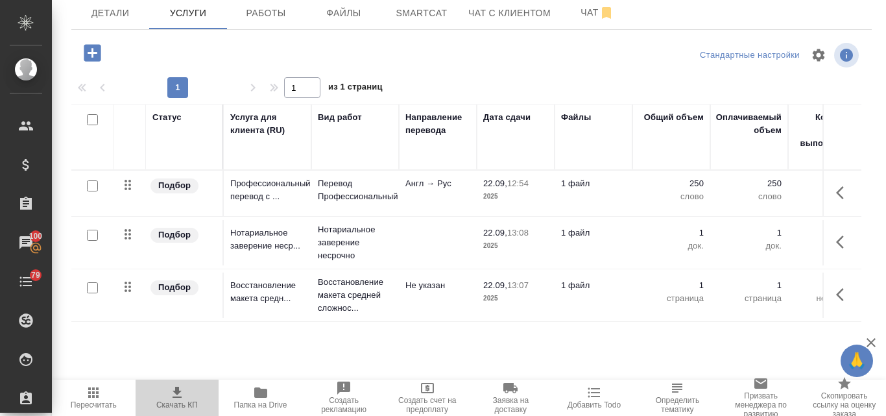
click at [180, 391] on icon "button" at bounding box center [176, 391] width 9 height 11
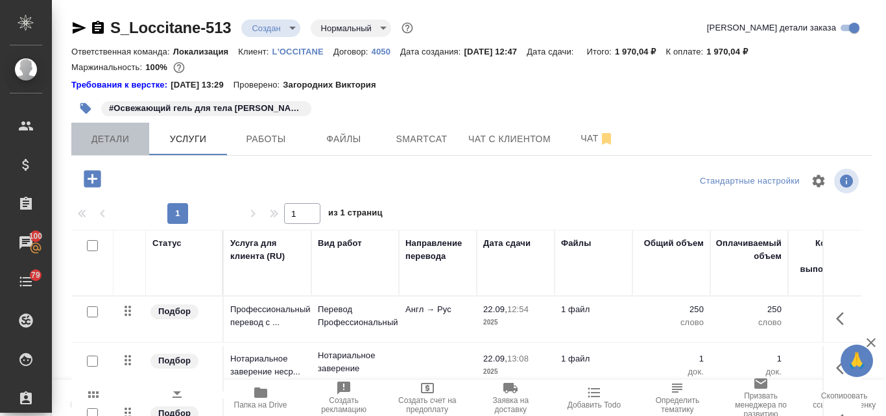
click at [118, 135] on span "Детали" at bounding box center [110, 139] width 62 height 16
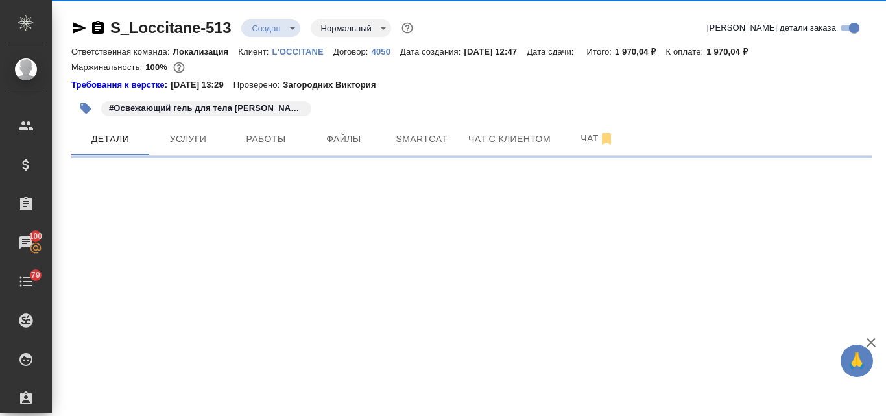
select select "RU"
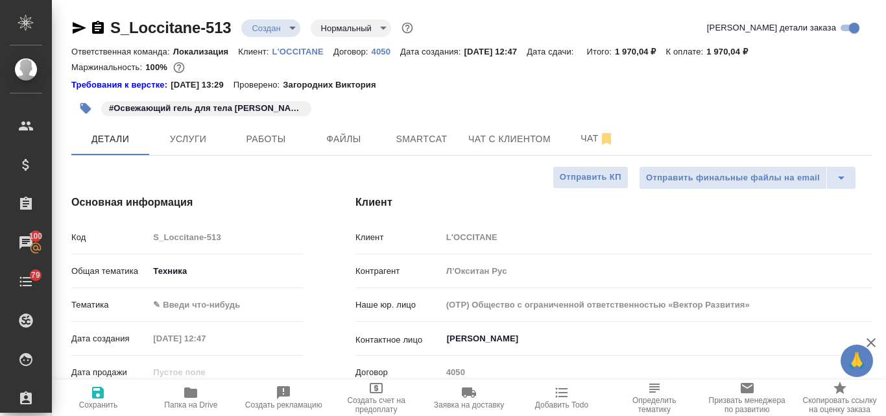
type textarea "x"
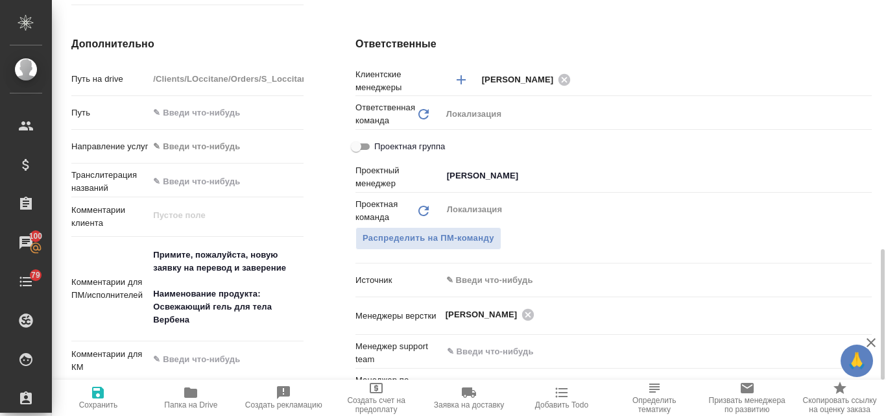
scroll to position [583, 0]
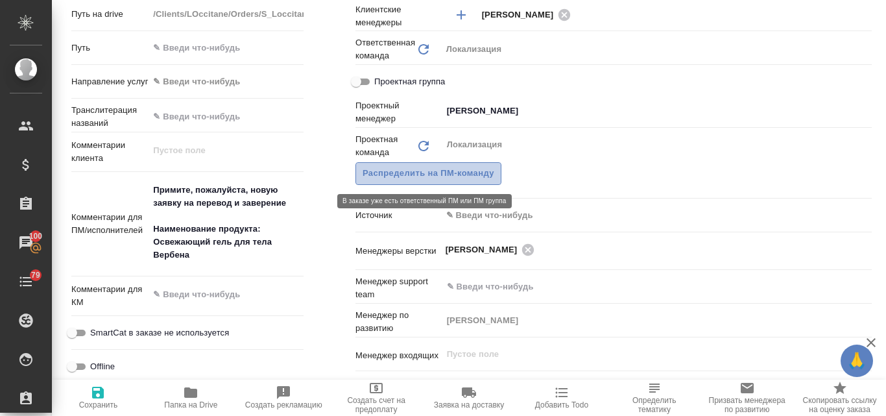
click at [469, 169] on span "Распределить на ПМ-команду" at bounding box center [428, 173] width 132 height 15
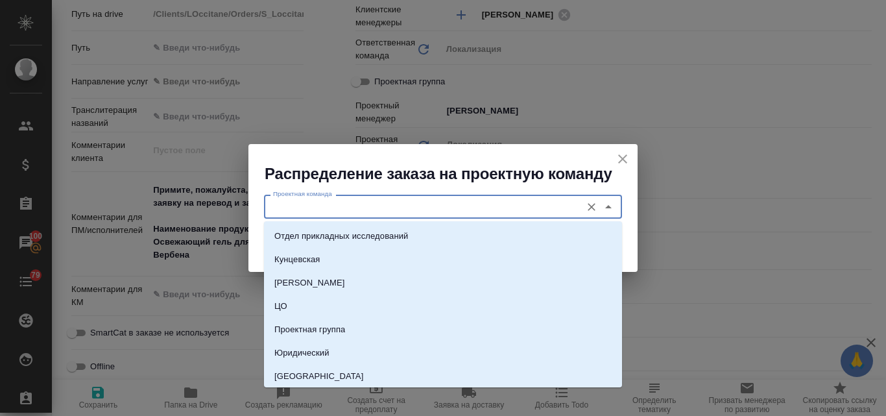
click at [322, 207] on input "Проектная команда" at bounding box center [421, 206] width 307 height 16
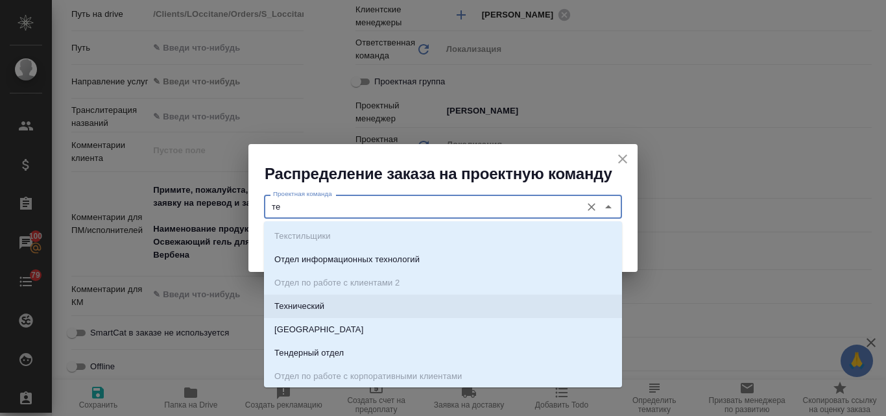
click at [312, 305] on p "Технический" at bounding box center [299, 306] width 50 height 13
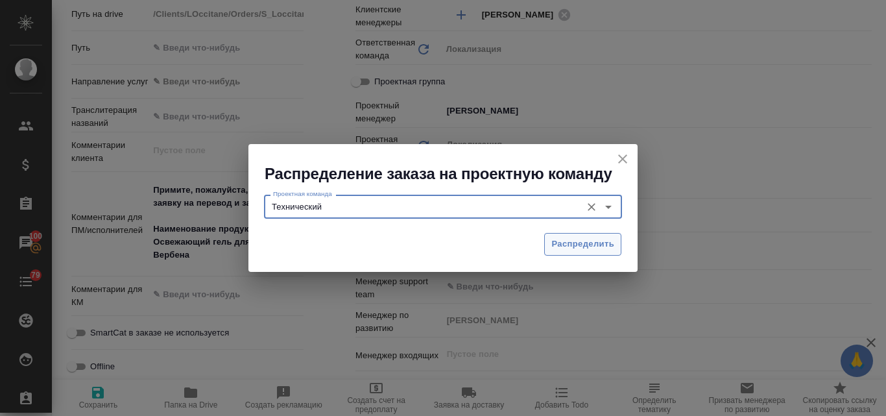
type input "Технический"
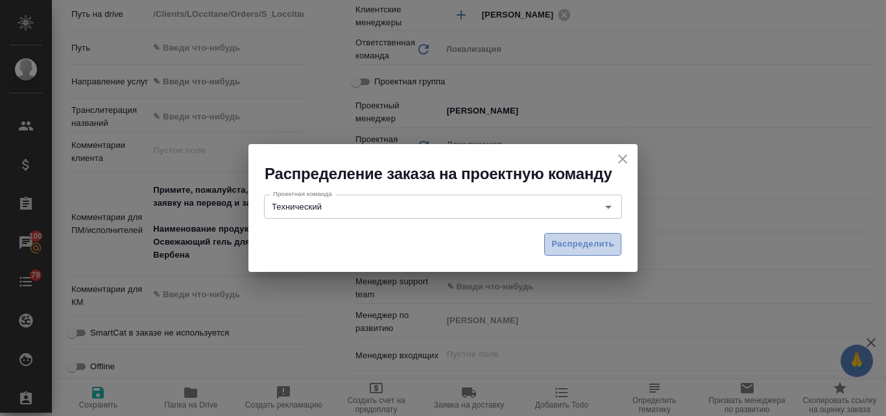
click at [558, 239] on span "Распределить" at bounding box center [582, 244] width 63 height 15
type textarea "x"
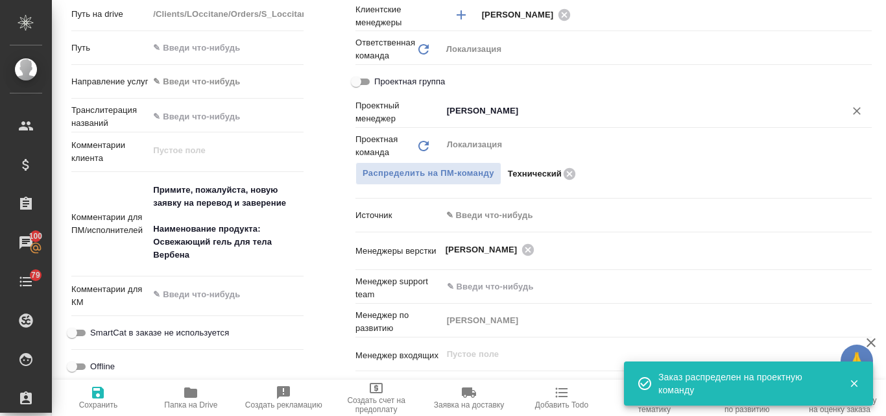
click at [850, 110] on icon "Очистить" at bounding box center [856, 110] width 13 height 13
type textarea "x"
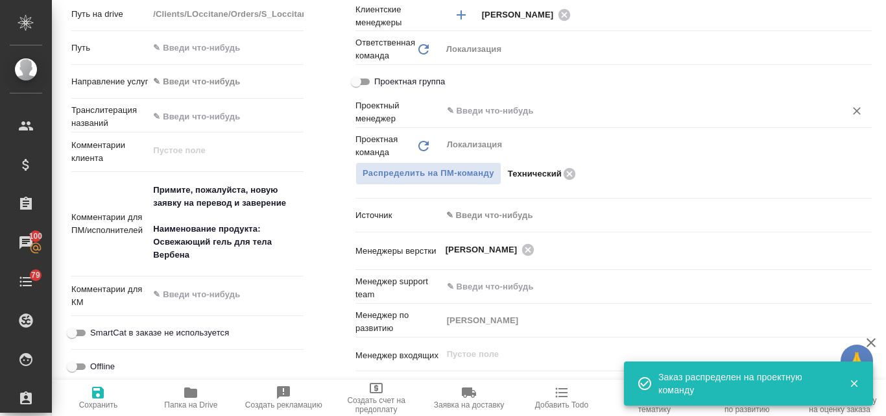
type textarea "x"
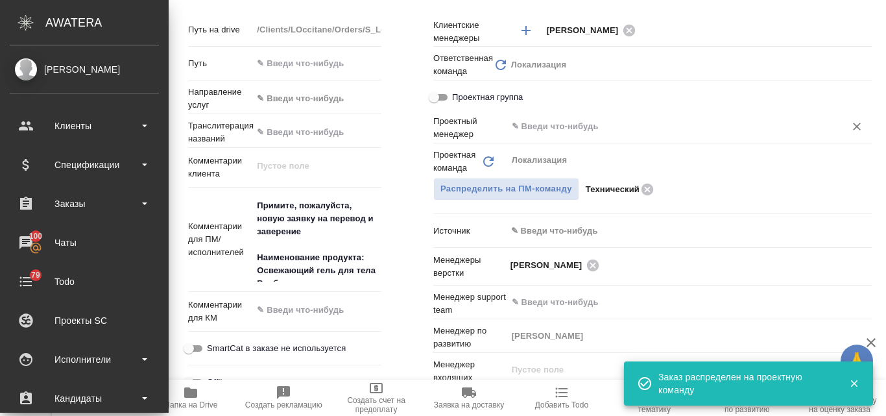
type textarea "x"
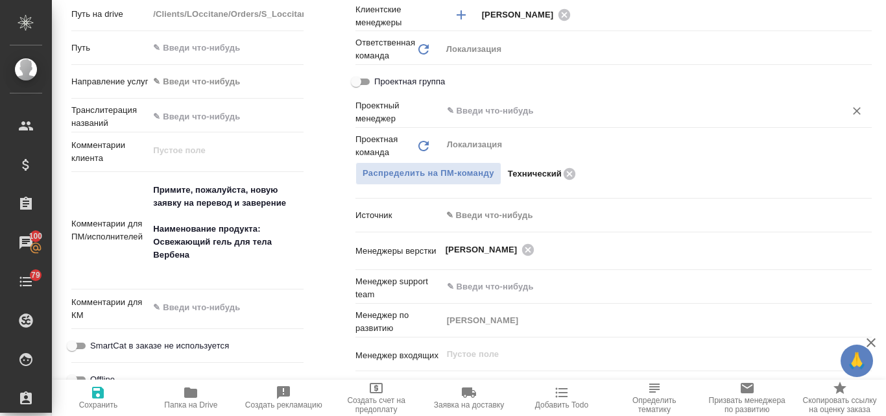
click at [91, 395] on icon "button" at bounding box center [98, 392] width 16 height 16
type textarea "x"
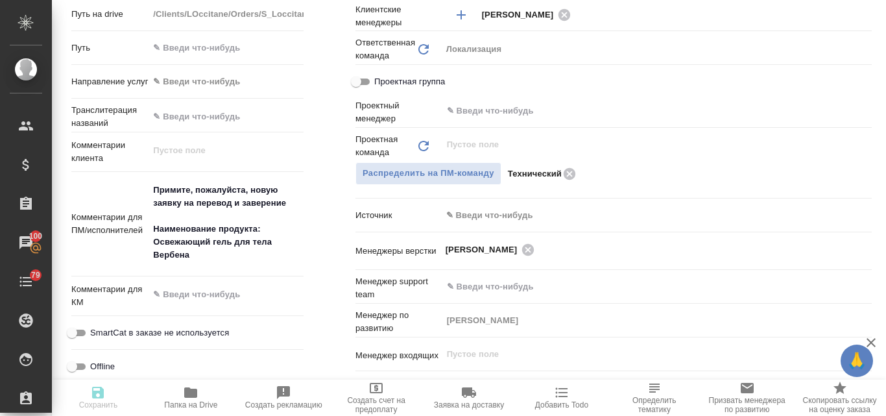
type textarea "x"
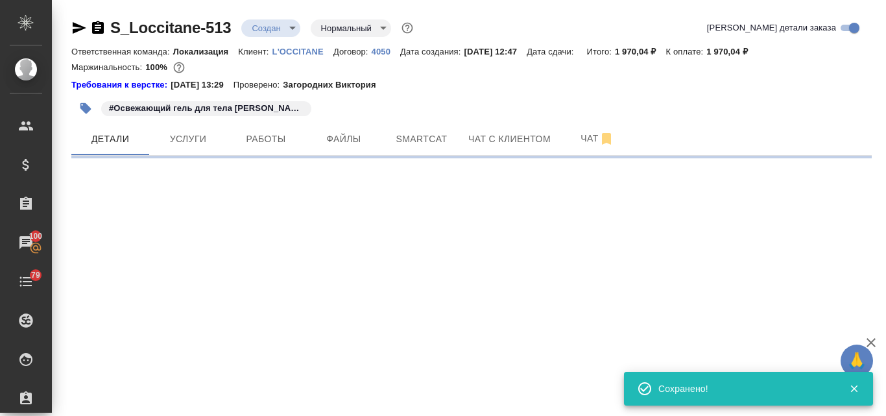
scroll to position [0, 0]
select select "RU"
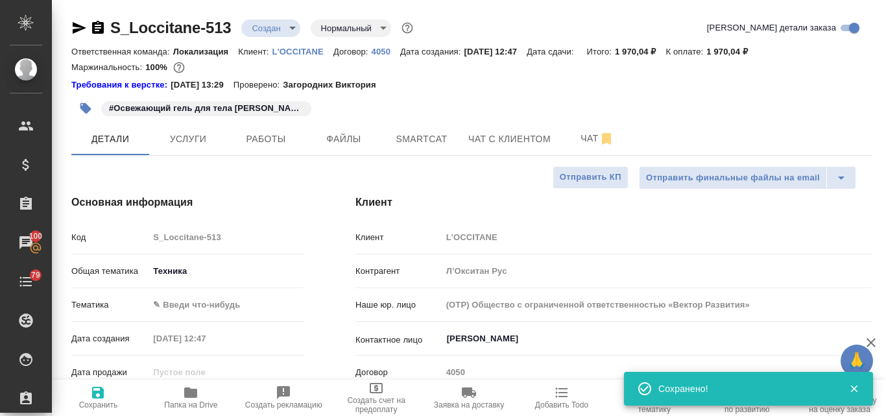
type textarea "x"
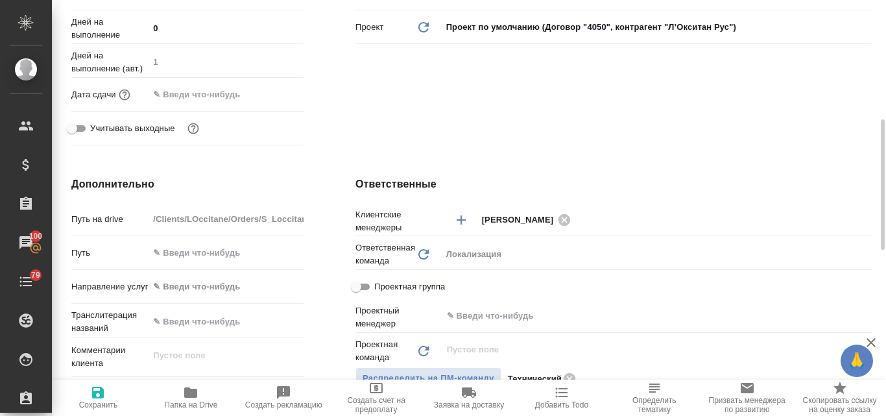
scroll to position [249, 0]
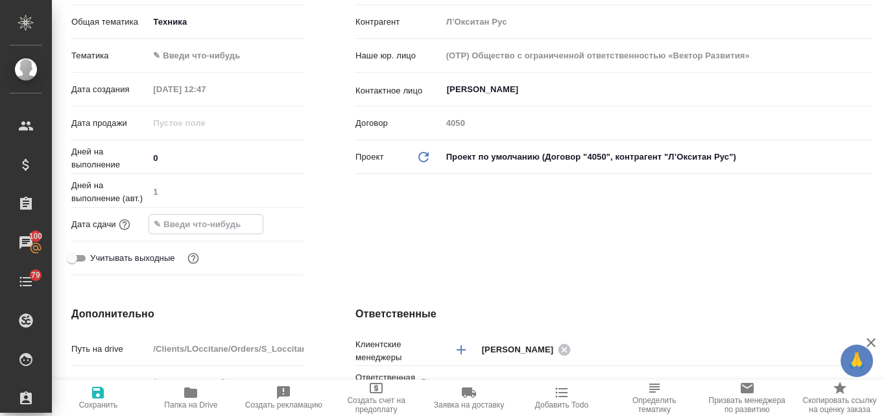
click at [171, 224] on input "text" at bounding box center [205, 224] width 113 height 19
click at [261, 226] on icon "button" at bounding box center [266, 224] width 16 height 16
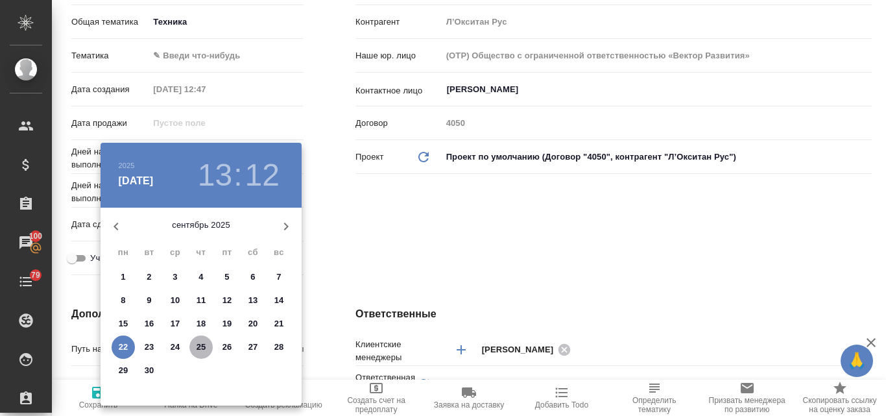
click at [200, 348] on p "25" at bounding box center [201, 346] width 10 height 13
type input "25.09.2025 13:12"
type textarea "x"
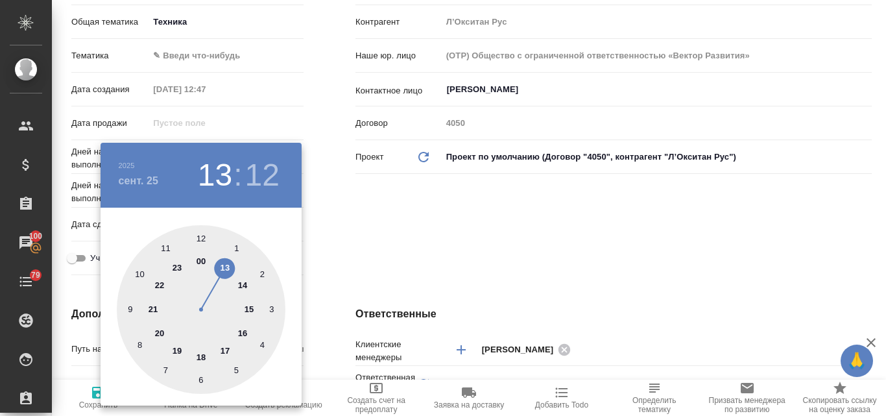
click at [240, 284] on div at bounding box center [201, 309] width 169 height 169
type input "25.09.2025 14:12"
type textarea "x"
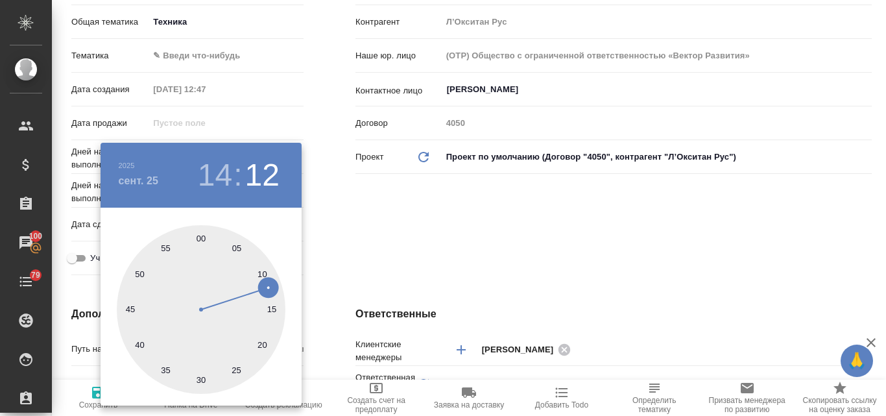
click at [200, 237] on div at bounding box center [201, 309] width 169 height 169
type input "25.09.2025 14:00"
type textarea "x"
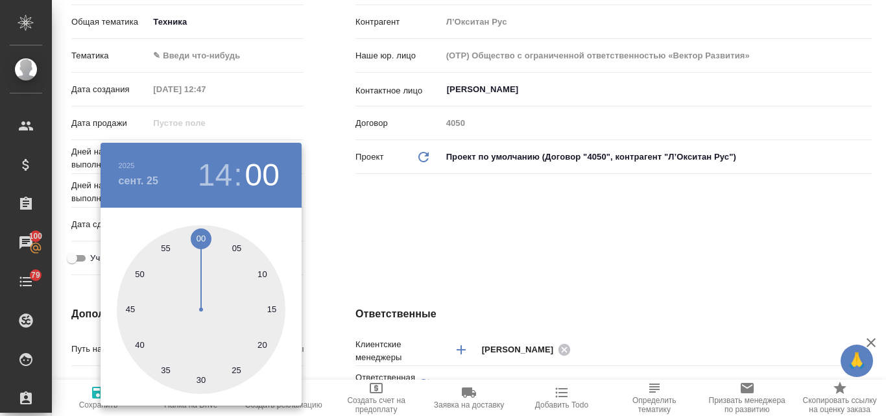
click at [396, 237] on div at bounding box center [443, 208] width 886 height 416
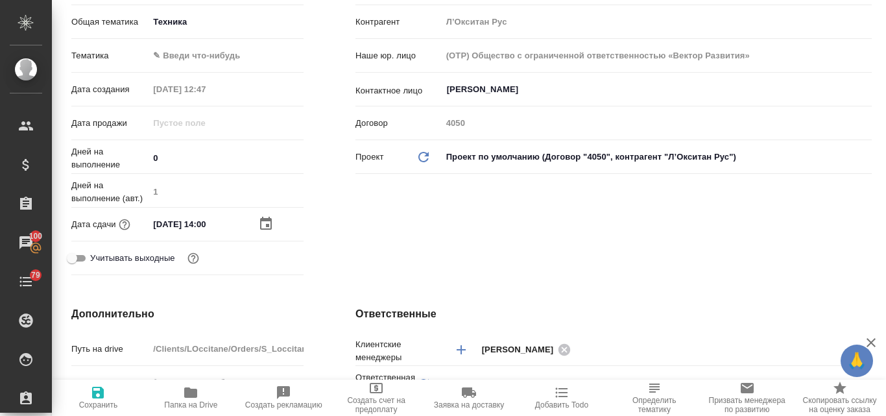
click at [100, 397] on icon "button" at bounding box center [98, 392] width 12 height 12
type textarea "x"
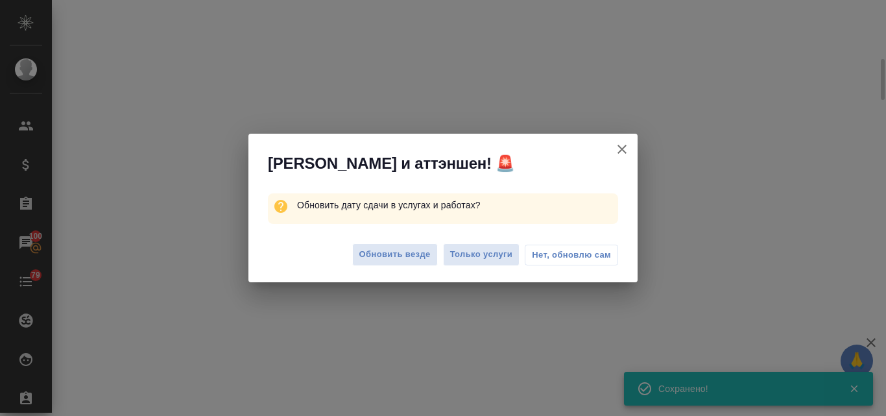
select select "RU"
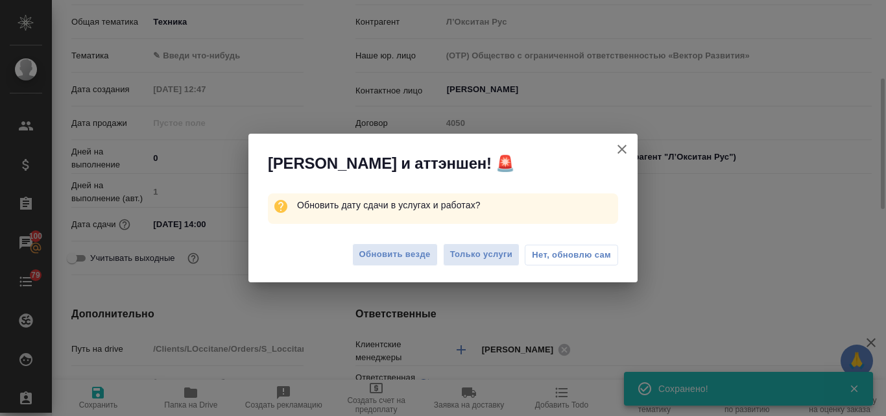
type textarea "x"
click at [421, 256] on span "Обновить везде" at bounding box center [394, 254] width 71 height 15
type textarea "x"
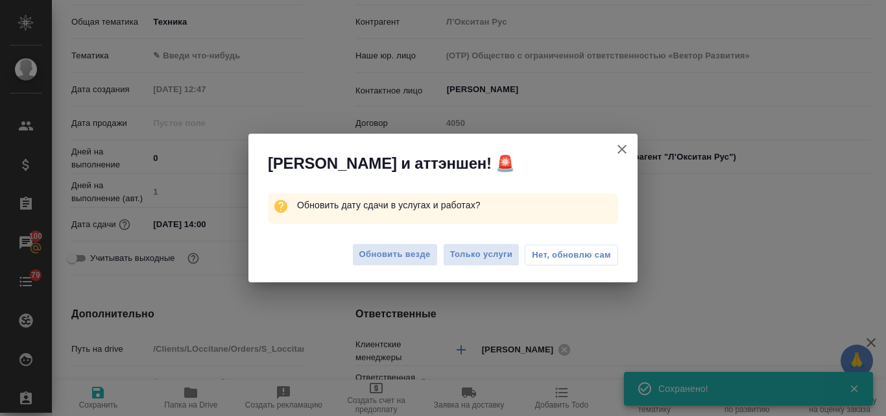
type textarea "x"
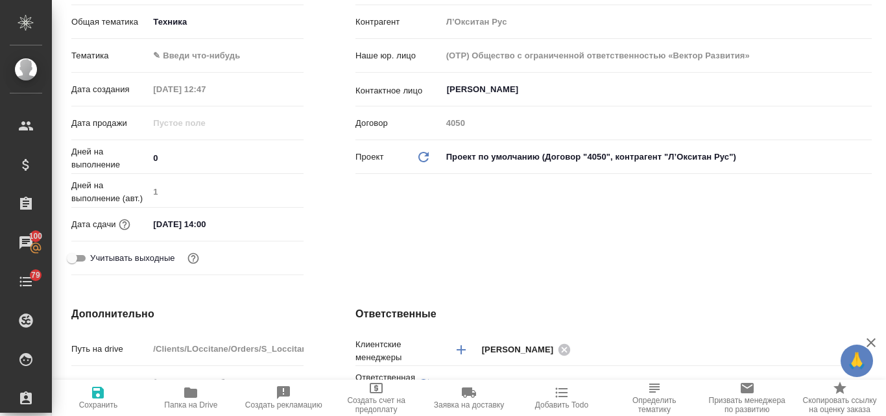
scroll to position [54, 0]
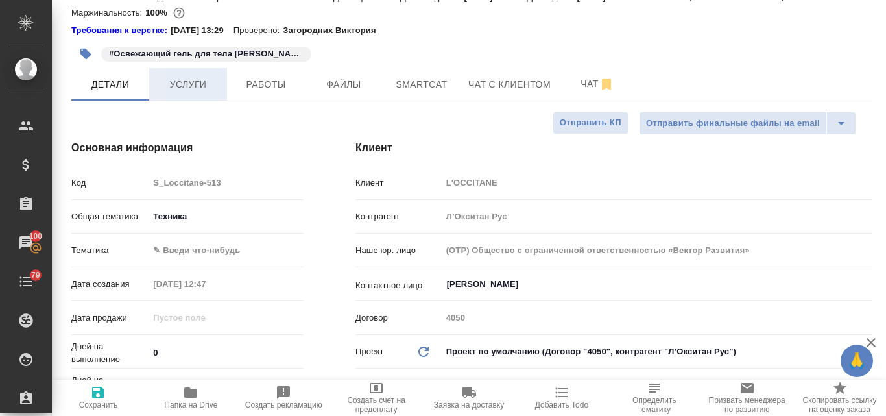
click at [172, 88] on span "Услуги" at bounding box center [188, 85] width 62 height 16
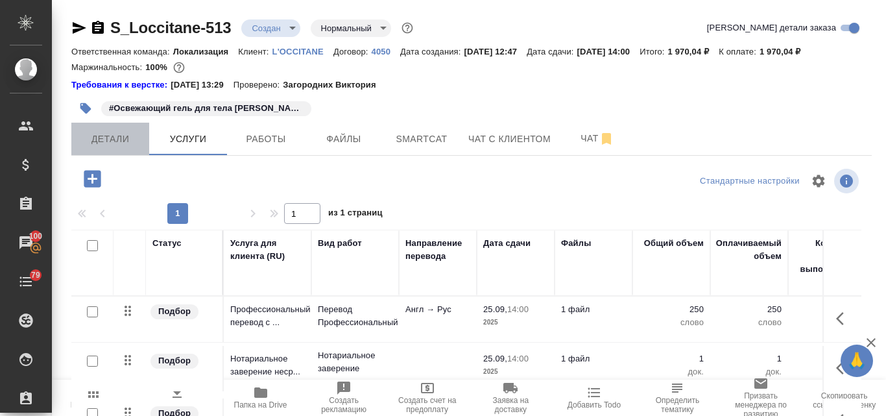
click at [123, 129] on button "Детали" at bounding box center [110, 139] width 78 height 32
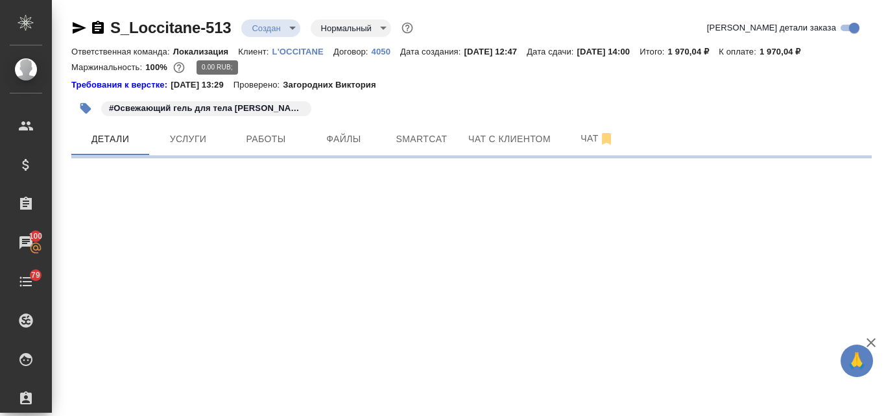
select select "RU"
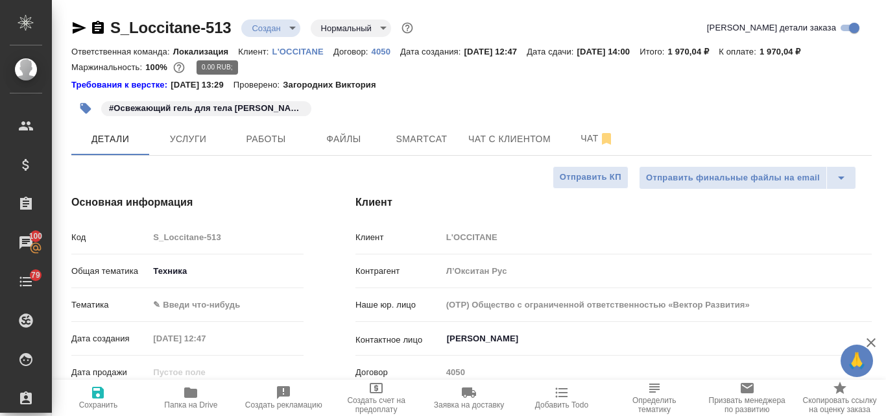
type textarea "x"
click at [289, 34] on body "🙏 .cls-1 fill:#fff; AWATERA Valyaeva Anna Клиенты Спецификации Заказы 100 Чаты …" at bounding box center [443, 208] width 886 height 416
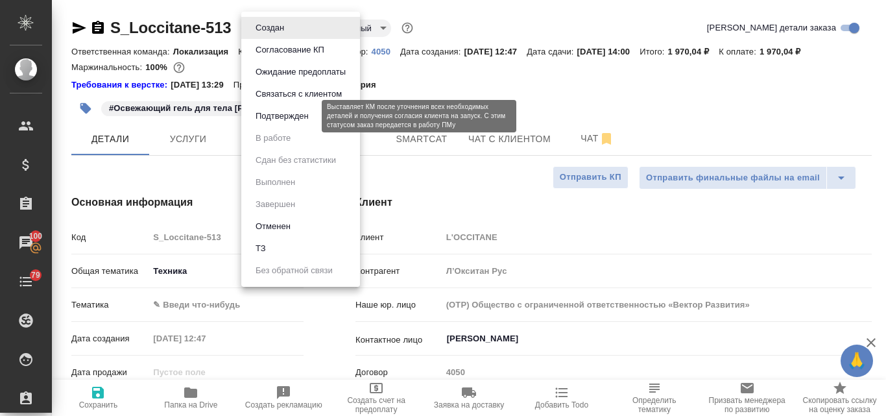
click at [278, 112] on button "Подтвержден" at bounding box center [282, 116] width 61 height 14
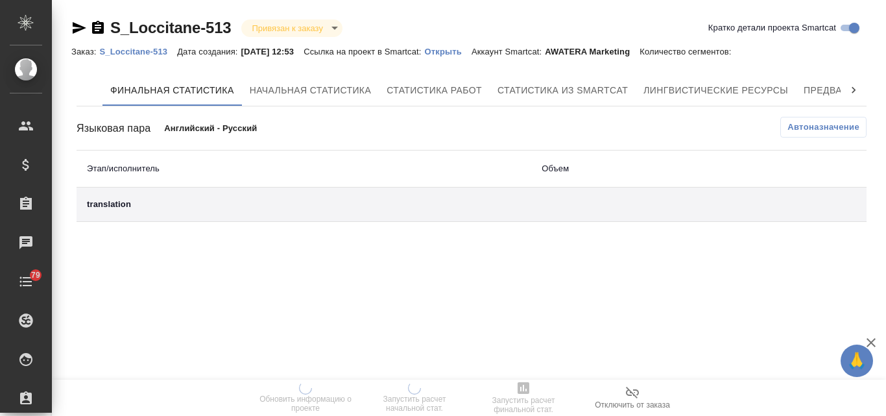
click at [464, 51] on p "Открыть" at bounding box center [448, 52] width 47 height 10
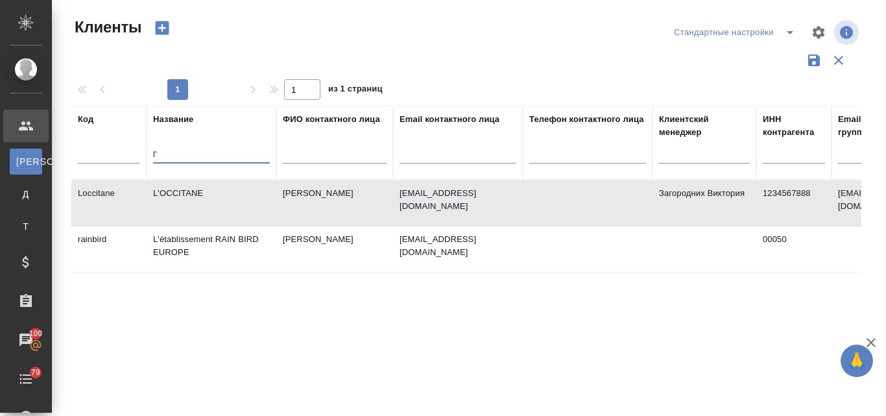
select select "RU"
click at [152, 152] on th "Название l'" at bounding box center [212, 143] width 130 height 74
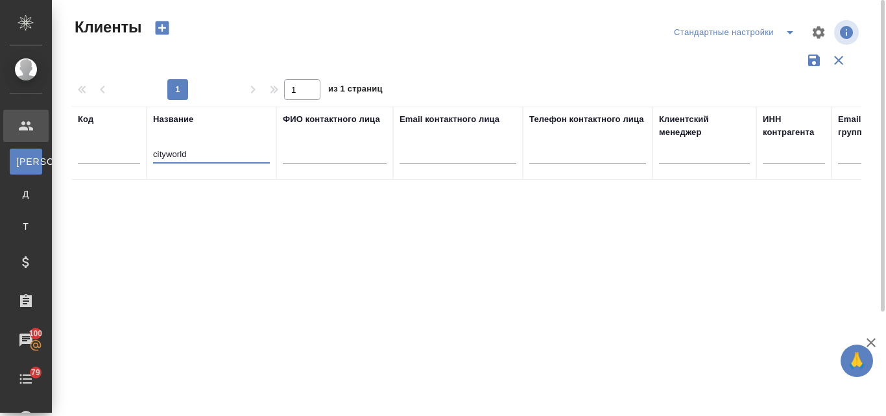
click at [166, 152] on input "cityworld" at bounding box center [211, 155] width 117 height 16
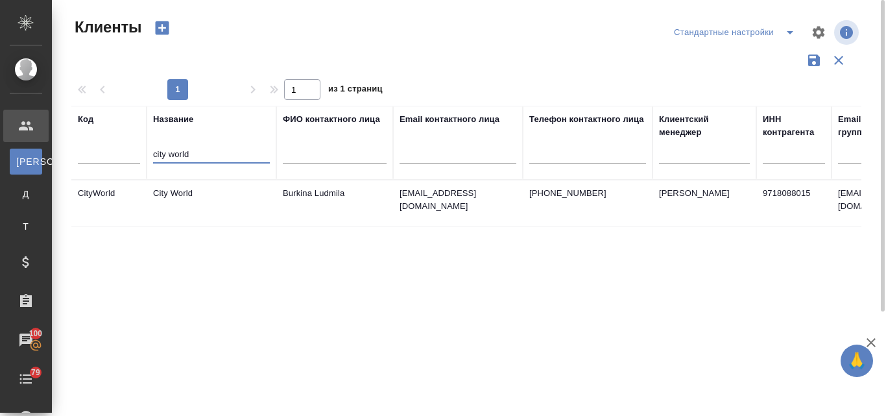
type input "city world"
click at [311, 191] on td "Burkina Ludmila" at bounding box center [334, 202] width 117 height 45
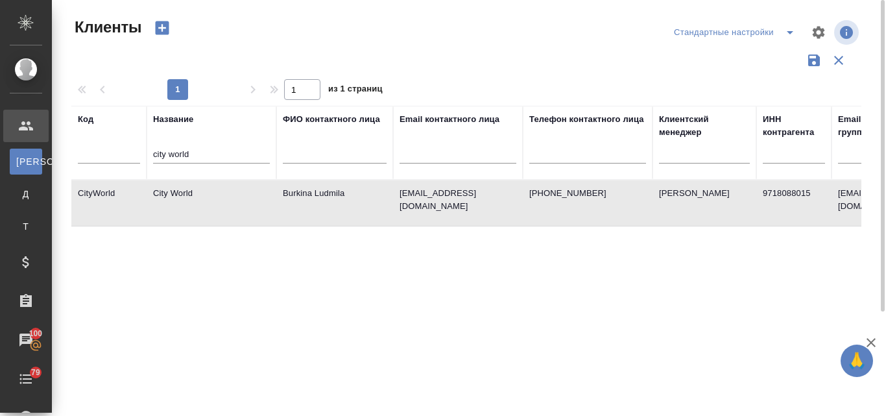
click at [311, 191] on td "Burkina Ludmila" at bounding box center [334, 202] width 117 height 45
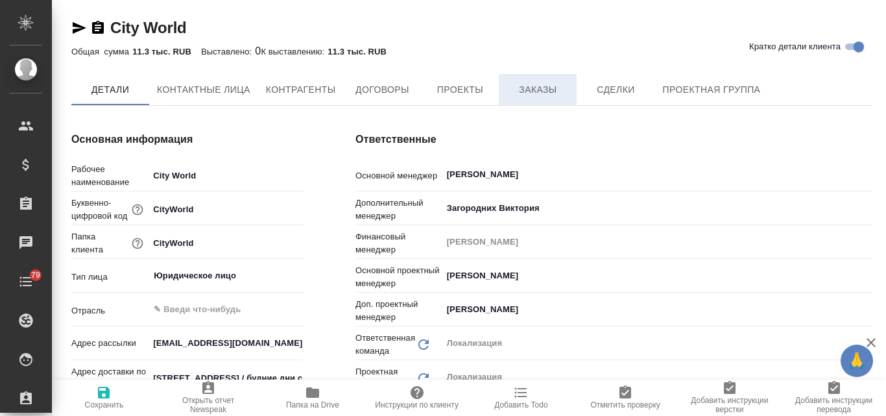
type input "Общество с ограниченной ответственностью «Медиа Групп»(ООО «Медиа Групп»)"
type textarea "x"
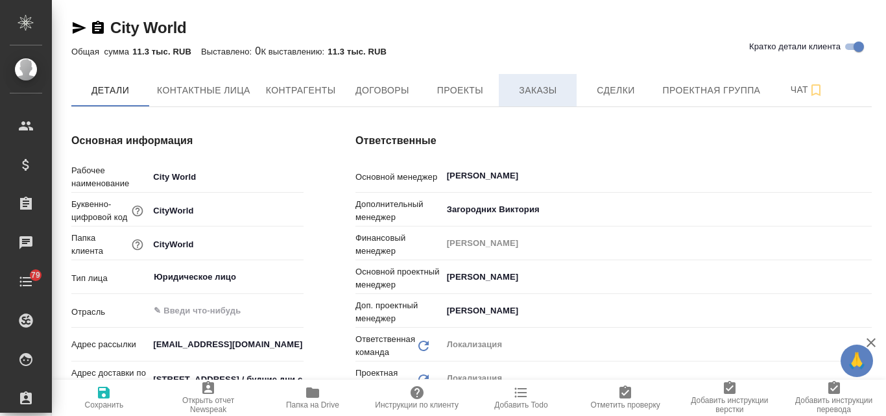
click at [532, 93] on span "Заказы" at bounding box center [537, 90] width 62 height 16
type input "Общество с ограниченной ответственностью «Медиа Групп»(ООО «Медиа Групп»)"
type textarea "x"
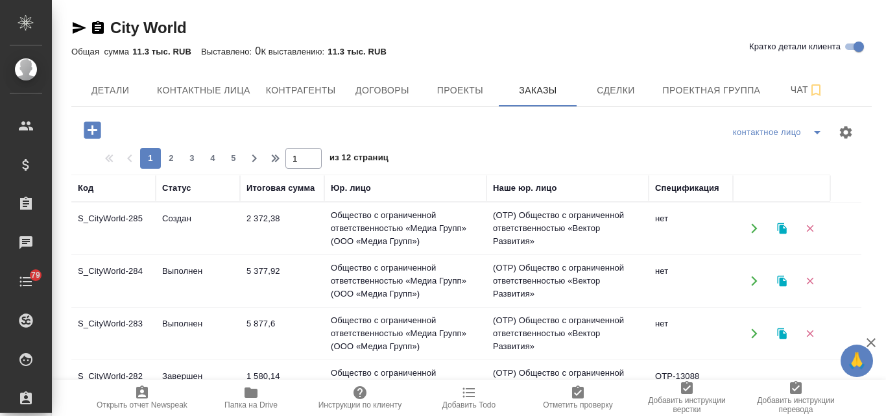
click at [781, 228] on icon "button" at bounding box center [781, 228] width 9 height 11
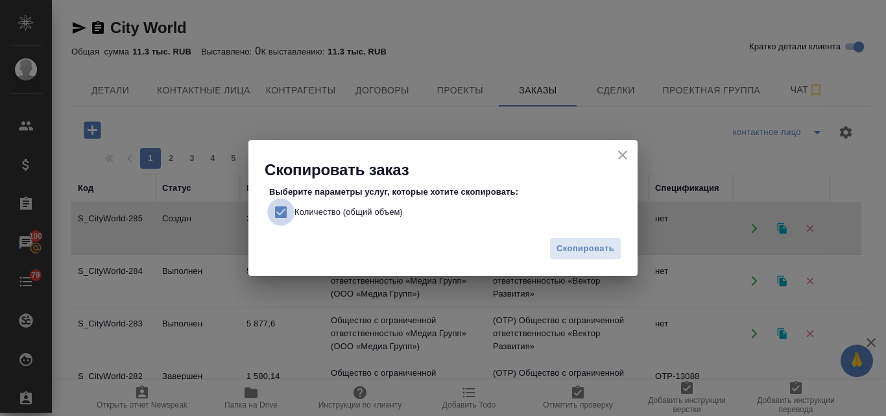
click at [282, 214] on input "Количество (общий объем)" at bounding box center [280, 211] width 27 height 27
checkbox input "false"
click at [578, 247] on span "Скопировать" at bounding box center [585, 248] width 58 height 15
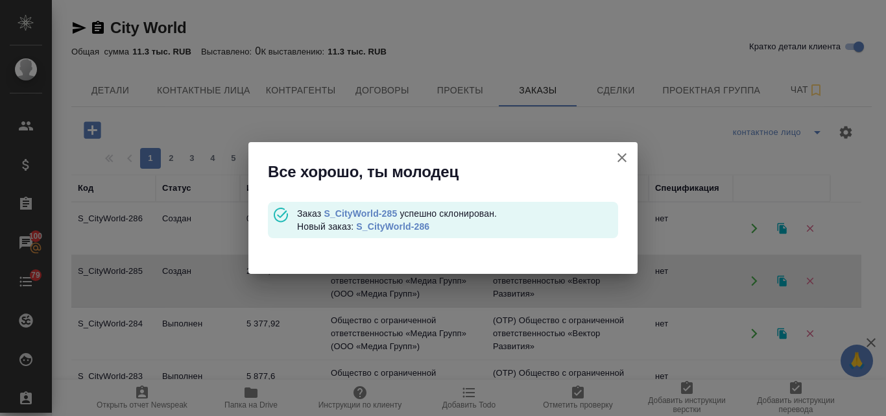
click at [405, 228] on link "S_CityWorld-286" at bounding box center [392, 226] width 73 height 10
click at [624, 152] on icon "button" at bounding box center [622, 158] width 16 height 16
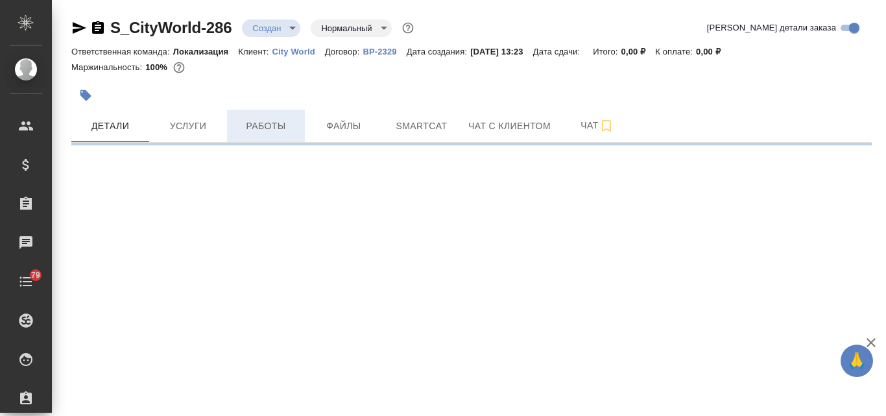
select select "RU"
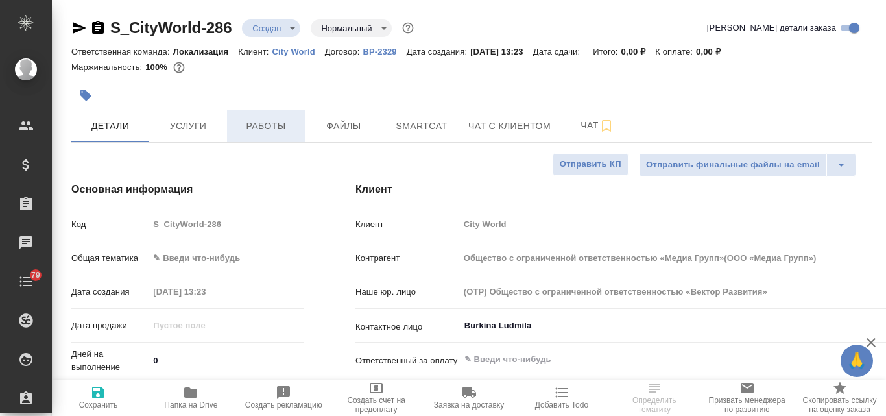
type input "Общество с ограниченной ответственностью «Медиа Групп»(ООО «Медиа Групп»)"
type textarea "x"
type input "Общество с ограниченной ответственностью «Медиа Групп»(ООО «Медиа Групп»)"
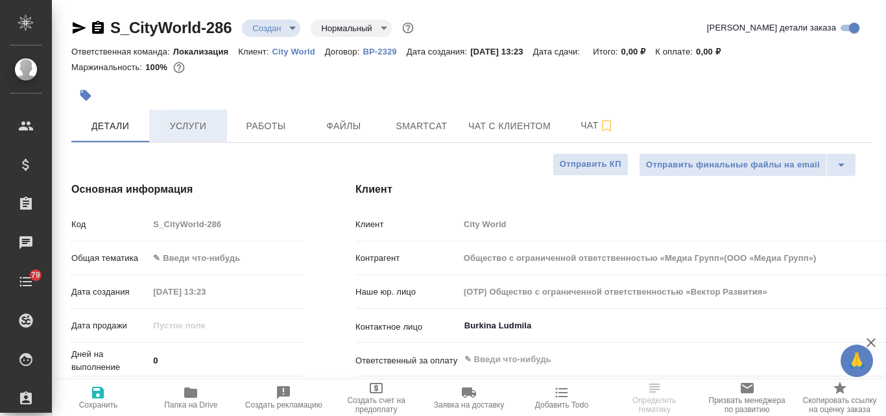
type textarea "x"
click at [193, 123] on span "Услуги" at bounding box center [188, 126] width 62 height 16
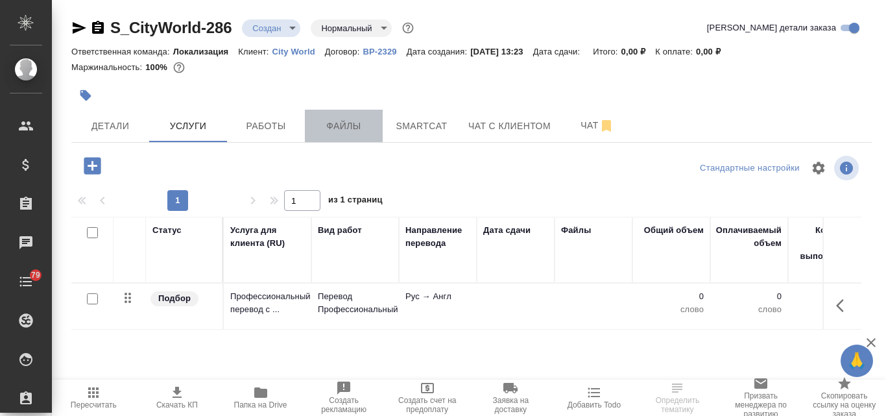
click at [342, 129] on span "Файлы" at bounding box center [343, 126] width 62 height 16
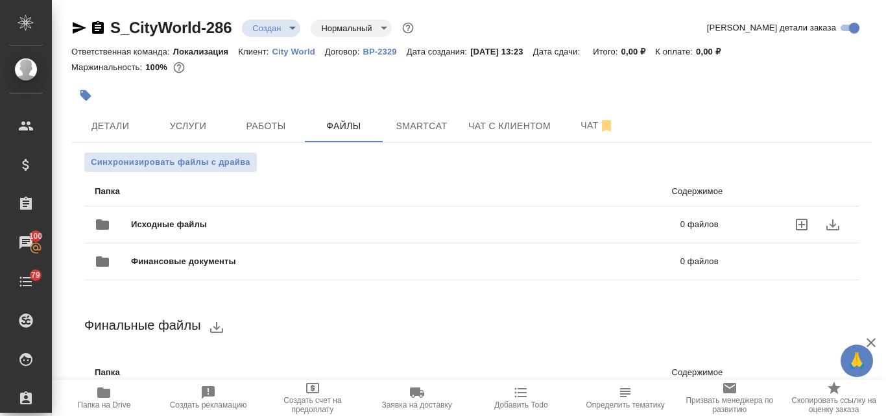
click at [163, 227] on span "Исходные файлы" at bounding box center [287, 224] width 312 height 13
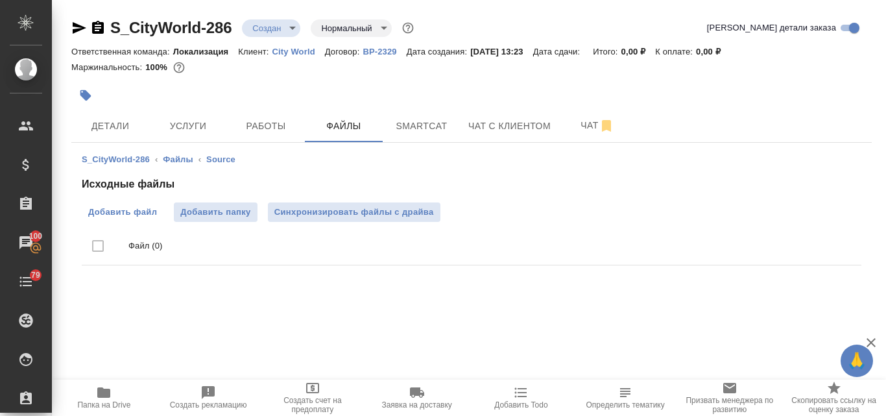
click at [143, 211] on span "Добавить файл" at bounding box center [122, 212] width 69 height 13
click at [0, 0] on input "Добавить файл" at bounding box center [0, 0] width 0 height 0
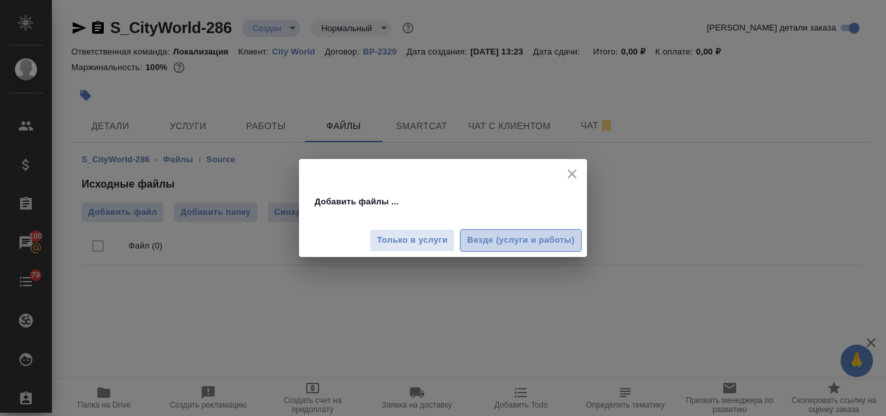
click at [507, 233] on span "Везде (услуги и работы)" at bounding box center [521, 240] width 108 height 15
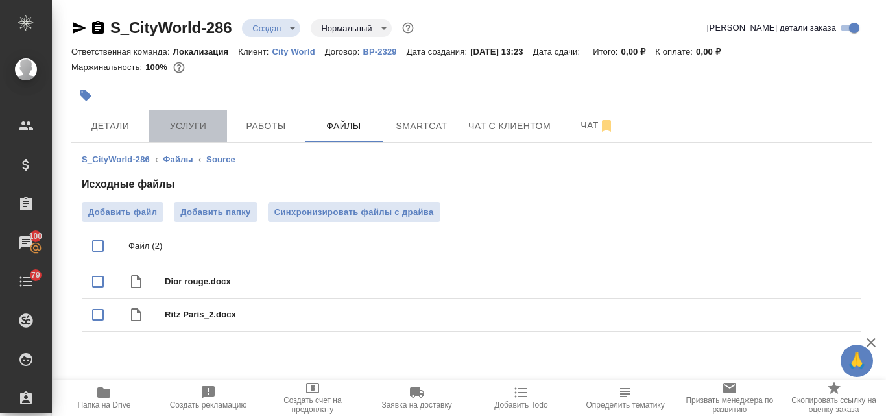
click at [199, 135] on button "Услуги" at bounding box center [188, 126] width 78 height 32
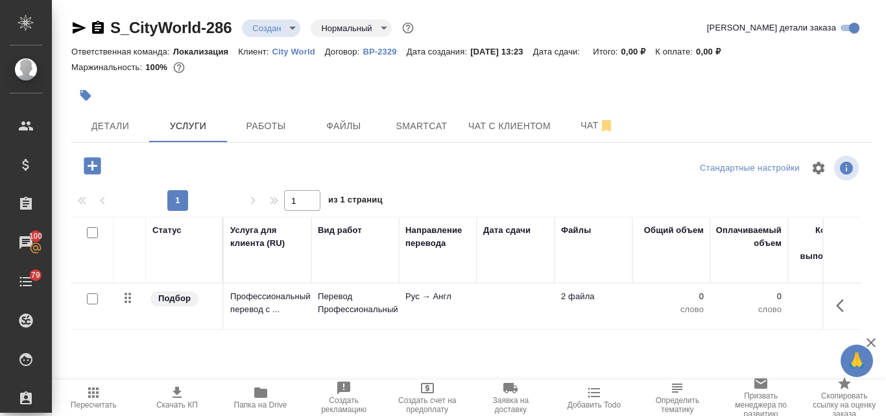
click at [94, 301] on input "checkbox" at bounding box center [92, 298] width 11 height 11
checkbox input "true"
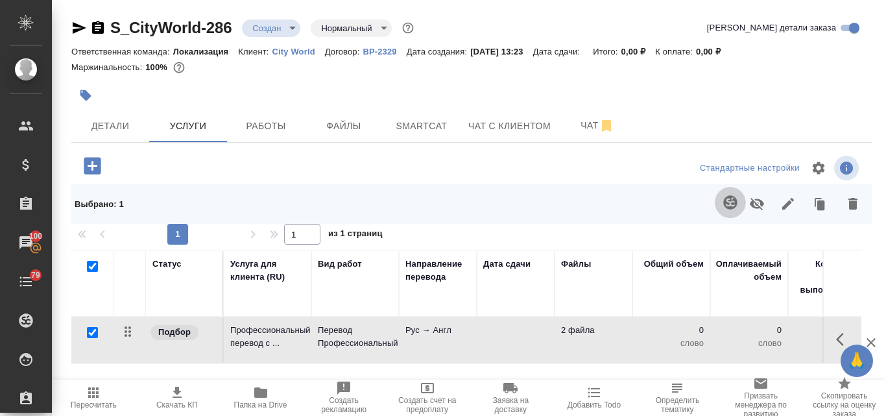
click at [724, 200] on icon "button" at bounding box center [730, 202] width 16 height 16
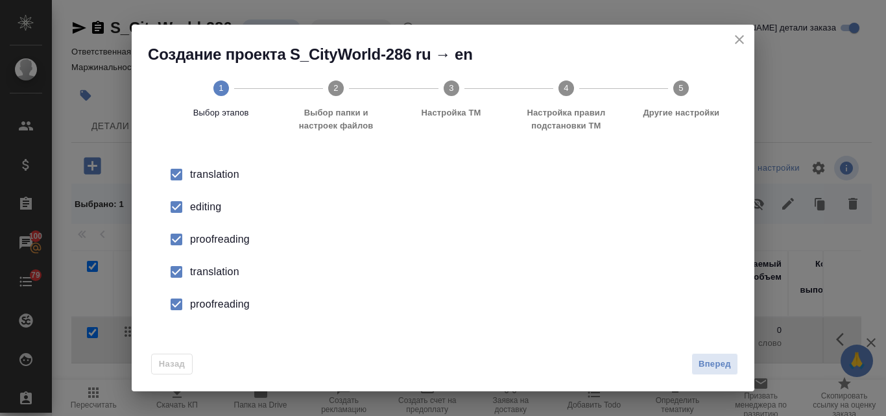
click at [204, 206] on div "editing" at bounding box center [456, 207] width 533 height 16
click at [210, 237] on div "proofreading" at bounding box center [456, 239] width 533 height 16
click at [215, 272] on div "translation" at bounding box center [456, 272] width 533 height 16
click at [220, 303] on div "proofreading" at bounding box center [456, 304] width 533 height 16
click at [707, 357] on span "Вперед" at bounding box center [714, 364] width 32 height 15
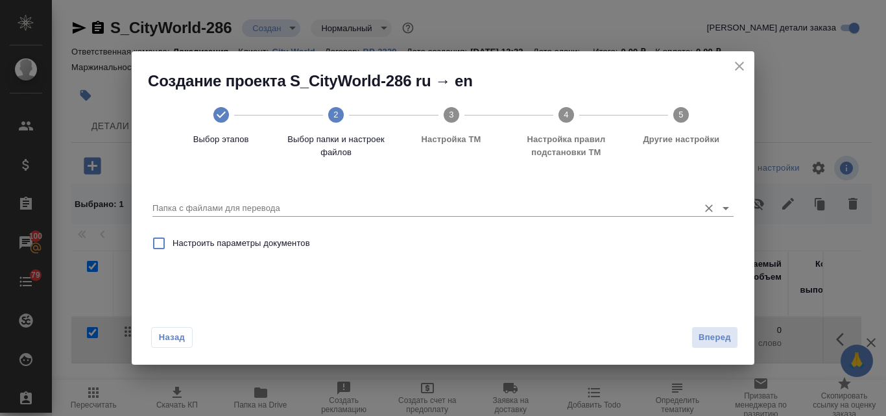
click at [218, 202] on input "Папка с файлами для перевода" at bounding box center [421, 208] width 539 height 16
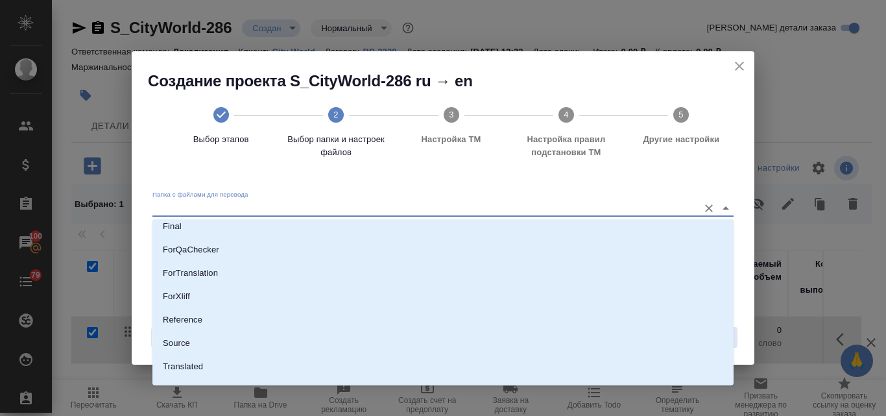
scroll to position [130, 0]
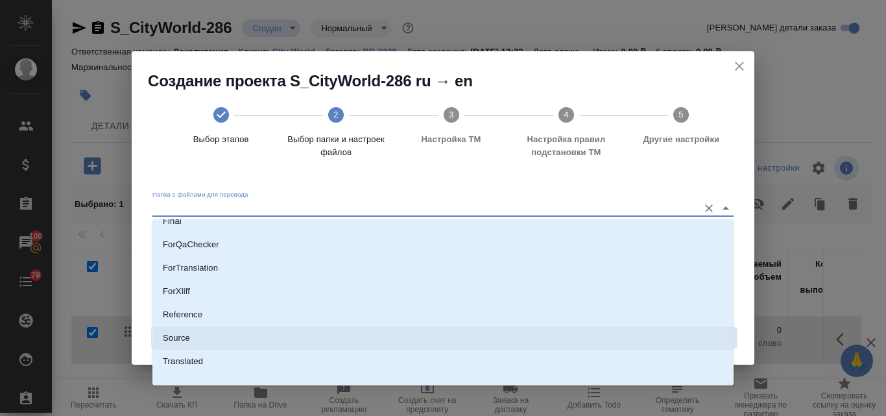
click at [203, 342] on li "Source" at bounding box center [442, 337] width 581 height 23
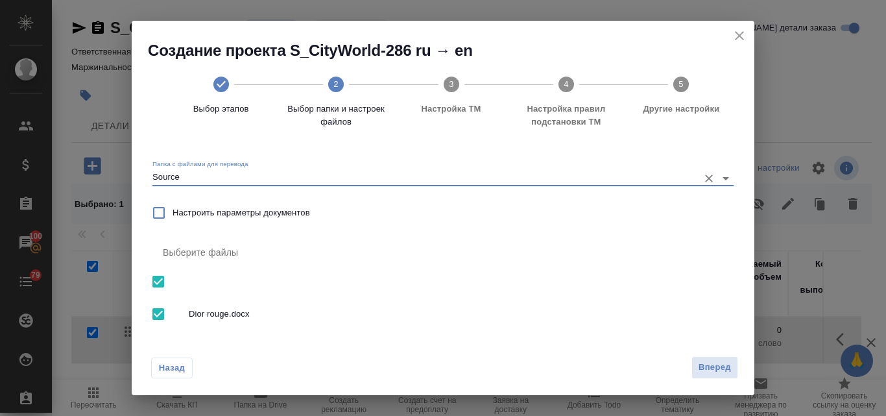
type input "Source"
click at [707, 369] on span "Вперед" at bounding box center [714, 367] width 32 height 15
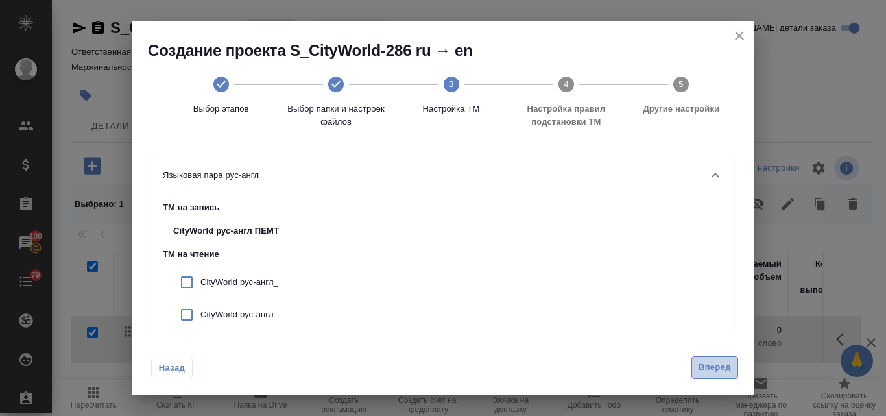
click at [710, 366] on span "Вперед" at bounding box center [714, 367] width 32 height 15
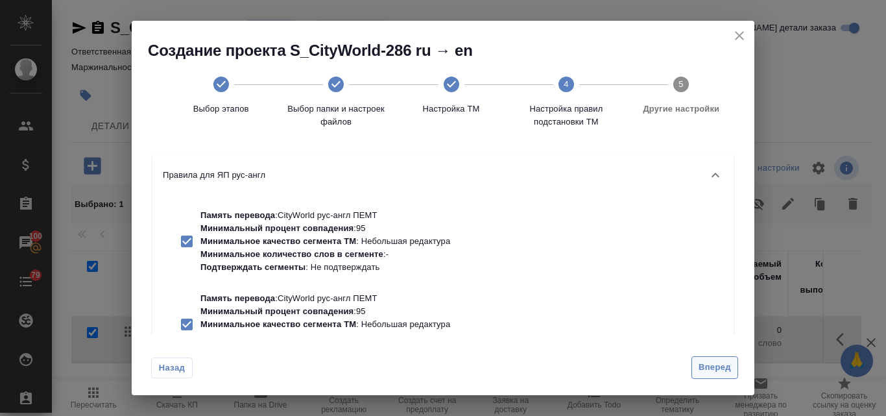
click at [709, 366] on span "Вперед" at bounding box center [714, 367] width 32 height 15
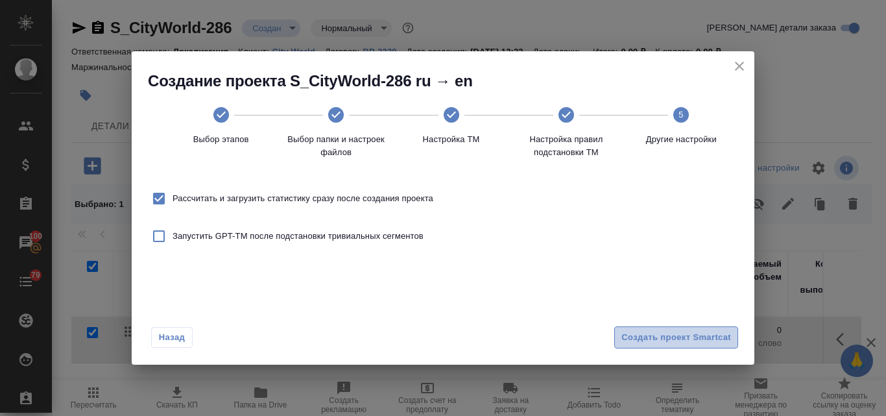
click at [650, 340] on span "Создать проект Smartcat" at bounding box center [676, 337] width 110 height 15
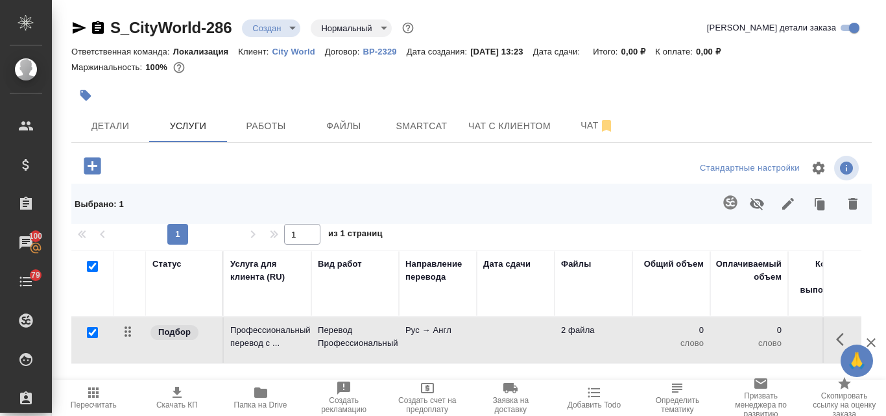
click at [408, 333] on p "Рус → Англ" at bounding box center [437, 330] width 65 height 13
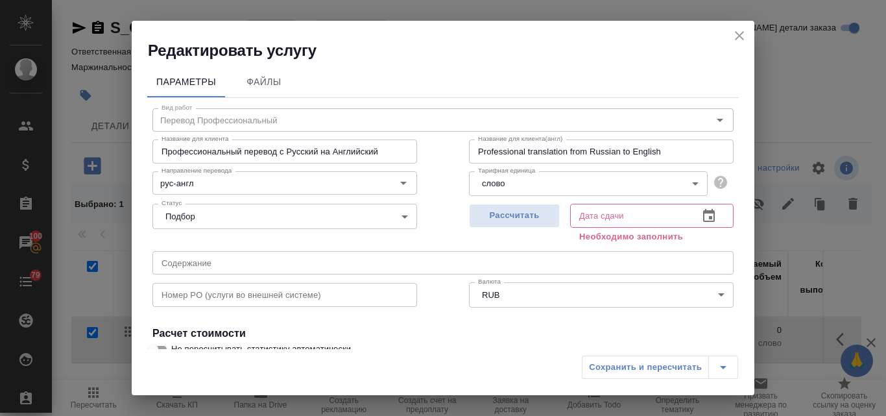
scroll to position [147, 0]
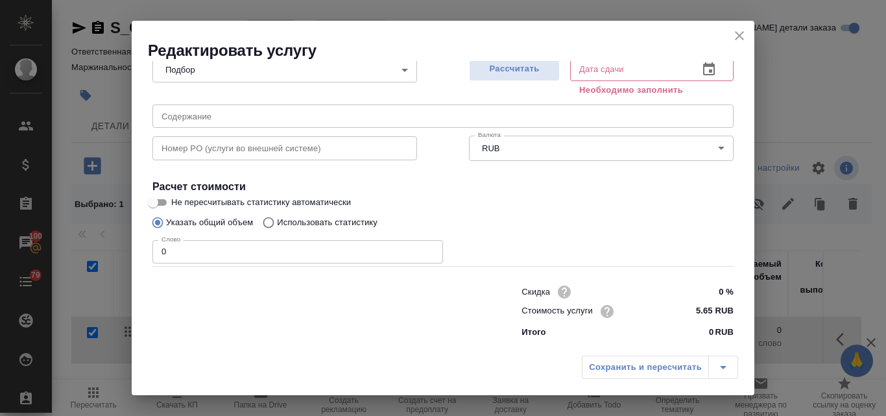
click at [273, 223] on input "Использовать статистику" at bounding box center [266, 222] width 21 height 25
radio input "true"
radio input "false"
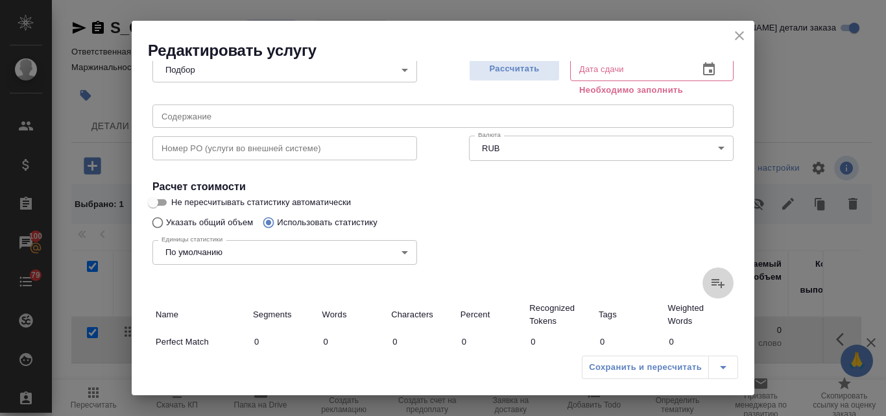
click at [711, 279] on icon at bounding box center [717, 283] width 13 height 9
click at [0, 0] on input "file" at bounding box center [0, 0] width 0 height 0
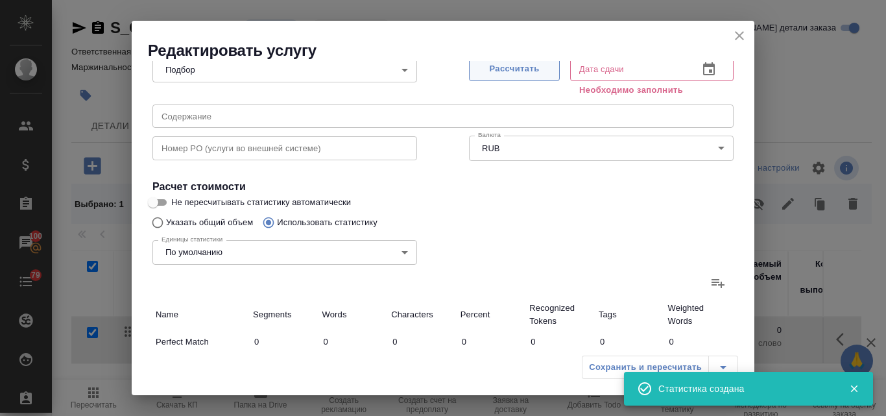
type input "2"
type input "11"
type input "25"
type input "335"
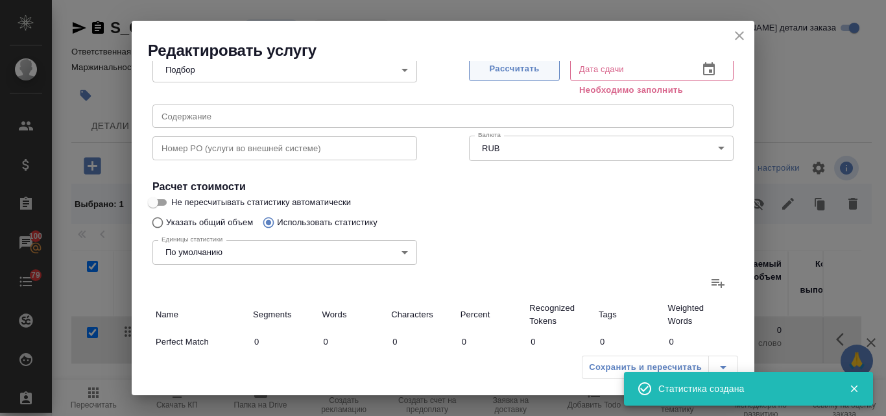
type input "2502"
type input "27"
type input "337"
type input "2513"
type input "27"
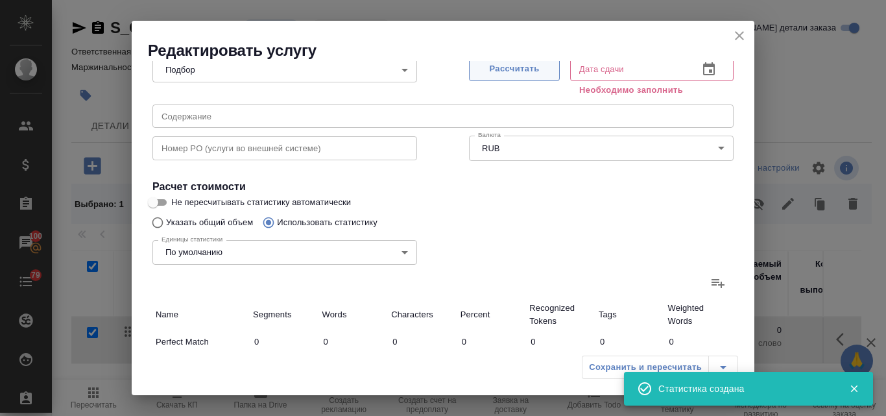
type input "337"
type input "2513"
click at [515, 73] on span "Рассчитать" at bounding box center [514, 69] width 77 height 15
type input "22.09.2025 13:24"
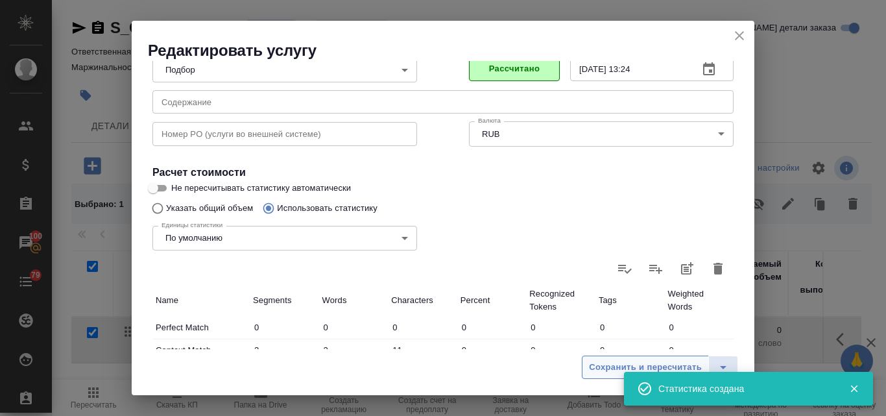
click at [615, 369] on span "Сохранить и пересчитать" at bounding box center [645, 367] width 113 height 15
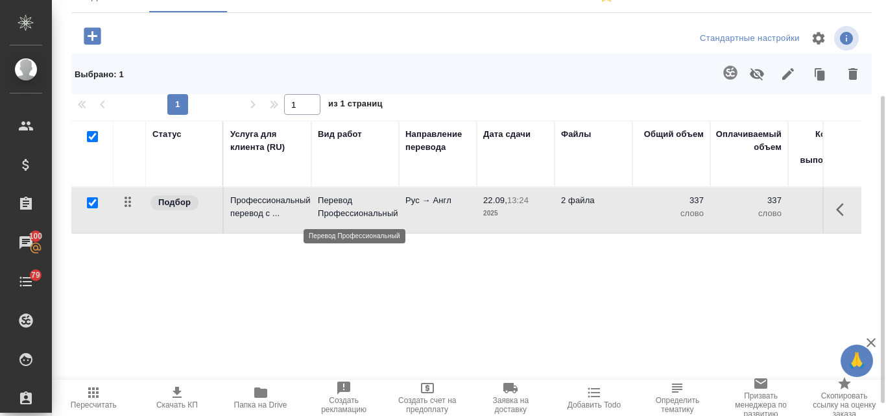
scroll to position [0, 0]
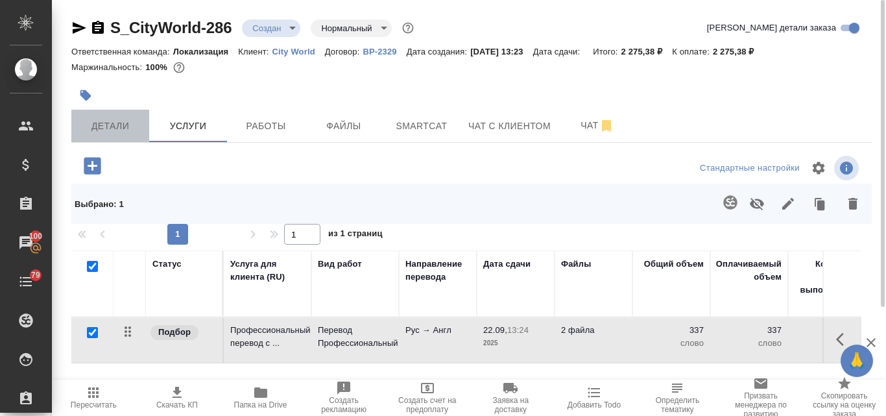
click at [102, 132] on span "Детали" at bounding box center [110, 126] width 62 height 16
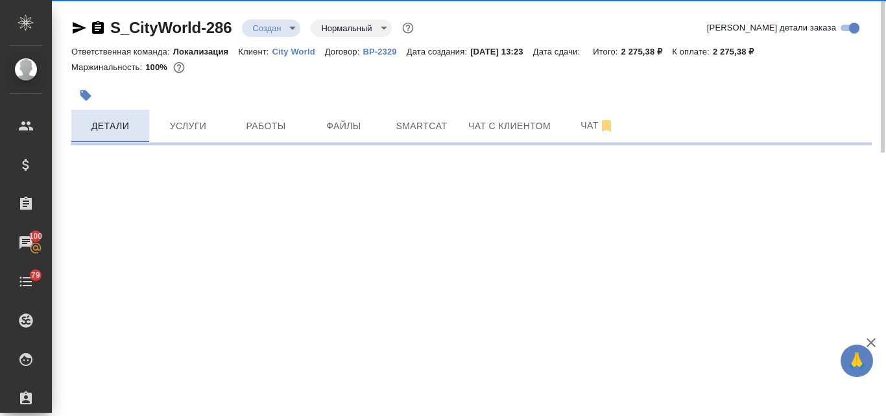
select select "RU"
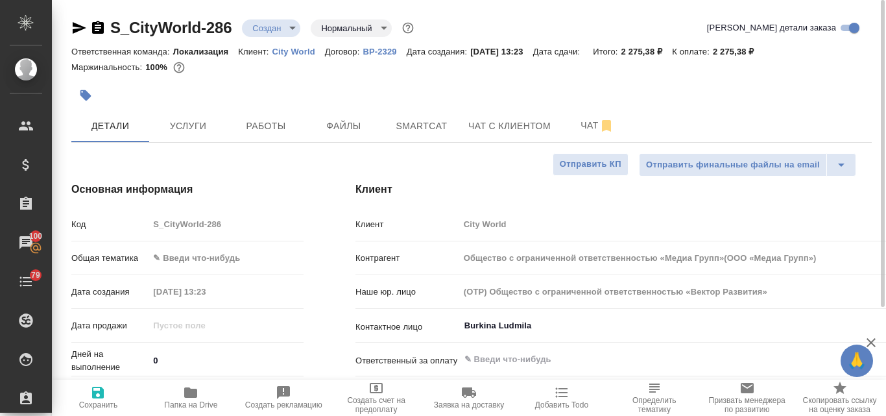
type textarea "x"
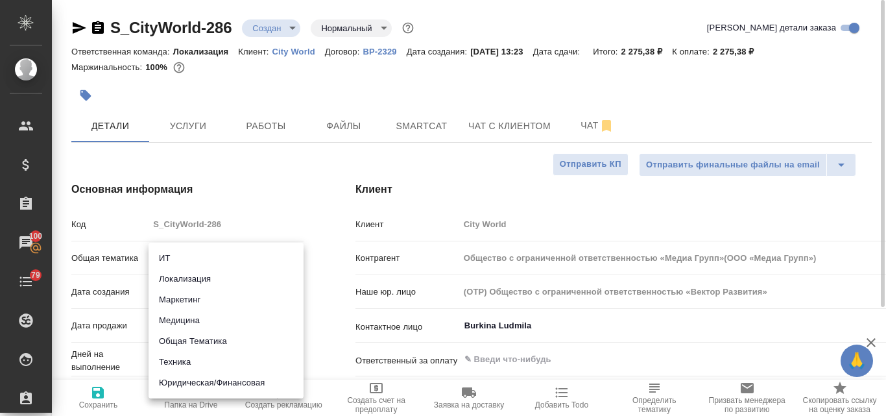
click at [200, 255] on body "🙏 .cls-1 fill:#fff; AWATERA Valyaeva Anna Клиенты Спецификации Заказы 100 Чаты …" at bounding box center [443, 208] width 886 height 416
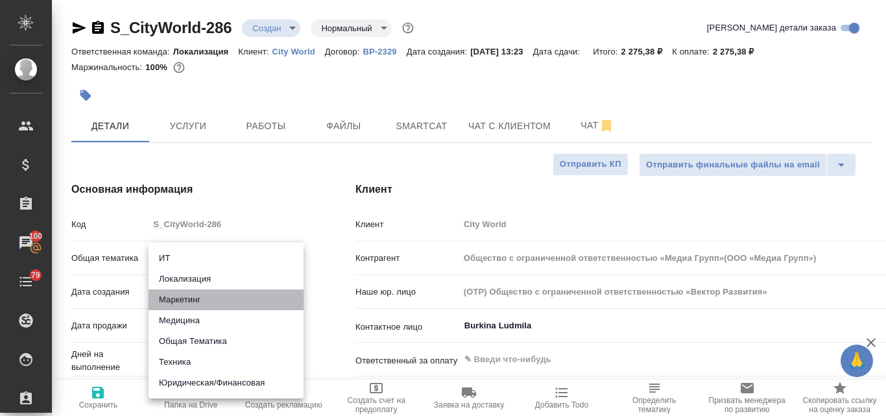
click at [190, 300] on li "Маркетинг" at bounding box center [225, 299] width 155 height 21
type input "marketing"
type input "Общество с ограниченной ответственностью «Медиа Групп»(ООО «Медиа Групп»)"
type textarea "x"
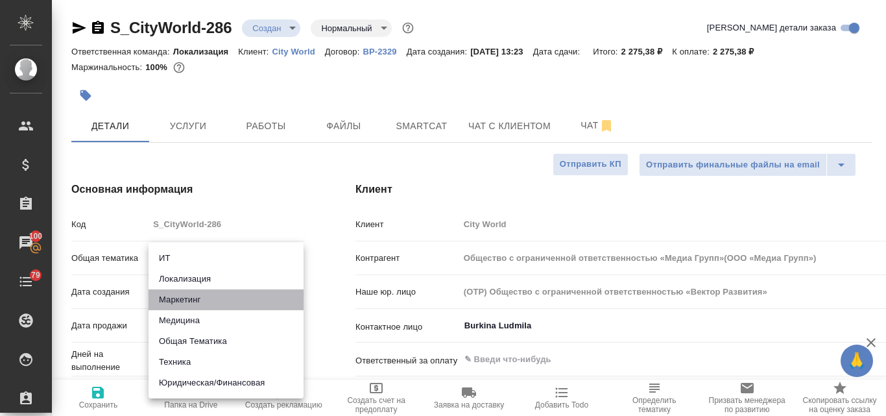
type textarea "x"
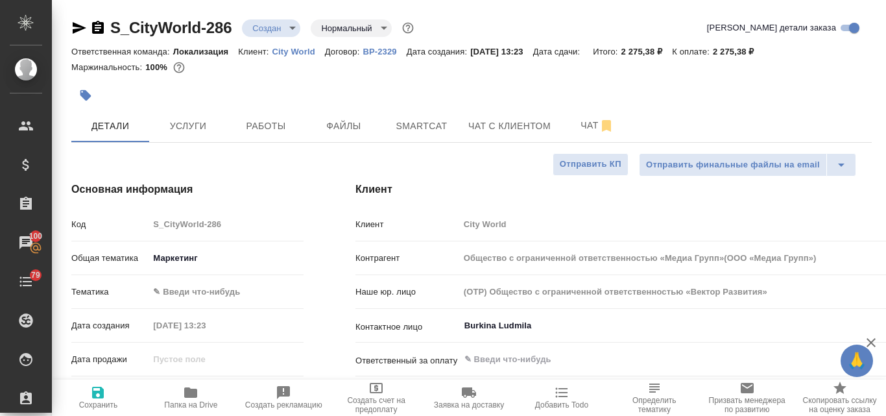
click at [174, 287] on body "🙏 .cls-1 fill:#fff; AWATERA Valyaeva Anna Клиенты Спецификации Заказы 100 Чаты …" at bounding box center [443, 208] width 886 height 416
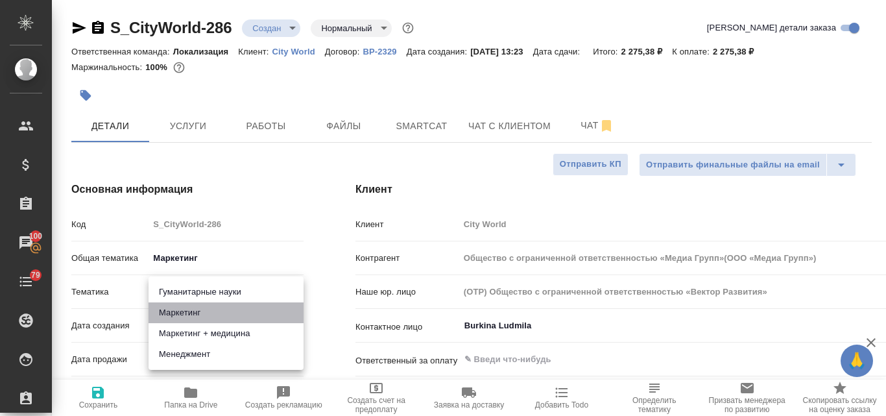
click at [189, 312] on li "Маркетинг" at bounding box center [225, 312] width 155 height 21
type input "Общество с ограниченной ответственностью «Медиа Групп»(ООО «Медиа Групп»)"
type textarea "x"
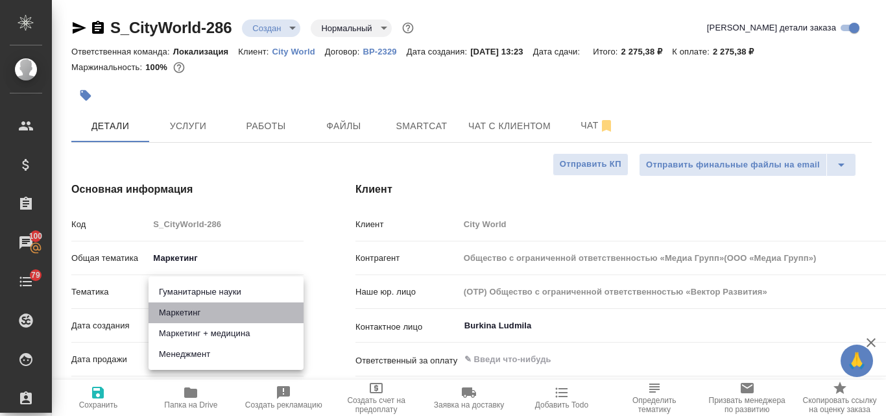
type input "5a8b8b956a9677013d343d63"
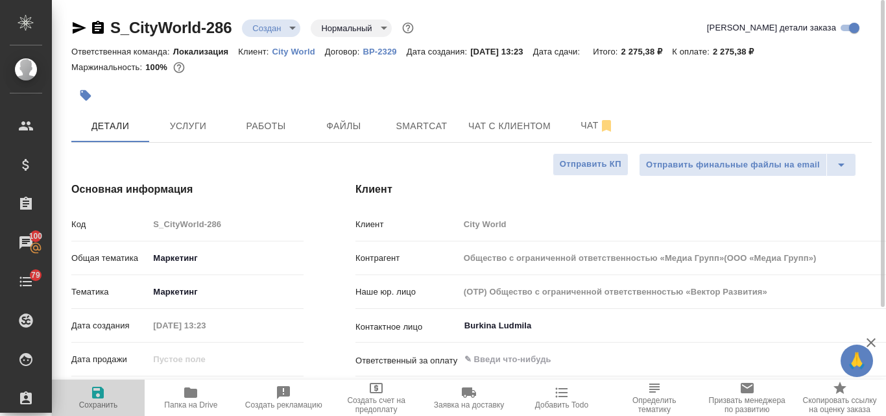
click at [91, 399] on icon "button" at bounding box center [98, 392] width 16 height 16
type input "Общество с ограниченной ответственностью «Медиа Групп»(ООО «Медиа Групп»)"
type textarea "x"
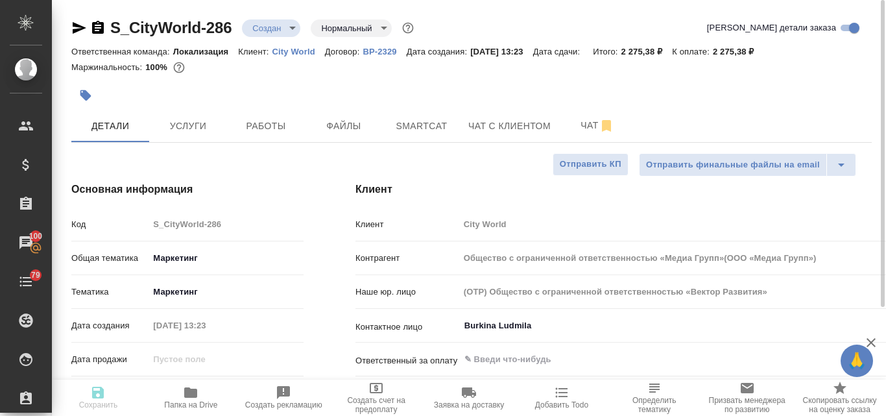
type input "Общество с ограниченной ответственностью «Медиа Групп»(ООО «Медиа Групп»)"
type textarea "x"
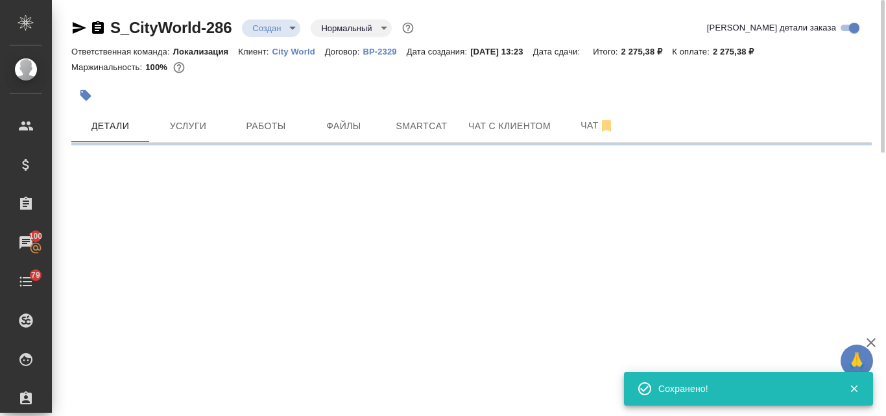
select select "RU"
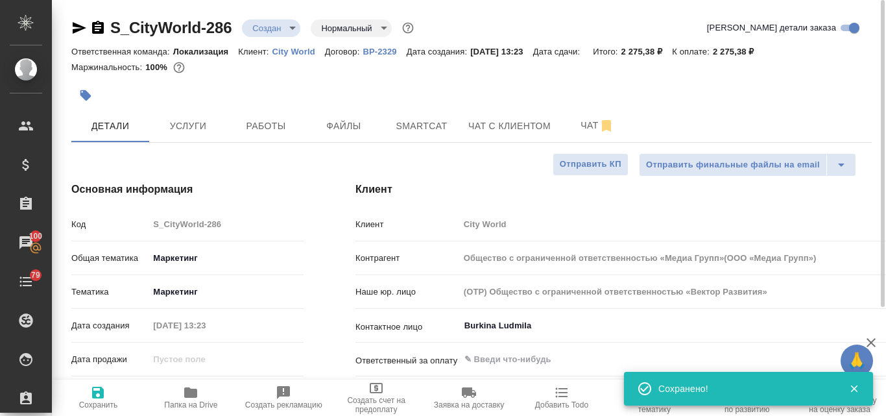
type textarea "x"
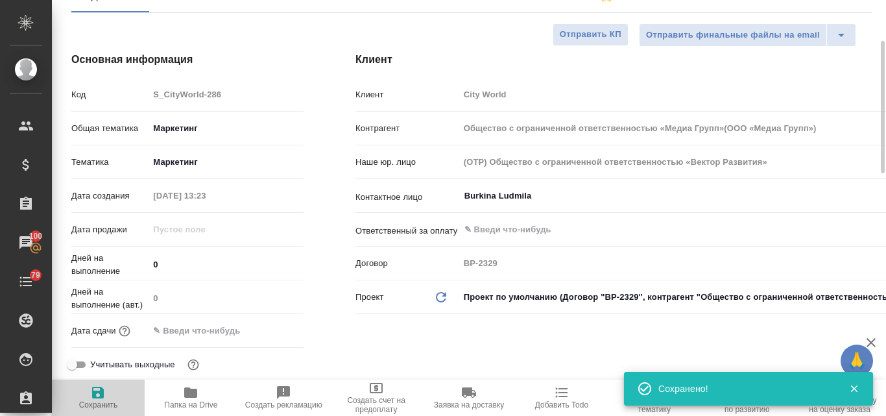
click at [89, 403] on span "Сохранить" at bounding box center [98, 404] width 39 height 9
type input "Общество с ограниченной ответственностью «Медиа Групп»(ООО «Медиа Групп»)"
type textarea "x"
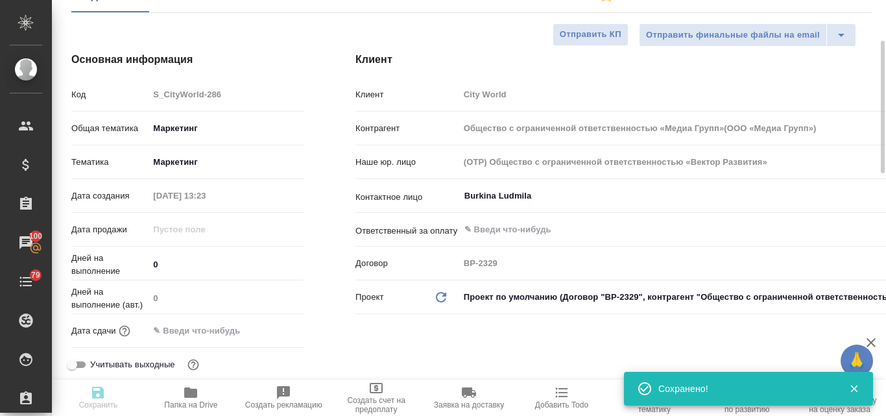
type input "Общество с ограниченной ответственностью «Медиа Групп»(ООО «Медиа Групп»)"
type textarea "x"
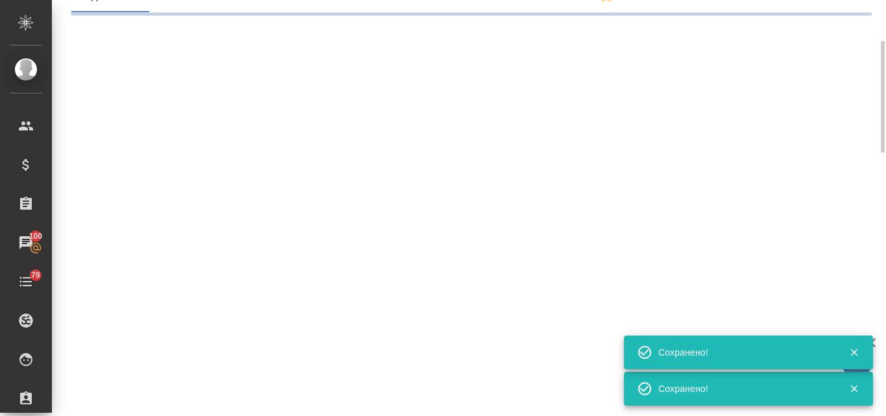
select select "RU"
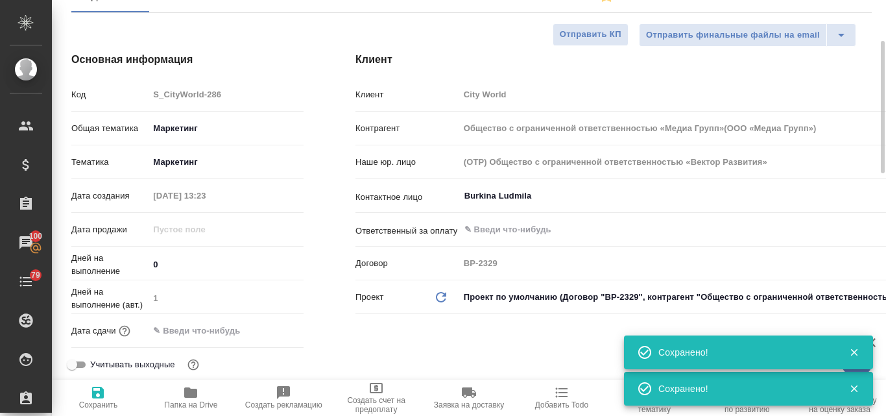
type textarea "x"
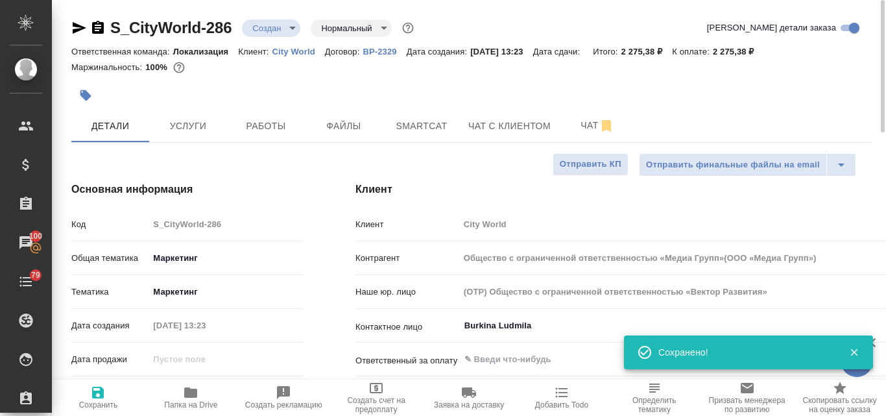
click at [73, 25] on icon "button" at bounding box center [79, 28] width 16 height 16
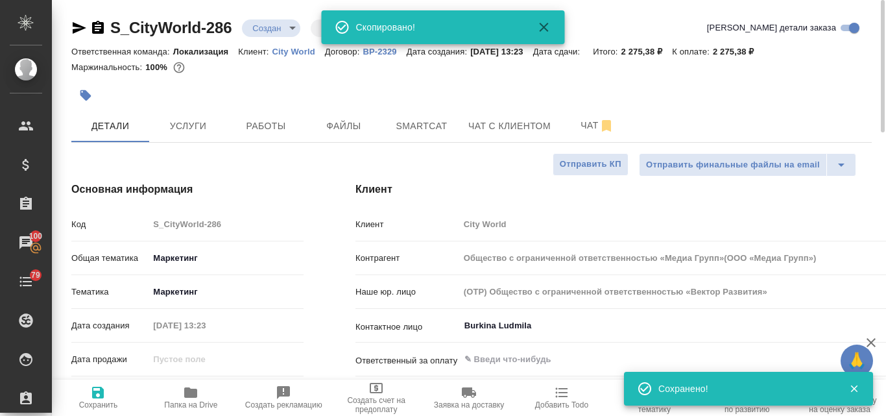
type input "Общество с ограниченной ответственностью «Медиа Групп»(ООО «Медиа Групп»)"
type textarea "x"
type input "Общество с ограниченной ответственностью «Медиа Групп»(ООО «Медиа Групп»)"
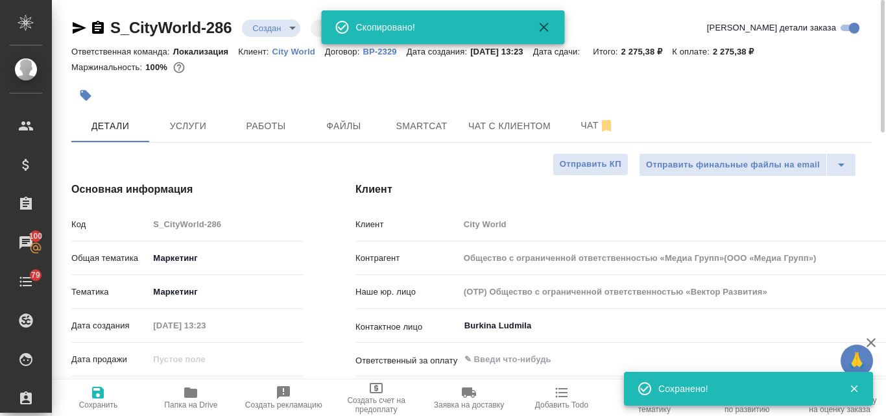
type textarea "x"
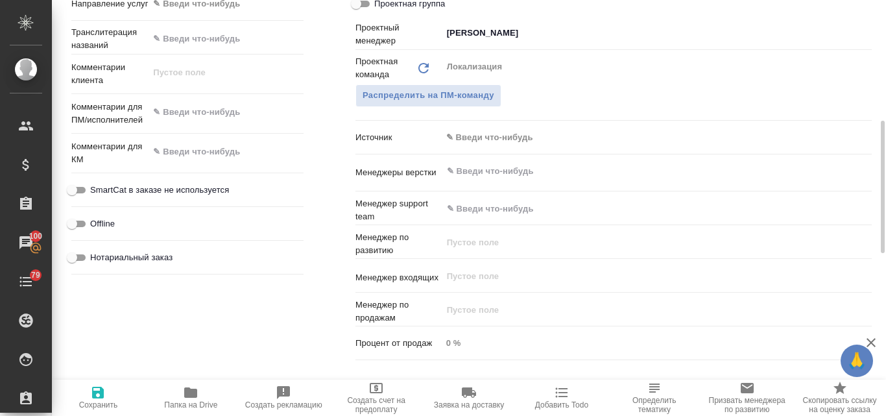
scroll to position [583, 0]
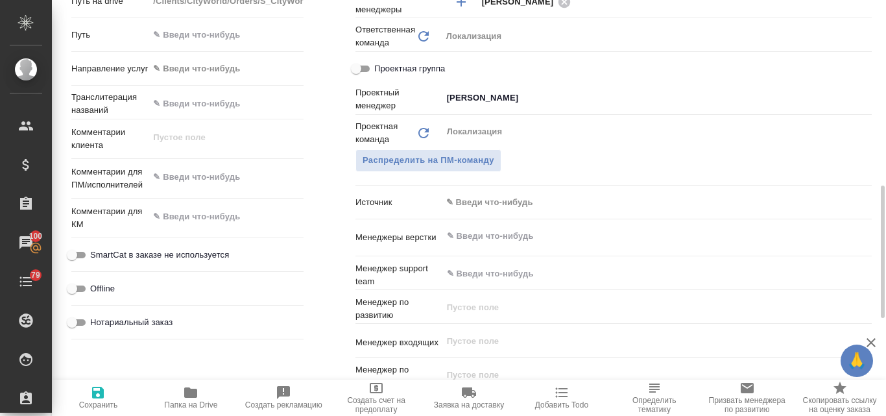
type textarea "x"
click at [207, 185] on textarea at bounding box center [225, 177] width 155 height 22
type input "Общество с ограниченной ответственностью «Медиа Групп»(ООО «Медиа Групп»)"
type textarea "x"
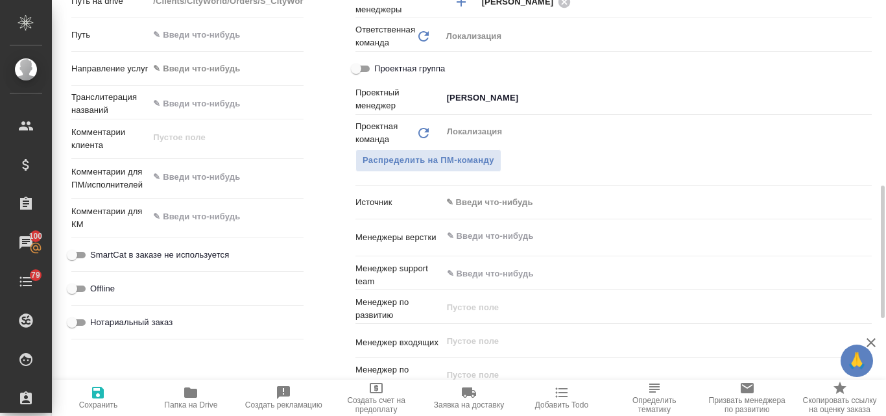
type textarea "x"
type input "Общество с ограниченной ответственностью «Медиа Групп»(ООО «Медиа Групп»)"
type textarea "x"
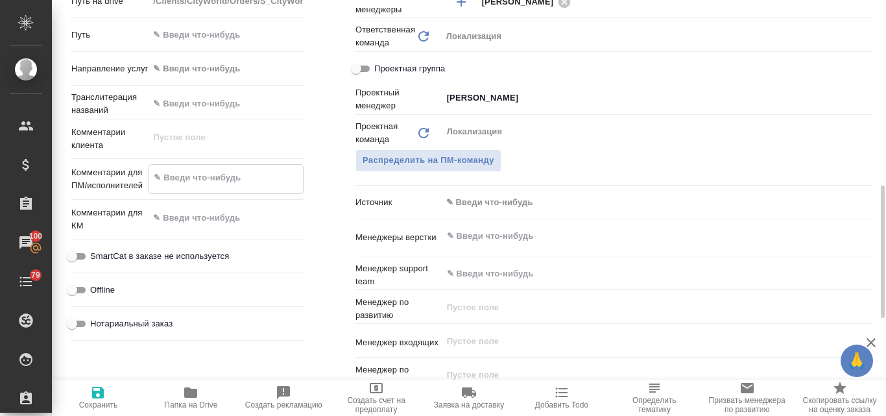
paste textarea "Шлю на перевод два текста."
type input "Общество с ограниченной ответственностью «Медиа Групп»(ООО «Медиа Групп»)"
type textarea "x"
type textarea "Шлю на перевод два текста."
type textarea "x"
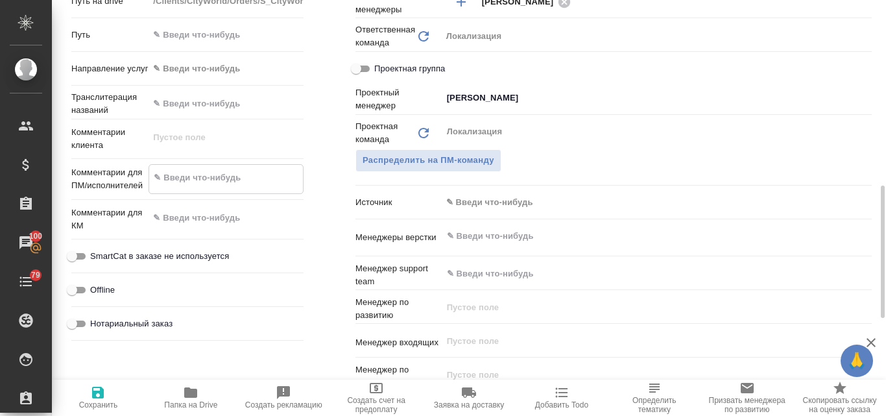
type textarea "x"
type textarea "Шлю на перевод два текста."
type textarea "x"
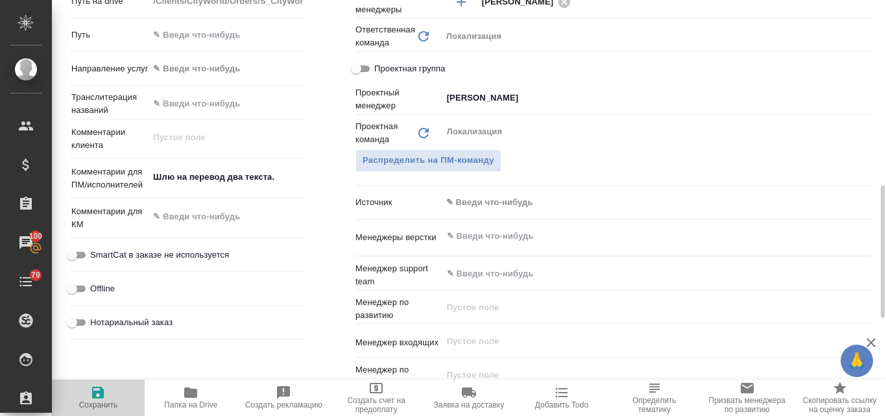
click at [91, 394] on icon "button" at bounding box center [98, 392] width 16 height 16
type input "Общество с ограниченной ответственностью «Медиа Групп»(ООО «Медиа Групп»)"
type textarea "x"
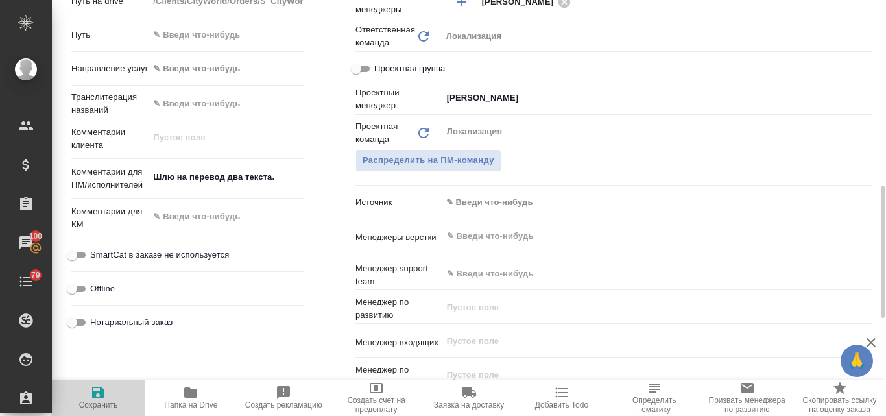
type input "Общество с ограниченной ответственностью «Медиа Групп»(ООО «Медиа Групп»)"
type textarea "x"
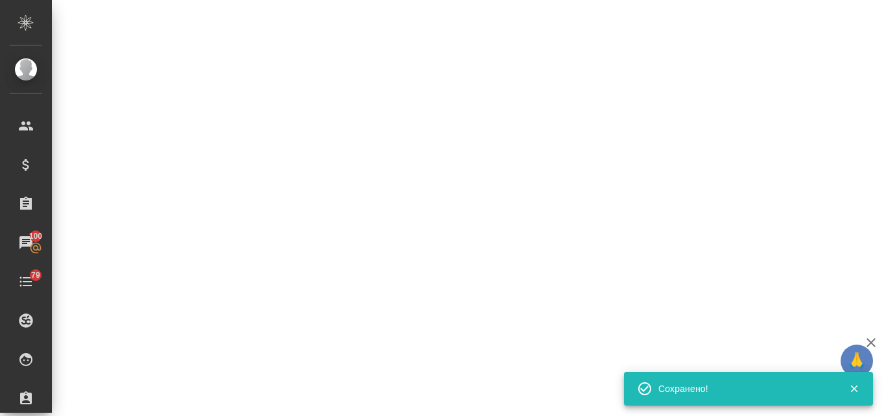
select select "RU"
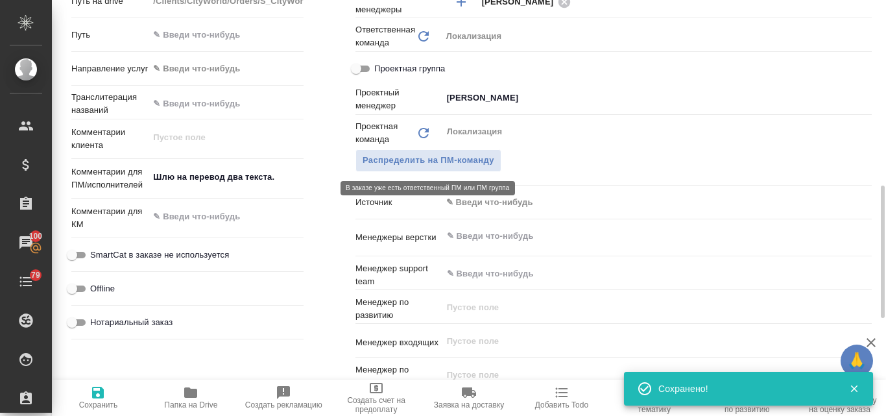
type textarea "x"
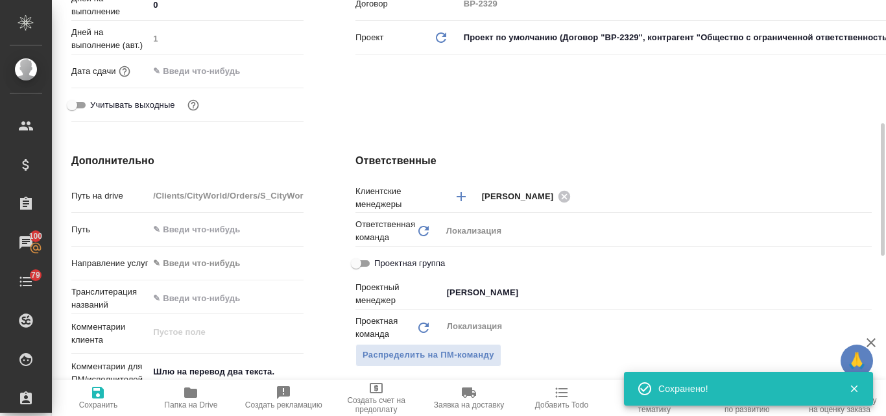
type input "Общество с ограниченной ответственностью «Медиа Групп»(ООО «Медиа Групп»)"
type textarea "x"
type input "Общество с ограниченной ответственностью «Медиа Групп»(ООО «Медиа Групп»)"
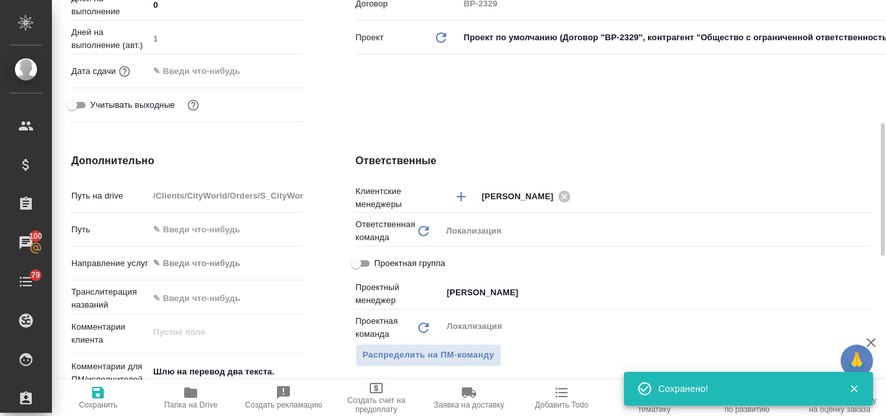
type textarea "x"
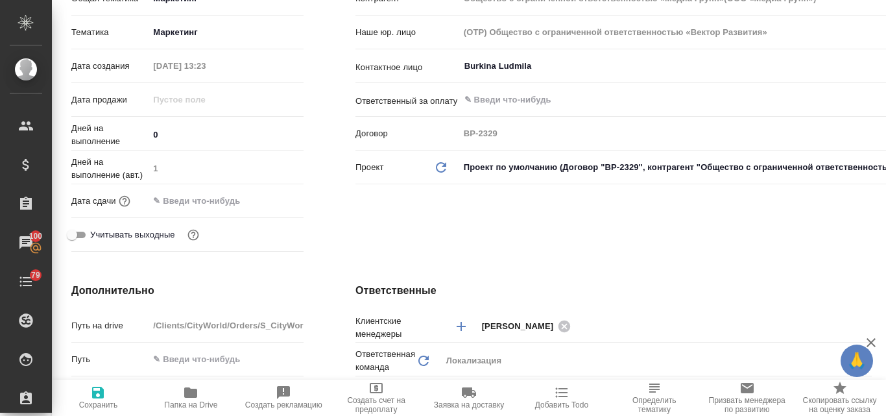
scroll to position [0, 0]
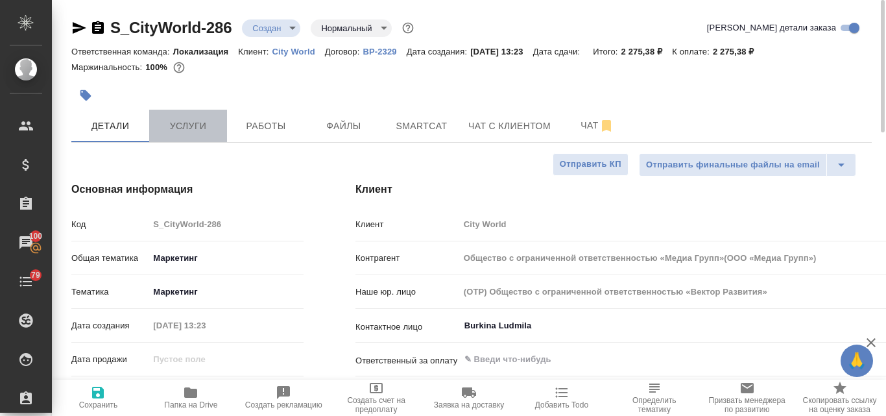
click at [183, 130] on span "Услуги" at bounding box center [188, 126] width 62 height 16
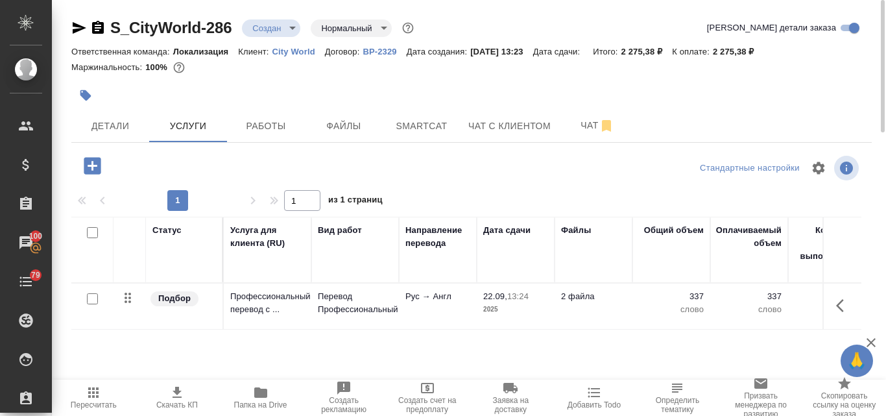
click at [178, 399] on icon "button" at bounding box center [177, 392] width 16 height 16
click at [182, 396] on icon "button" at bounding box center [177, 392] width 16 height 16
click at [101, 119] on span "Детали" at bounding box center [110, 126] width 62 height 16
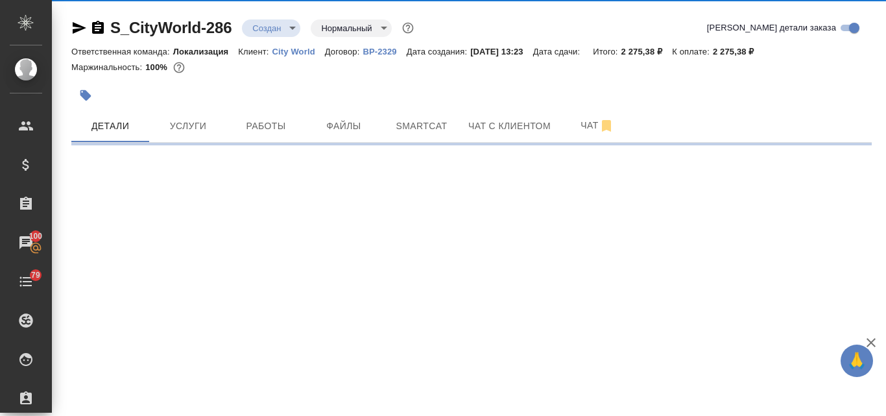
select select "RU"
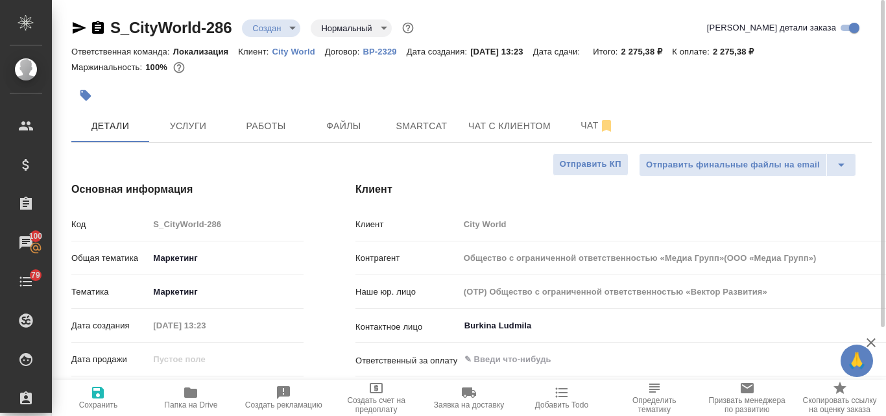
type textarea "x"
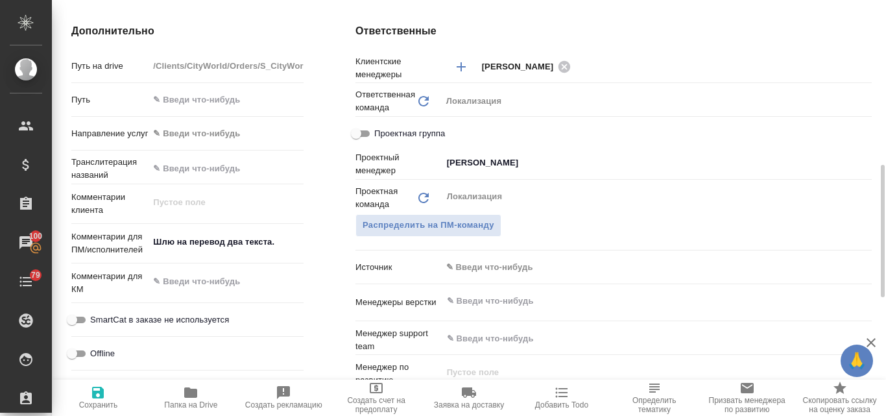
scroll to position [389, 0]
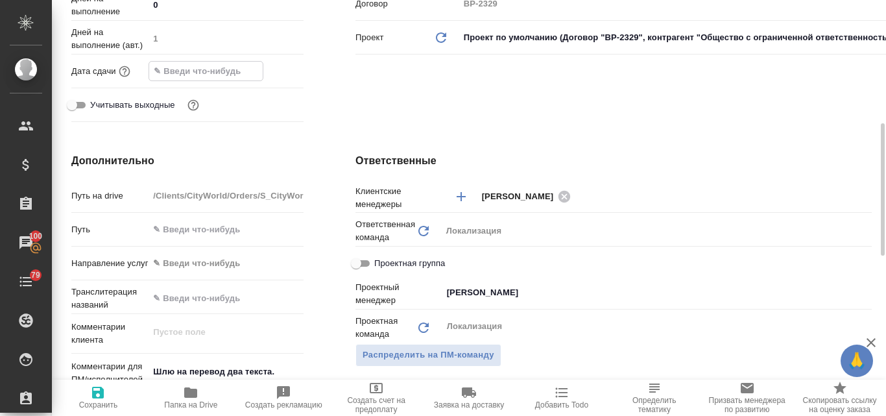
click at [200, 69] on input "text" at bounding box center [205, 71] width 113 height 19
click at [269, 73] on icon "button" at bounding box center [266, 70] width 16 height 16
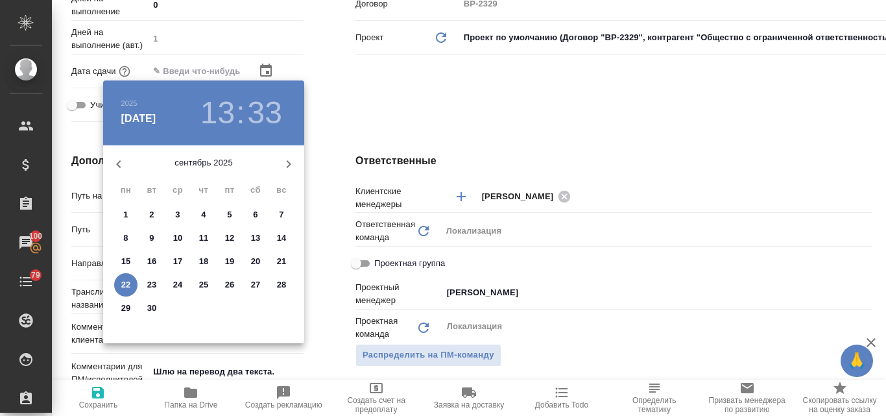
click at [148, 286] on p "23" at bounding box center [152, 284] width 10 height 13
type input "23.09.2025 13:33"
type input "Общество с ограниченной ответственностью «Медиа Групп»(ООО «Медиа Групп»)"
type textarea "x"
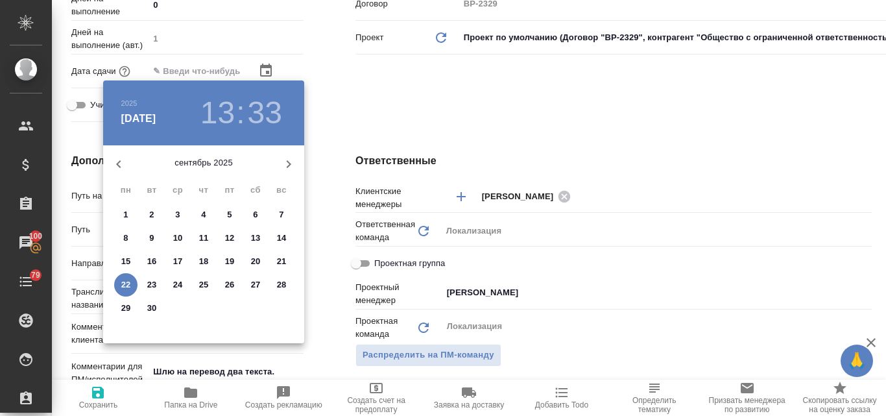
type textarea "x"
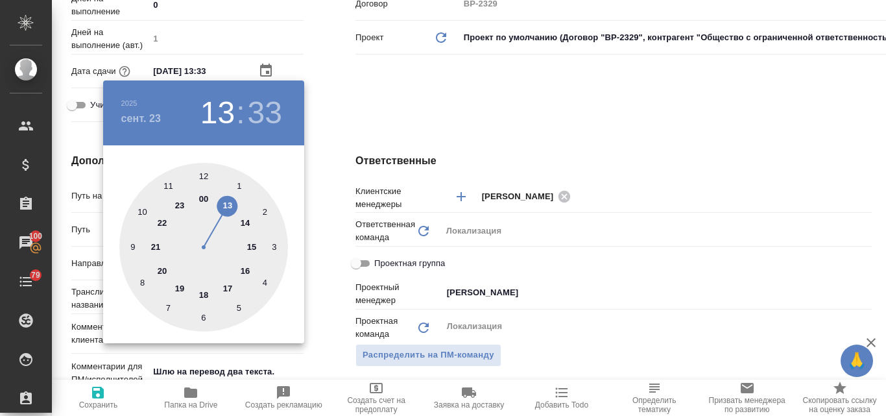
click at [203, 291] on div at bounding box center [203, 247] width 169 height 169
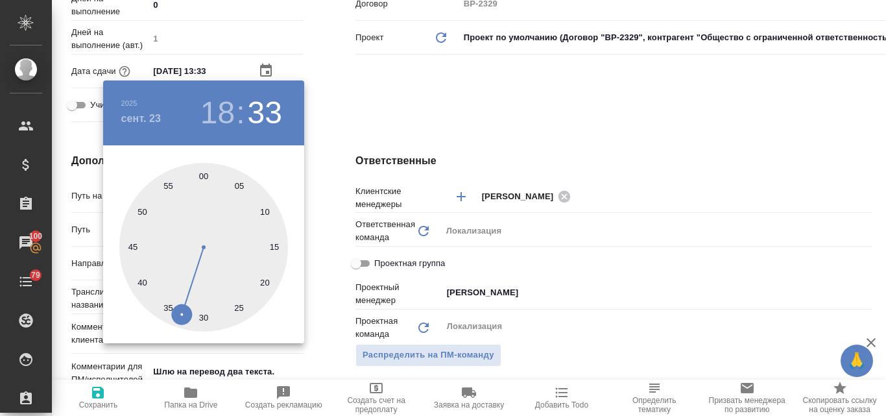
type input "23.09.2025 18:33"
type input "Общество с ограниченной ответственностью «Медиа Групп»(ООО «Медиа Групп»)"
type textarea "x"
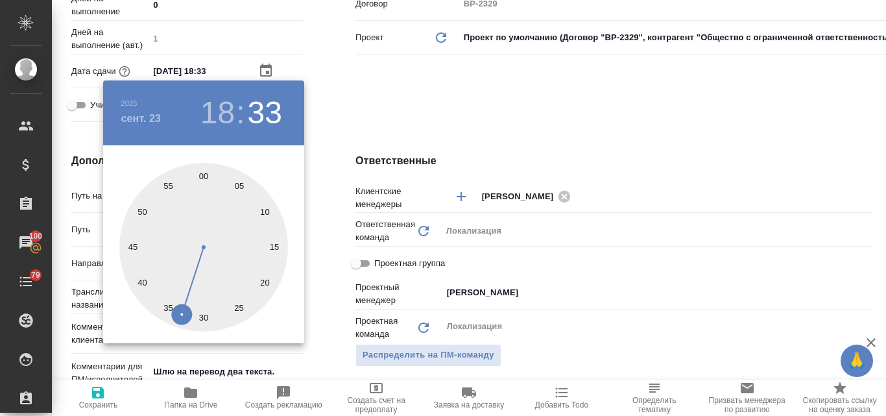
click at [204, 178] on div at bounding box center [203, 247] width 169 height 169
type input "23.09.2025 18:00"
type input "Общество с ограниченной ответственностью «Медиа Групп»(ООО «Медиа Групп»)"
type textarea "x"
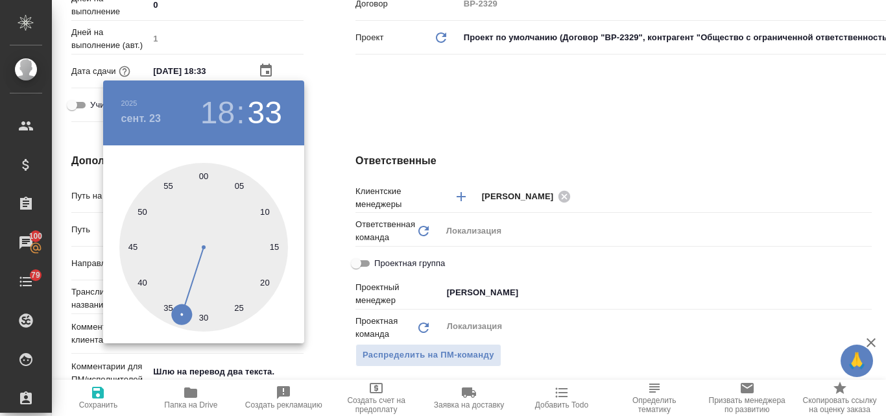
type textarea "x"
click at [405, 117] on div at bounding box center [443, 208] width 886 height 416
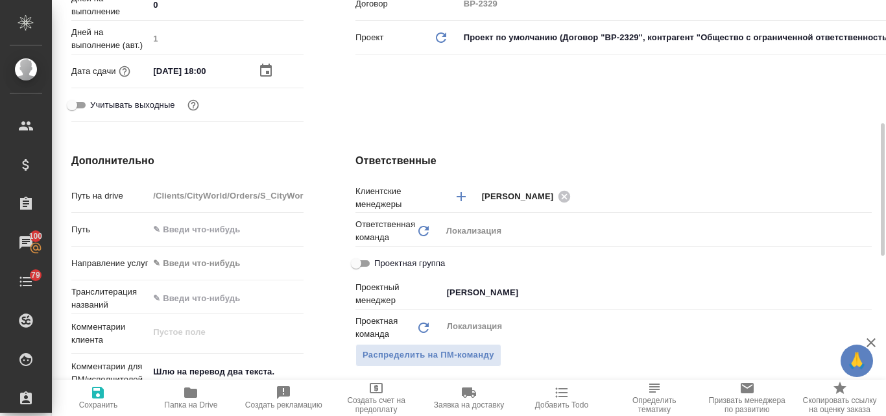
click at [99, 398] on icon "button" at bounding box center [98, 392] width 12 height 12
type input "Общество с ограниченной ответственностью «Медиа Групп»(ООО «Медиа Групп»)"
type textarea "x"
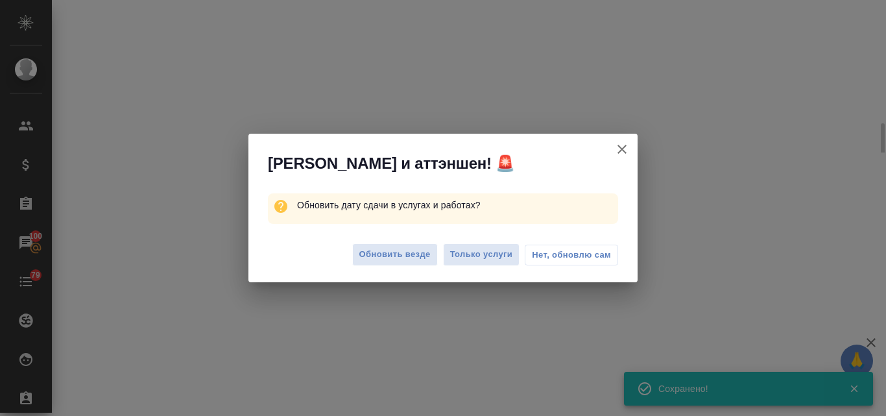
select select "RU"
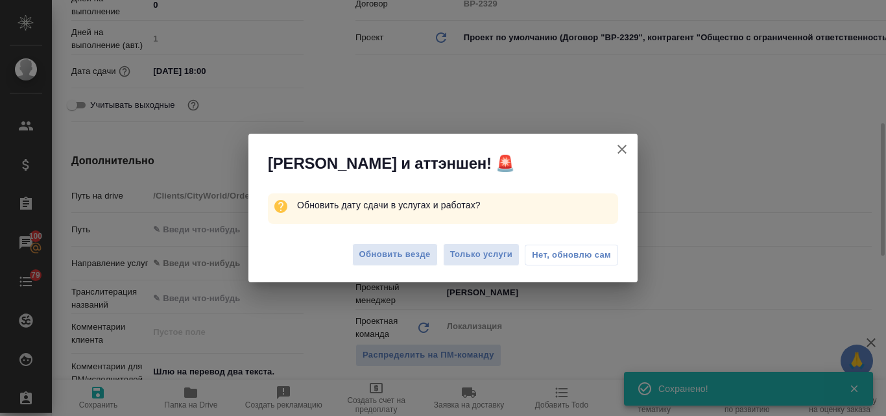
type textarea "x"
click at [400, 257] on span "Обновить везде" at bounding box center [394, 254] width 71 height 15
type input "Общество с ограниченной ответственностью «Медиа Групп»(ООО «Медиа Групп»)"
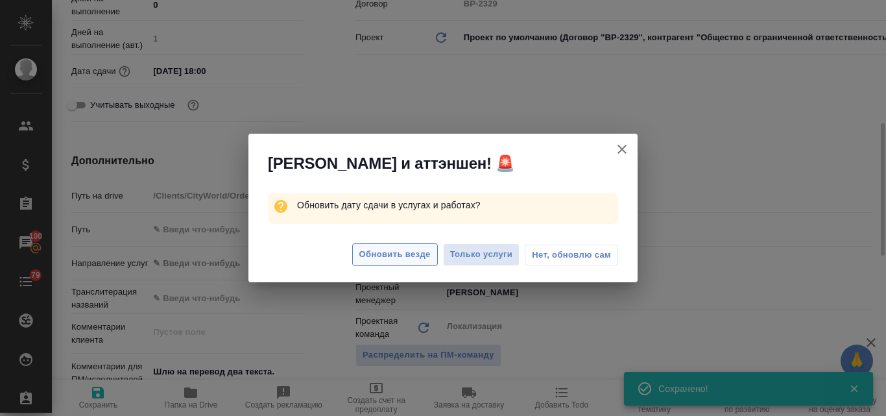
type textarea "x"
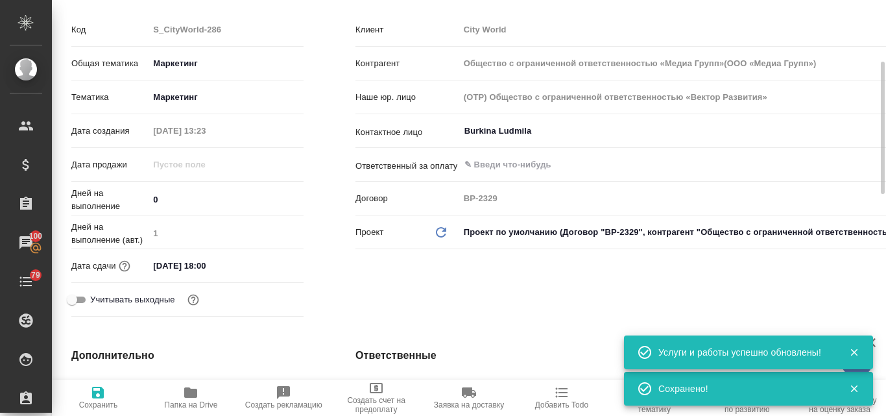
scroll to position [0, 0]
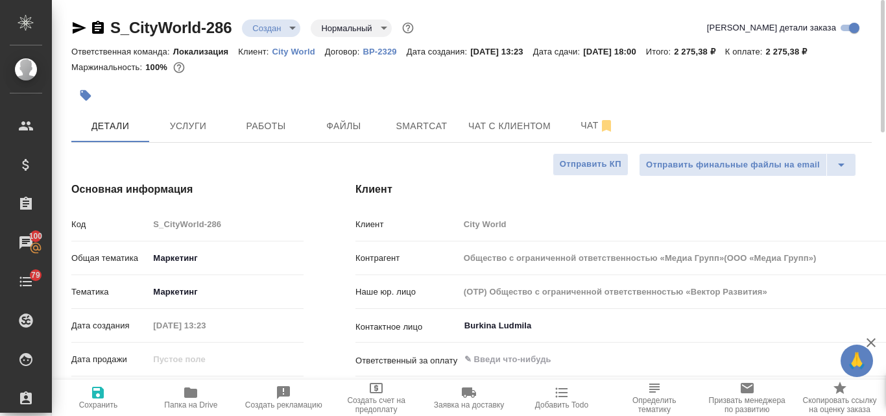
click at [293, 28] on body "🙏 .cls-1 fill:#fff; AWATERA Valyaeva Anna Клиенты Спецификации Заказы 100 Чаты …" at bounding box center [443, 208] width 886 height 416
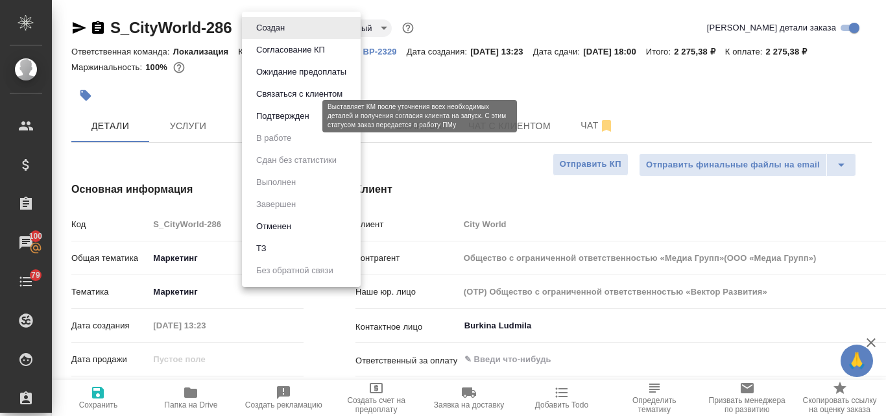
click at [289, 118] on button "Подтвержден" at bounding box center [282, 116] width 61 height 14
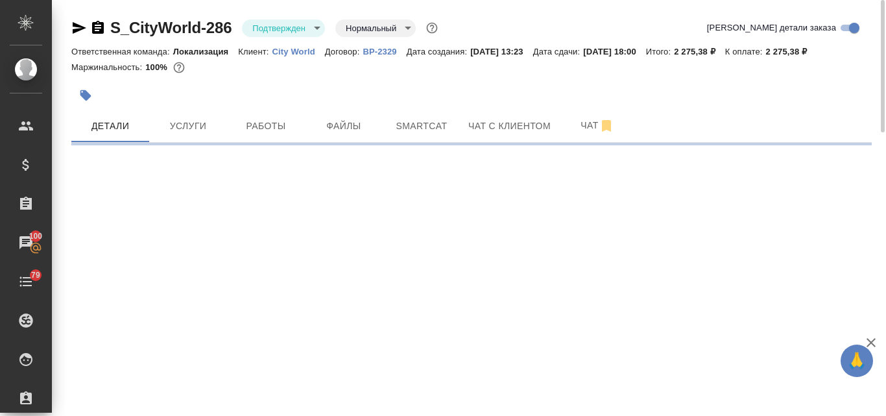
select select "RU"
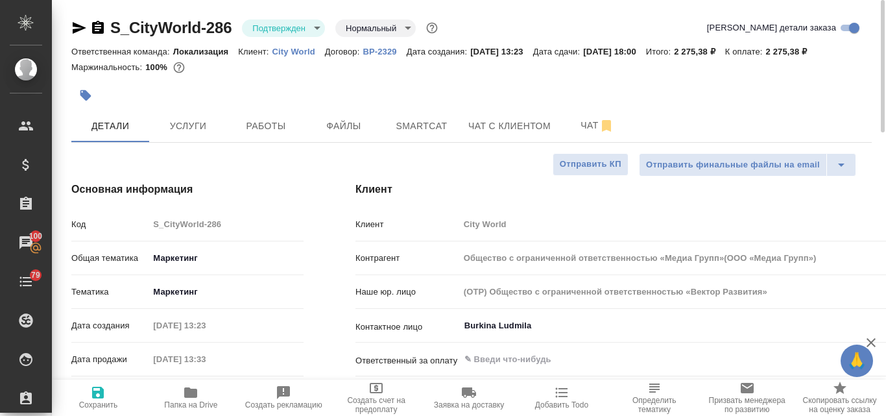
type textarea "x"
click at [78, 28] on icon "button" at bounding box center [79, 28] width 16 height 16
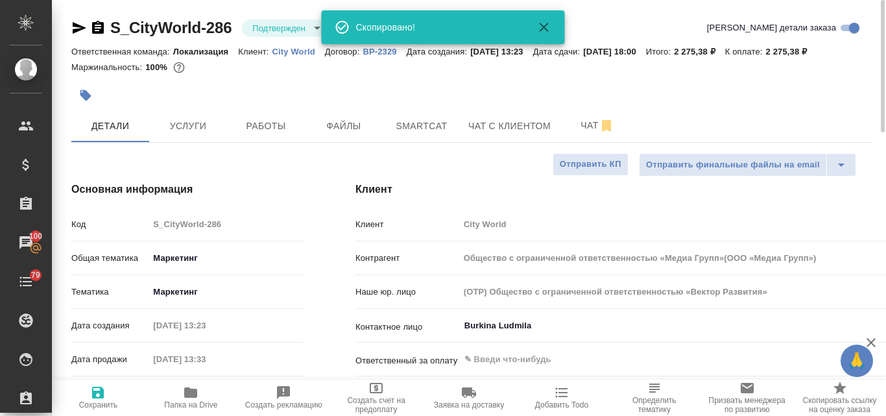
type input "Общество с ограниченной ответственностью «Медиа Групп»(ООО «Медиа Групп»)"
type textarea "x"
type input "Общество с ограниченной ответственностью «Медиа Групп»(ООО «Медиа Групп»)"
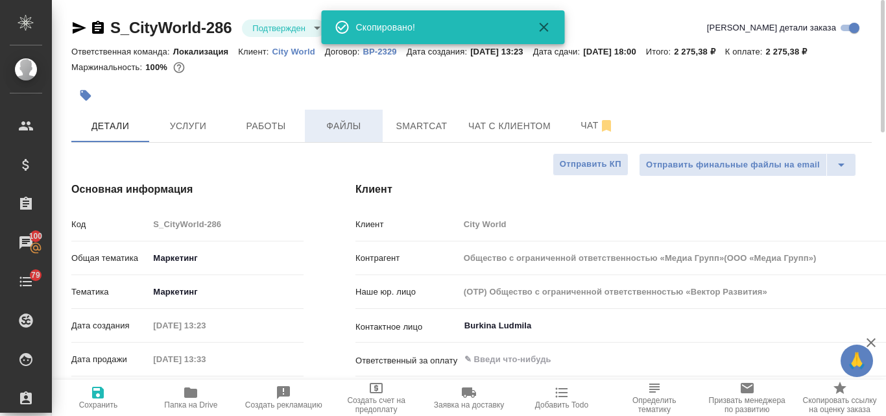
type textarea "x"
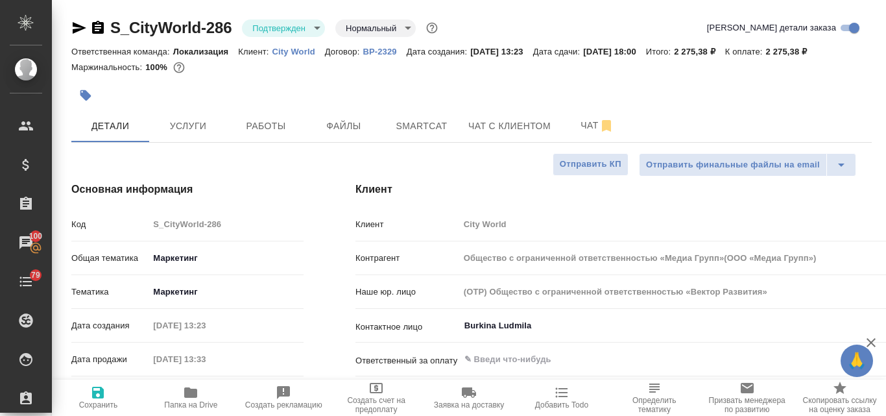
type input "Общество с ограниченной ответственностью «Медиа Групп»(ООО «Медиа Групп»)"
type textarea "x"
type input "Общество с ограниченной ответственностью «Медиа Групп»(ООО «Медиа Групп»)"
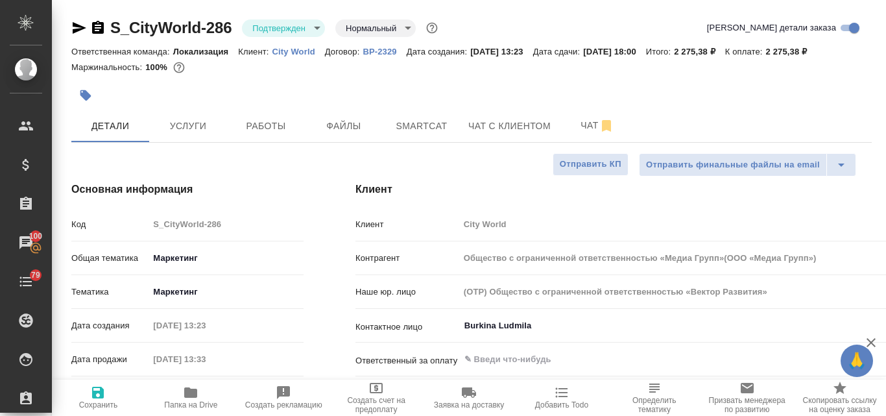
type textarea "x"
type input "Общество с ограниченной ответственностью «Медиа Групп»(ООО «Медиа Групп»)"
type textarea "x"
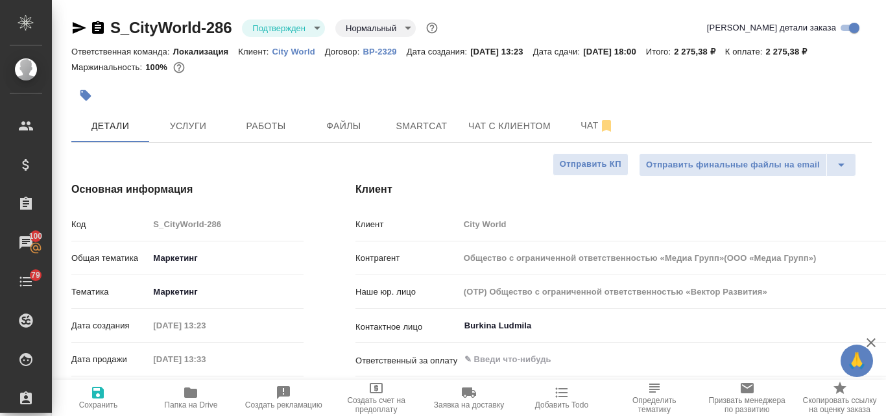
type textarea "x"
type input "Общество с ограниченной ответственностью «Медиа Групп»(ООО «Медиа Групп»)"
type textarea "x"
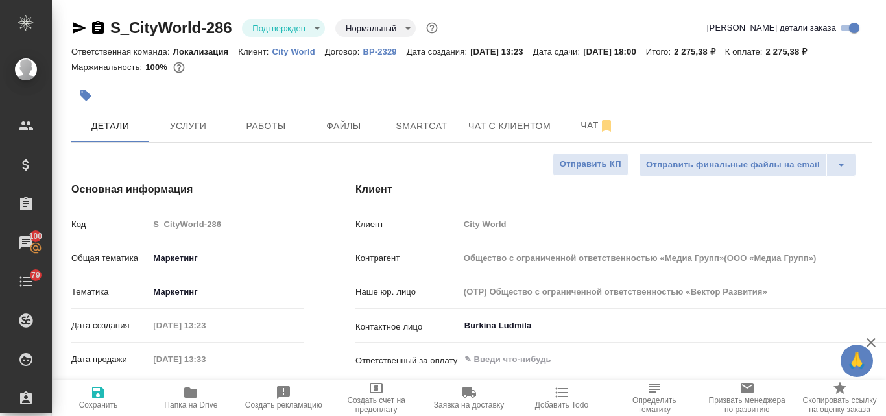
type textarea "x"
type input "Общество с ограниченной ответственностью «Медиа Групп»(ООО «Медиа Групп»)"
type textarea "x"
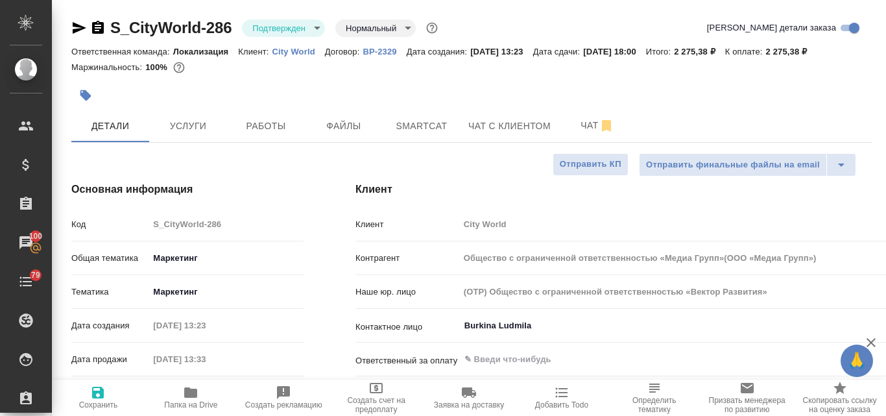
type input "Общество с ограниченной ответственностью «Медиа Групп»(ООО «Медиа Групп»)"
type textarea "x"
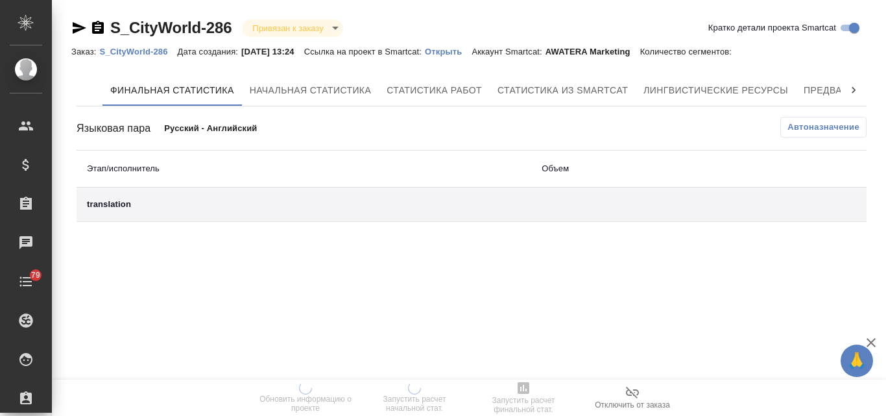
click at [456, 48] on p "Открыть" at bounding box center [448, 52] width 47 height 10
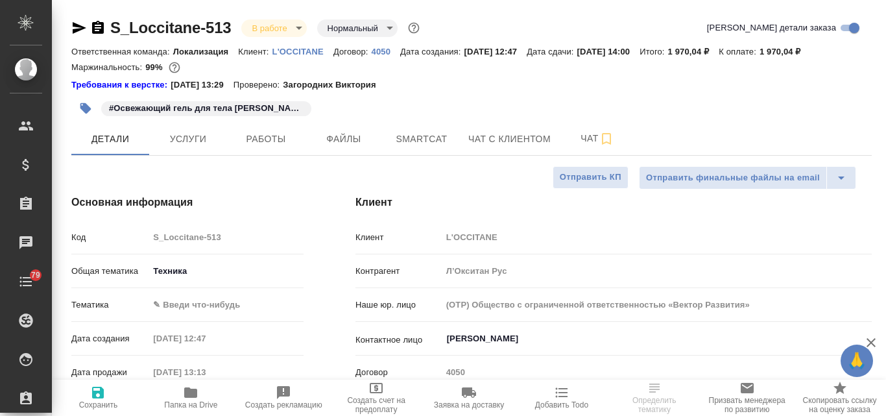
select select "RU"
type textarea "x"
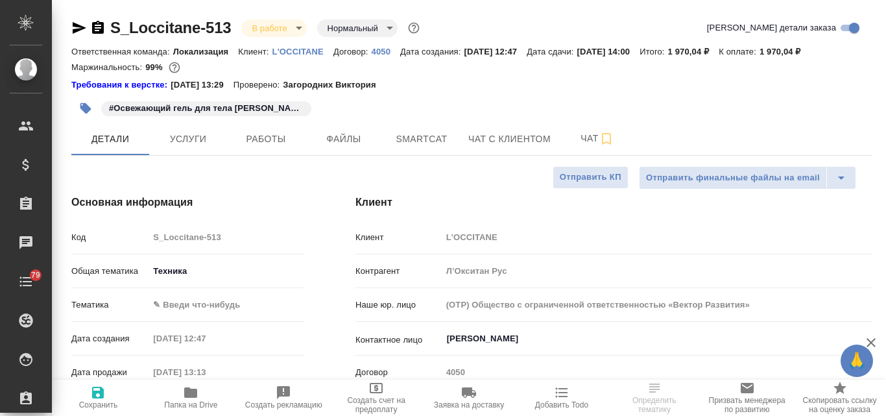
type textarea "x"
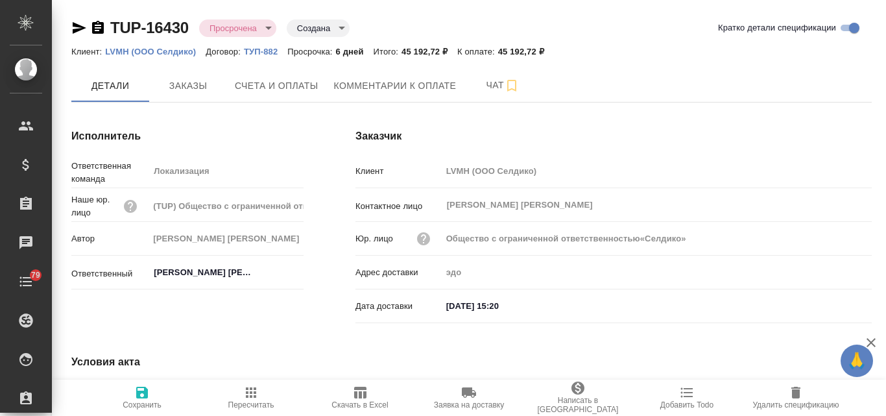
type input "Общество с ограниченной ответственностью«Селдико»"
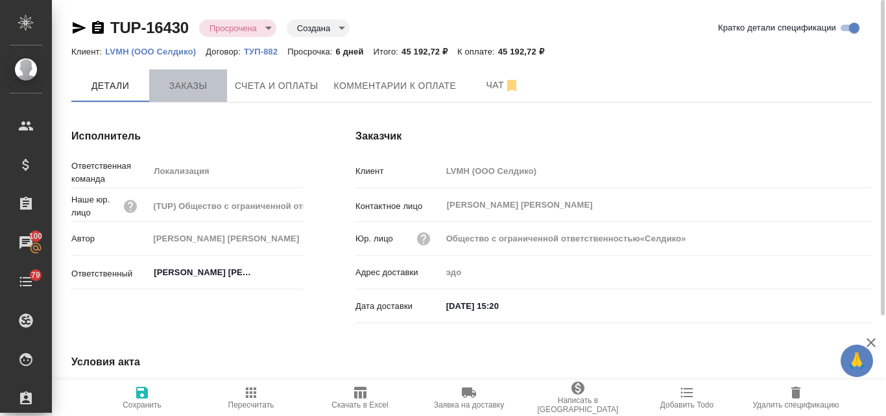
click at [195, 90] on span "Заказы" at bounding box center [188, 86] width 62 height 16
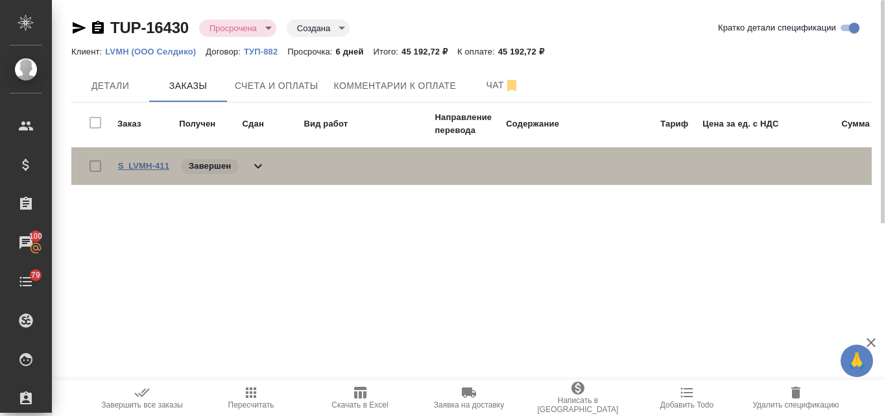
click at [142, 162] on link "S_LVMH-411" at bounding box center [143, 166] width 51 height 10
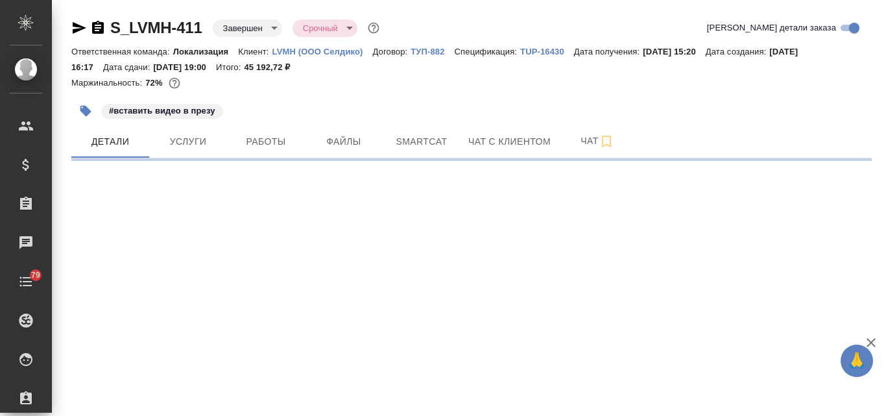
select select "RU"
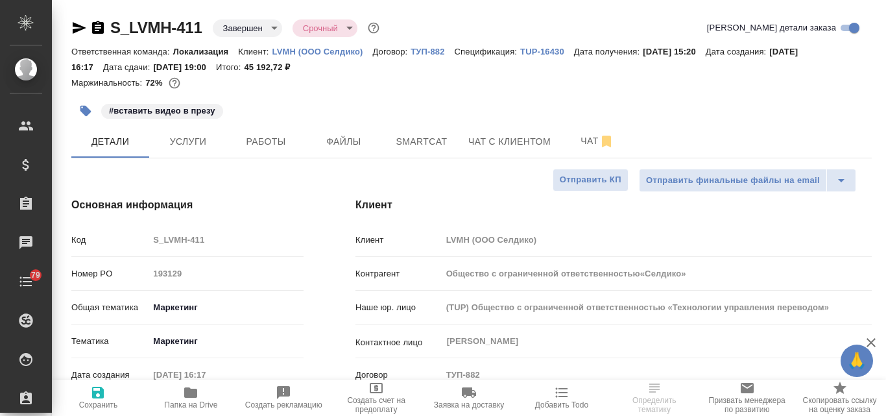
type input "Общество с ограниченной ответственностью«Селдико»"
type textarea "x"
drag, startPoint x: 205, startPoint y: 27, endPoint x: 109, endPoint y: 29, distance: 96.0
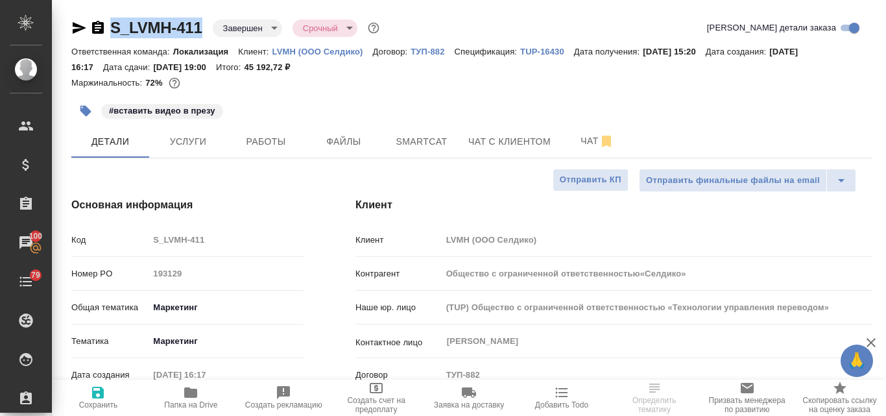
click at [109, 29] on div "S_LVMH-411 Завершен closed Срочный urgent" at bounding box center [226, 28] width 311 height 21
copy link "S_LVMH-411"
type input "Общество с ограниченной ответственностью«Селдико»"
type textarea "x"
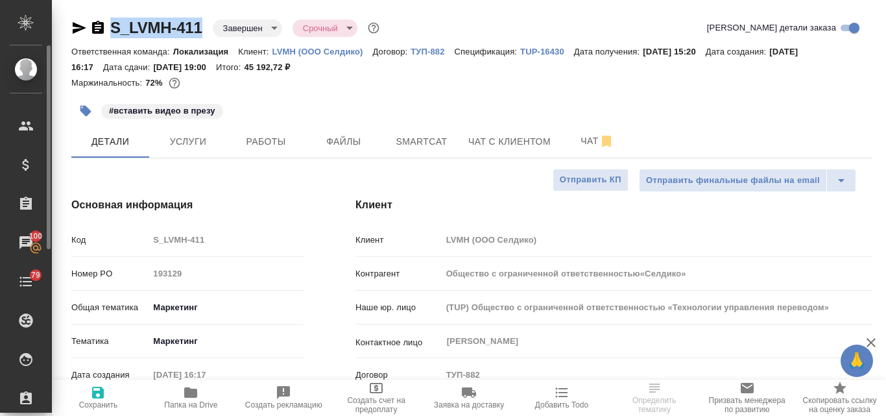
type textarea "x"
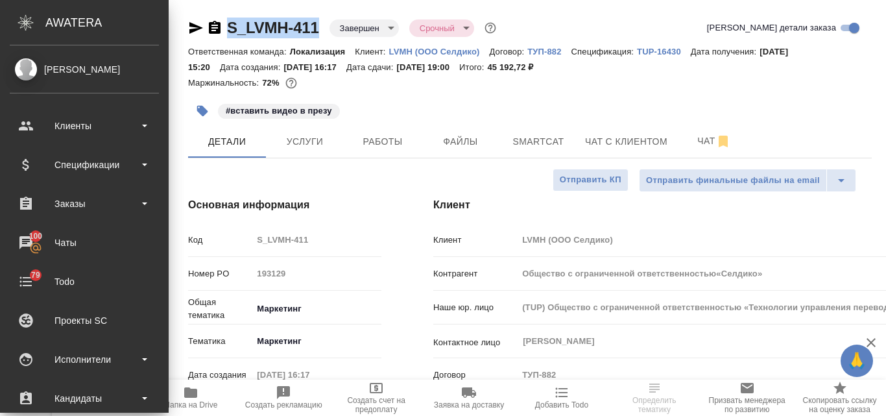
type input "Общество с ограниченной ответственностью«Селдико»"
type textarea "x"
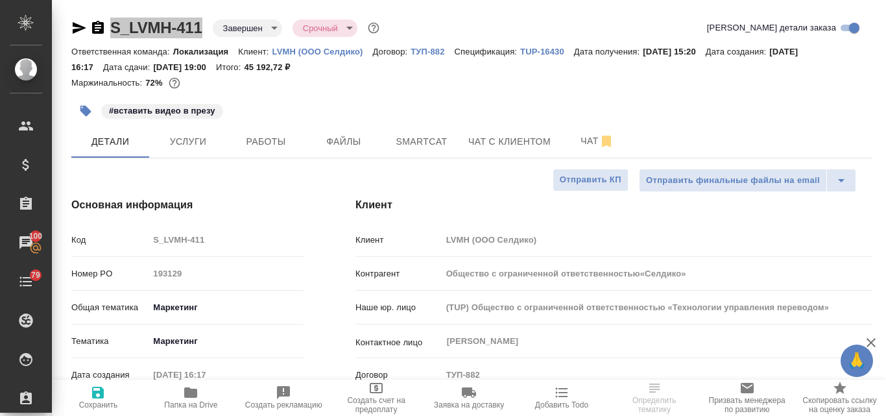
select select "RU"
type textarea "x"
type input "Общество с ограниченной ответственностью«Селдико»"
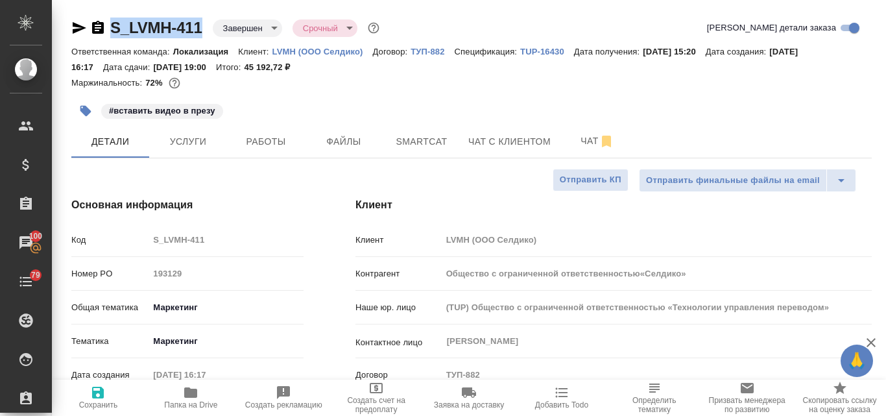
type textarea "x"
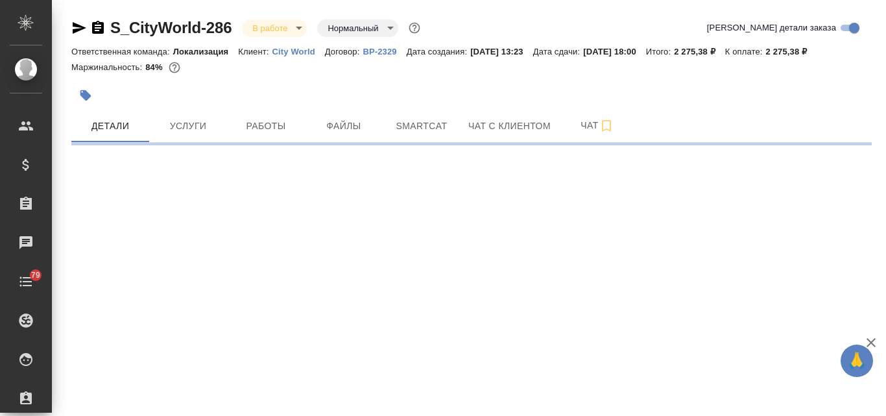
select select "RU"
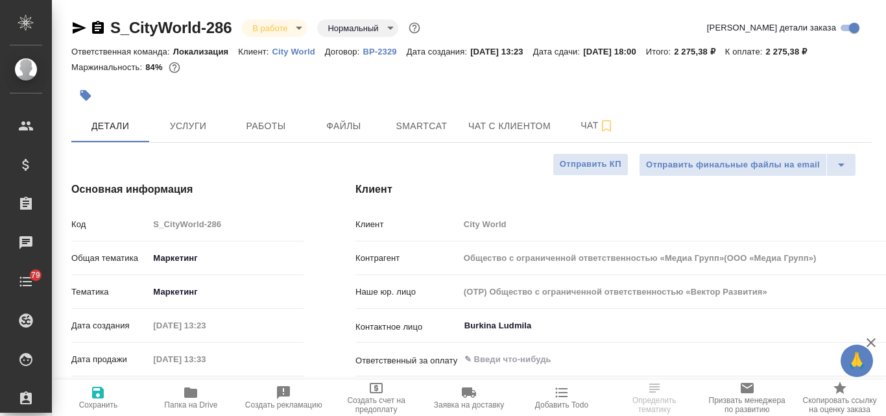
type input "Общество с ограниченной ответственностью «Медиа Групп»(ООО «Медиа Групп»)"
type textarea "x"
type input "Общество с ограниченной ответственностью «Медиа Групп»(ООО «Медиа Групп»)"
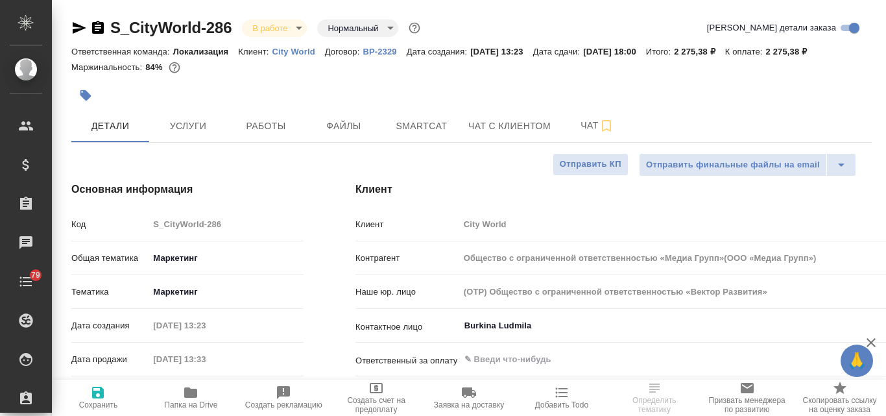
type textarea "x"
type input "[PERSON_NAME]"
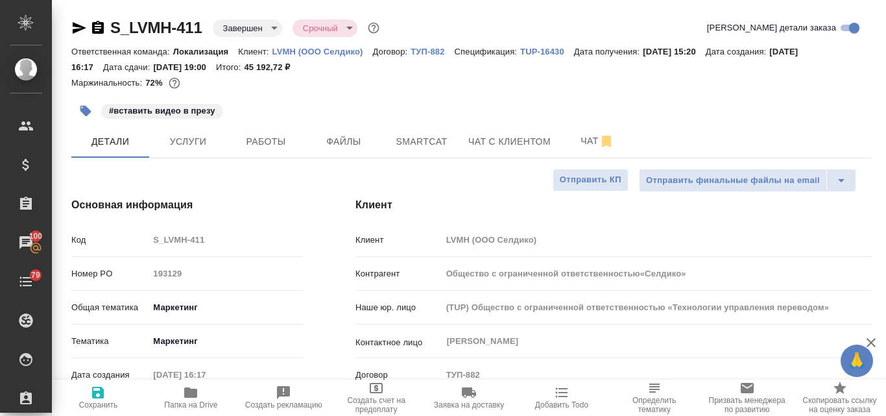
select select "RU"
